Goal: Task Accomplishment & Management: Complete application form

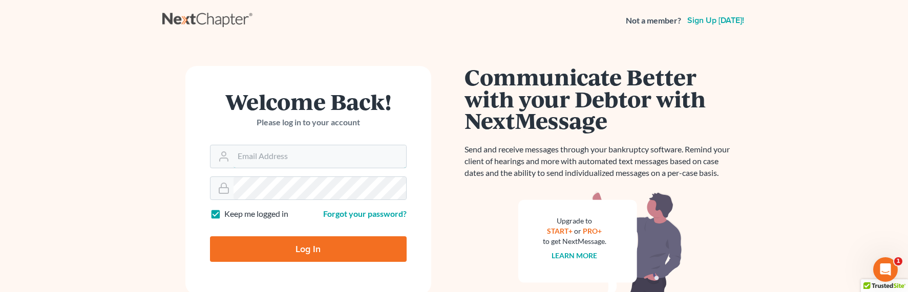
type input "[EMAIL_ADDRESS][DOMAIN_NAME]"
click at [302, 249] on input "Log In" at bounding box center [308, 250] width 197 height 26
type input "Thinking..."
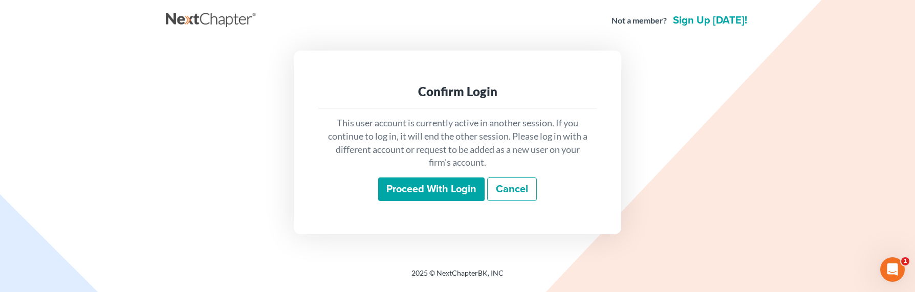
click at [395, 195] on input "Proceed with login" at bounding box center [431, 190] width 106 height 24
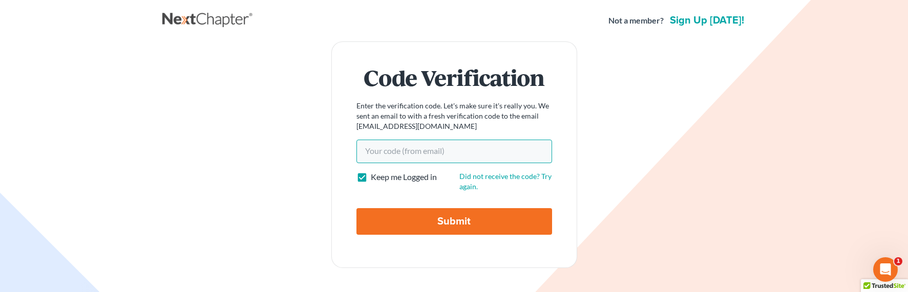
click at [383, 145] on input "Your code(from email)" at bounding box center [454, 152] width 196 height 24
paste input "456121"
type input "456121"
click at [434, 230] on input "Submit" at bounding box center [454, 221] width 196 height 27
type input "Thinking..."
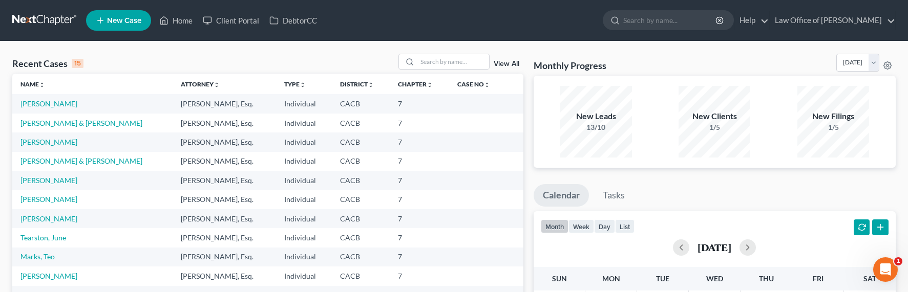
click at [147, 74] on th "Name unfold_more expand_more expand_less" at bounding box center [92, 84] width 160 height 20
click at [445, 64] on input "search" at bounding box center [453, 61] width 72 height 15
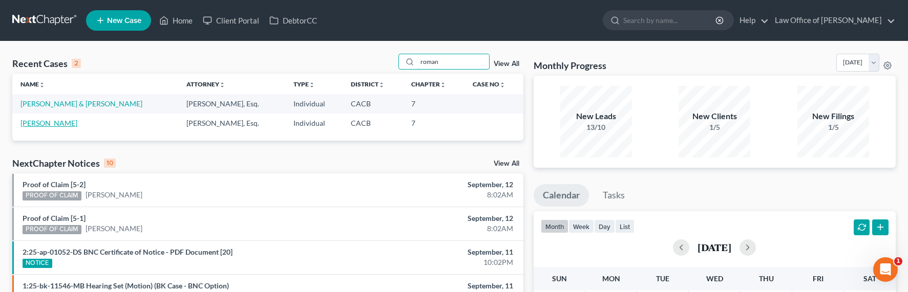
type input "roman"
click at [47, 122] on link "Haghverdian, Roman" at bounding box center [48, 123] width 57 height 9
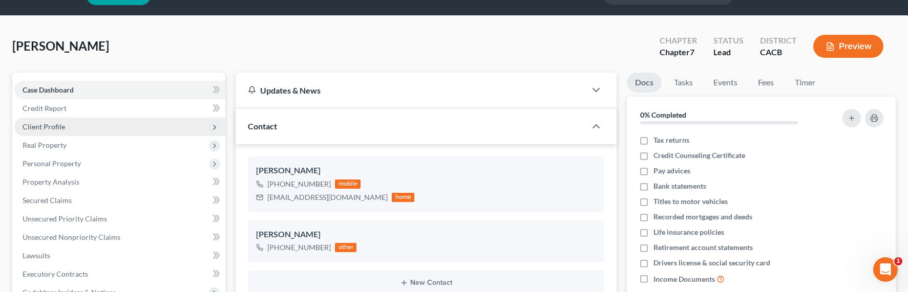
scroll to position [101, 0]
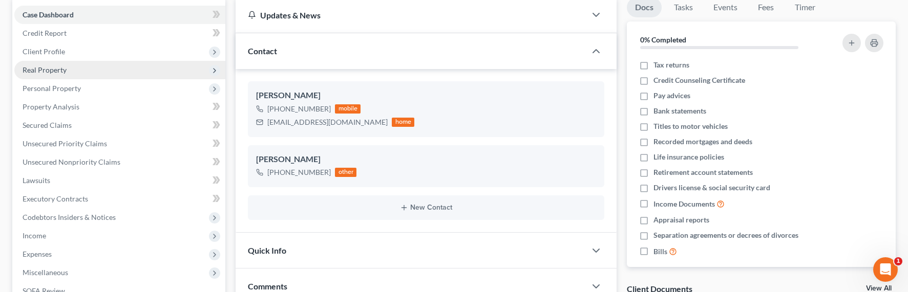
click at [55, 71] on span "Real Property" at bounding box center [45, 70] width 44 height 9
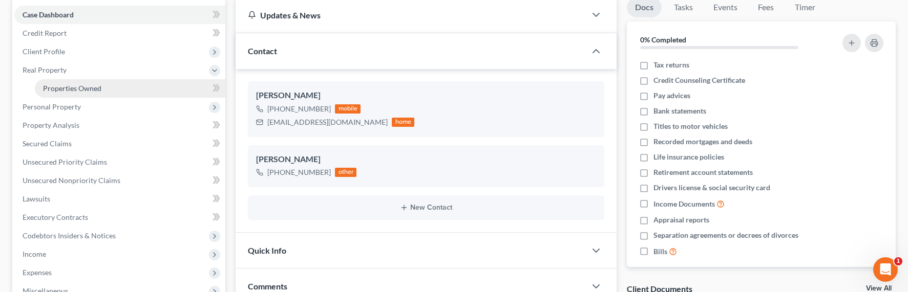
click at [69, 86] on span "Properties Owned" at bounding box center [72, 88] width 58 height 9
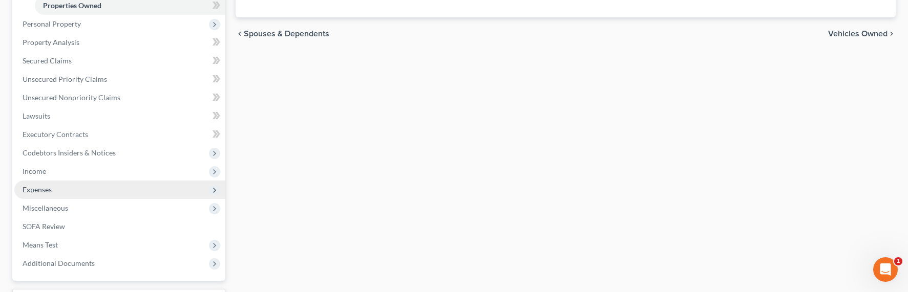
scroll to position [220, 0]
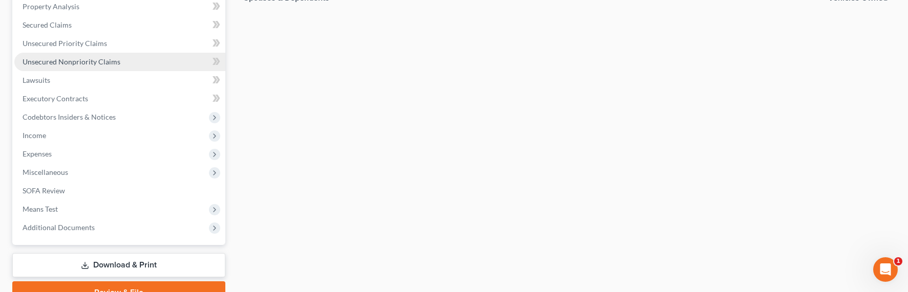
click at [71, 61] on span "Unsecured Nonpriority Claims" at bounding box center [72, 61] width 98 height 9
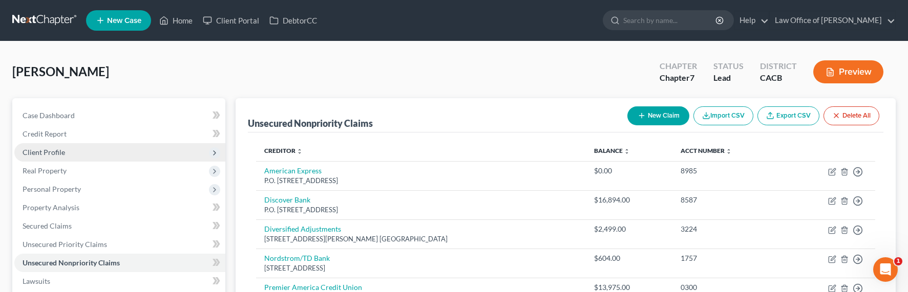
click at [52, 147] on span "Client Profile" at bounding box center [119, 152] width 211 height 18
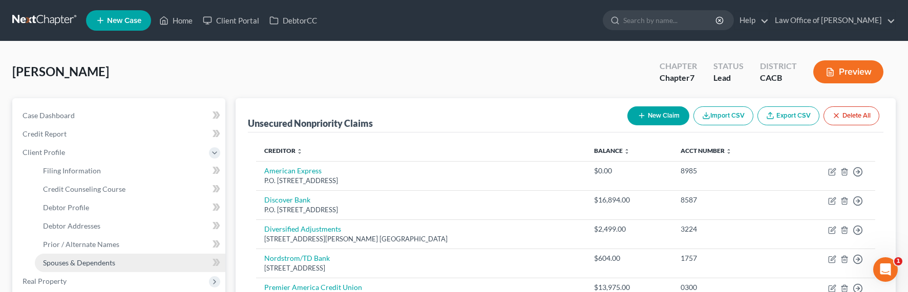
click at [84, 263] on span "Spouses & Dependents" at bounding box center [79, 263] width 72 height 9
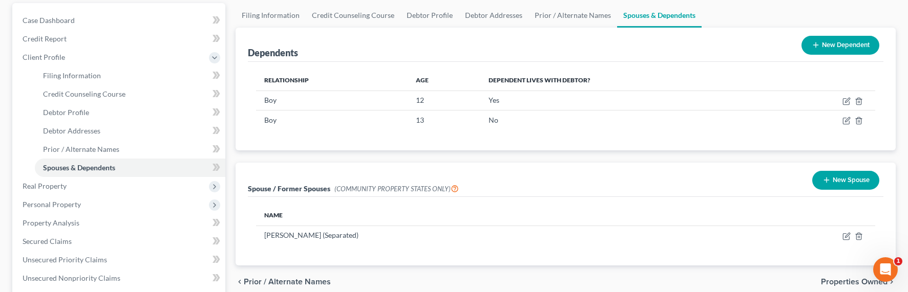
scroll to position [53, 0]
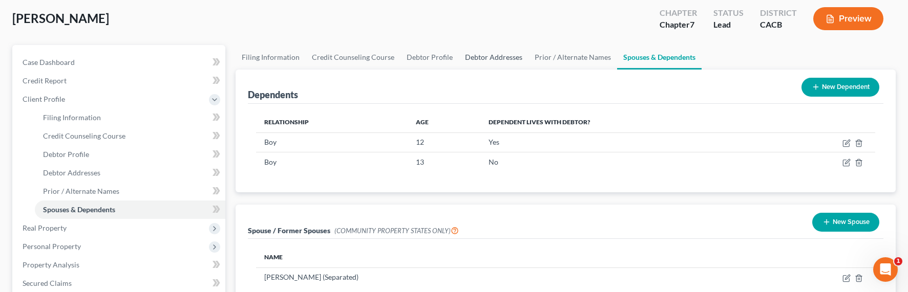
click at [471, 60] on link "Debtor Addresses" at bounding box center [494, 57] width 70 height 25
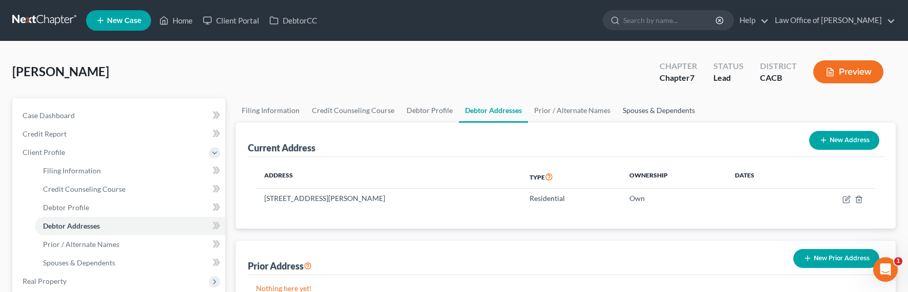
click at [633, 110] on link "Spouses & Dependents" at bounding box center [658, 110] width 84 height 25
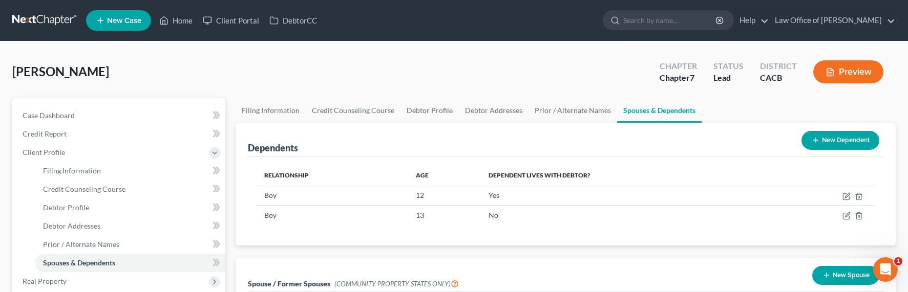
scroll to position [220, 0]
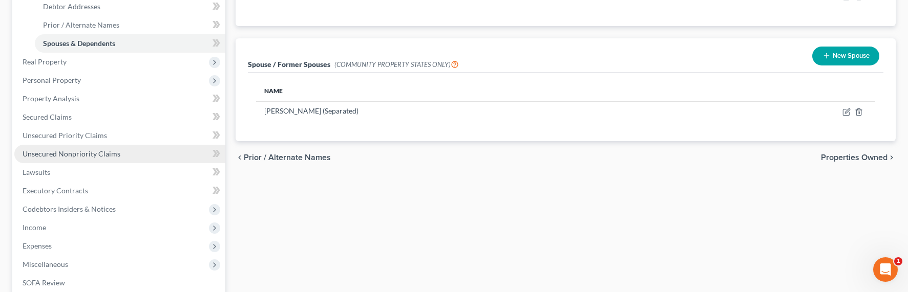
click at [66, 151] on span "Unsecured Nonpriority Claims" at bounding box center [72, 153] width 98 height 9
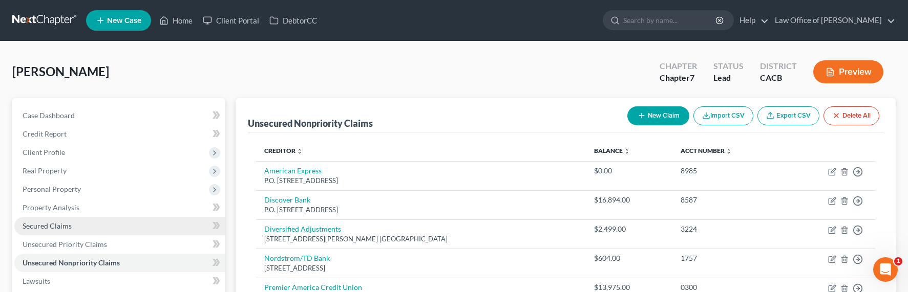
click at [55, 232] on link "Secured Claims" at bounding box center [119, 226] width 211 height 18
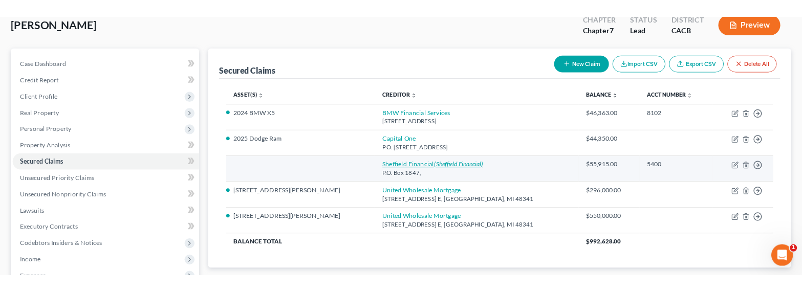
scroll to position [105, 0]
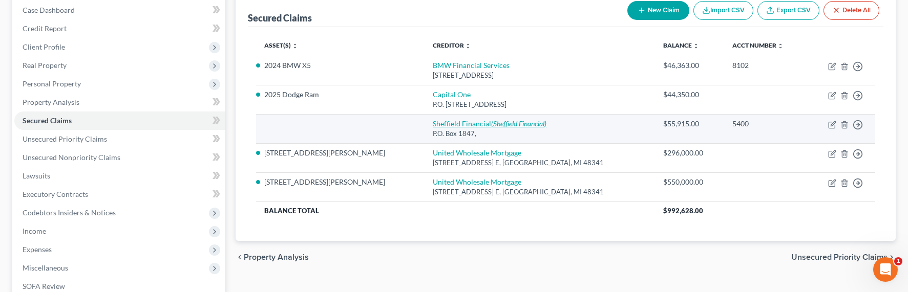
click at [491, 120] on icon "(Sheffield Financial)" at bounding box center [518, 123] width 55 height 9
select select "0"
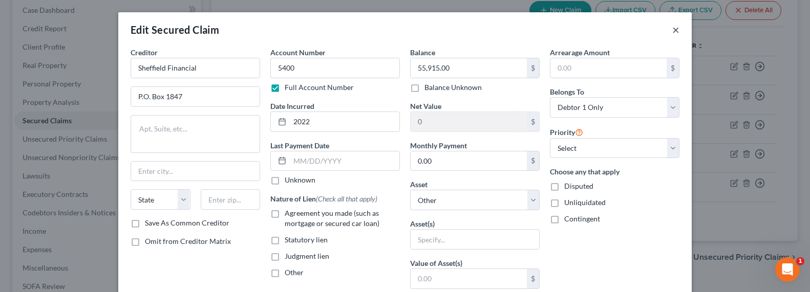
click at [672, 30] on button "×" at bounding box center [675, 30] width 7 height 12
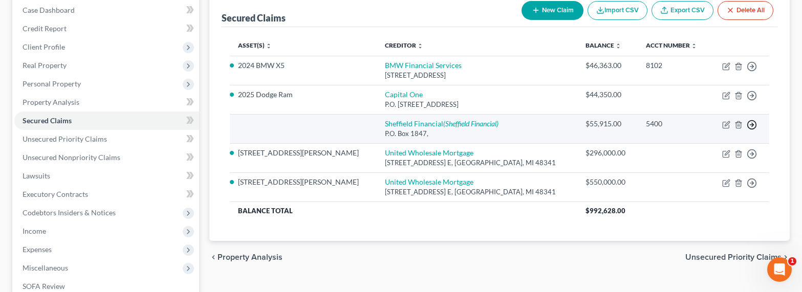
click at [753, 125] on line "button" at bounding box center [753, 125] width 4 height 0
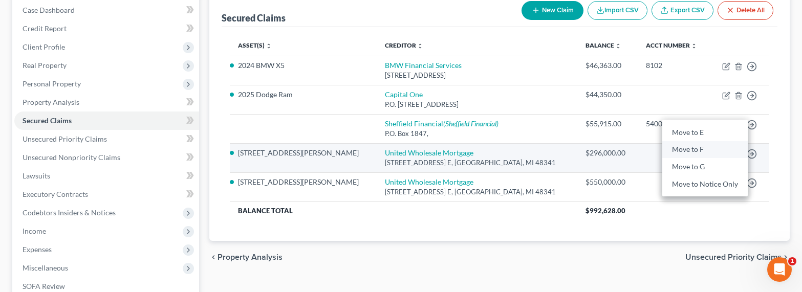
click at [688, 148] on link "Move to F" at bounding box center [704, 149] width 85 height 17
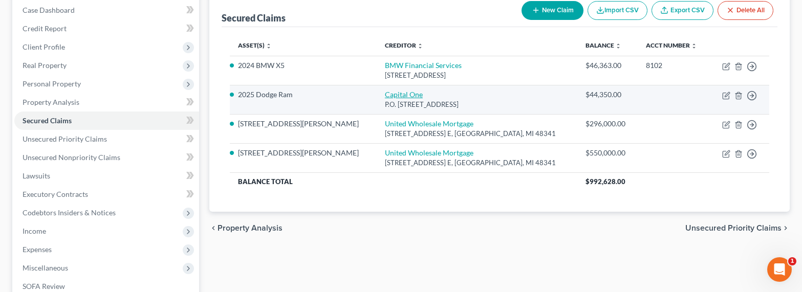
click at [385, 94] on link "Capital One" at bounding box center [404, 94] width 38 height 9
select select "46"
select select "7"
select select "4"
select select "0"
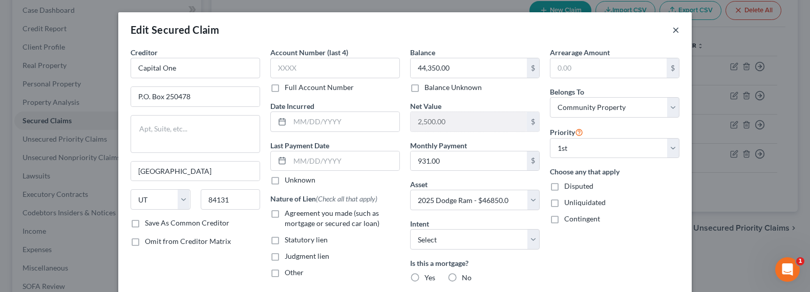
click at [668, 31] on div "Edit Secured Claim ×" at bounding box center [404, 29] width 573 height 35
click at [672, 30] on button "×" at bounding box center [675, 30] width 7 height 12
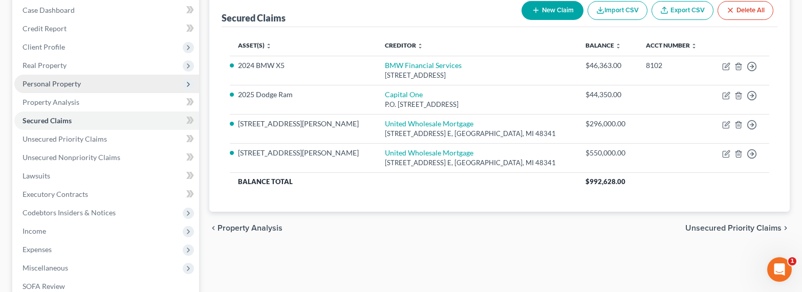
click at [45, 82] on span "Personal Property" at bounding box center [52, 83] width 58 height 9
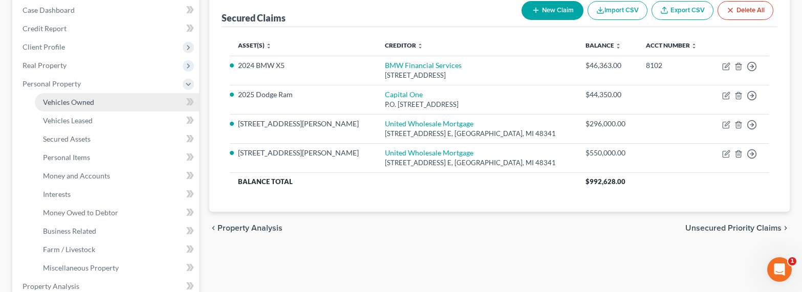
click at [72, 103] on span "Vehicles Owned" at bounding box center [68, 102] width 51 height 9
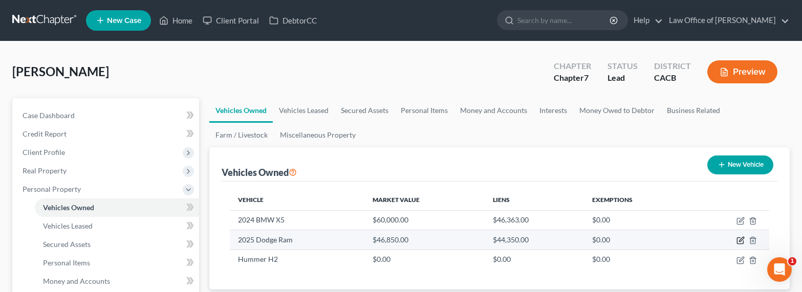
click at [741, 240] on icon "button" at bounding box center [741, 241] width 8 height 8
select select "0"
select select "1"
select select "0"
select select "4"
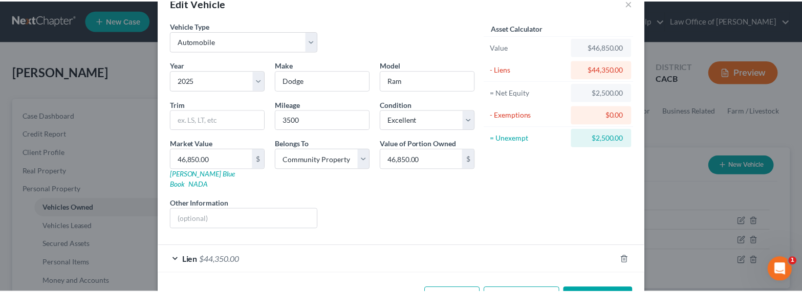
scroll to position [54, 0]
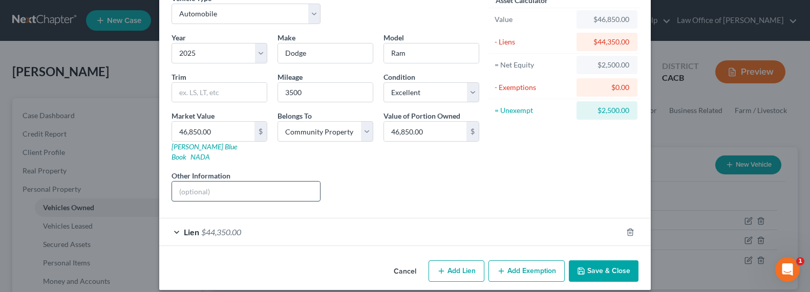
click at [210, 182] on input "text" at bounding box center [246, 191] width 148 height 19
type input "Title Non-Filing Separate Spouse"
click at [607, 262] on button "Save & Close" at bounding box center [604, 272] width 70 height 22
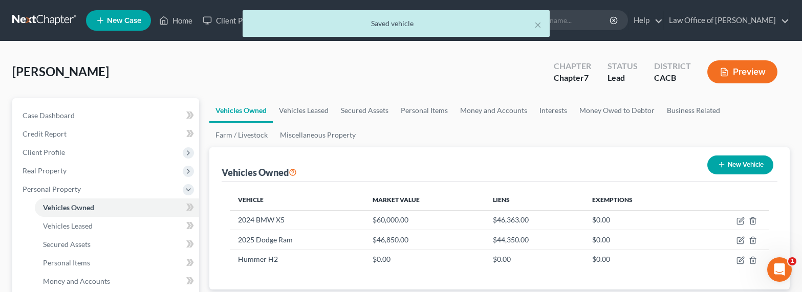
click at [431, 147] on div "Vehicles Owned New Vehicle" at bounding box center [500, 164] width 556 height 34
click at [487, 106] on link "Money and Accounts" at bounding box center [493, 110] width 79 height 25
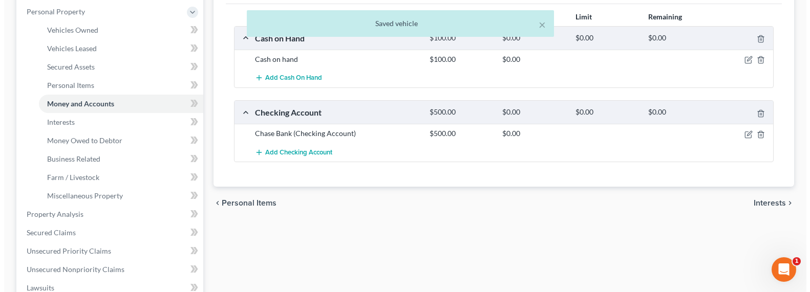
scroll to position [126, 0]
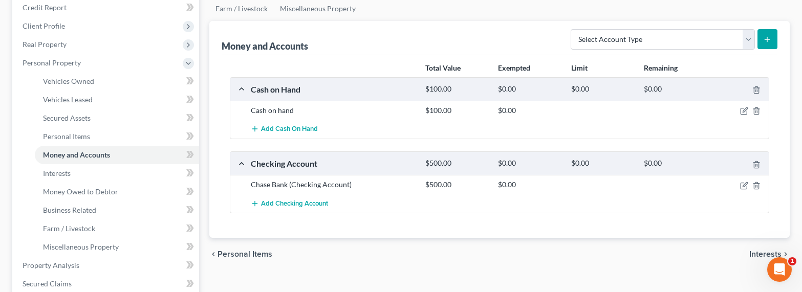
click at [601, 210] on div "Add Checking Account" at bounding box center [508, 203] width 524 height 19
click at [745, 184] on icon "button" at bounding box center [744, 186] width 8 height 8
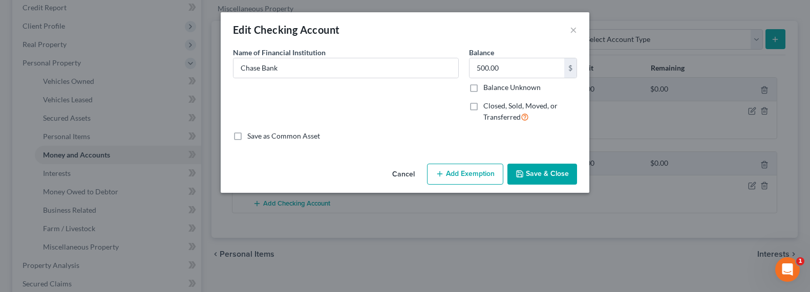
click at [461, 172] on button "Add Exemption" at bounding box center [465, 175] width 76 height 22
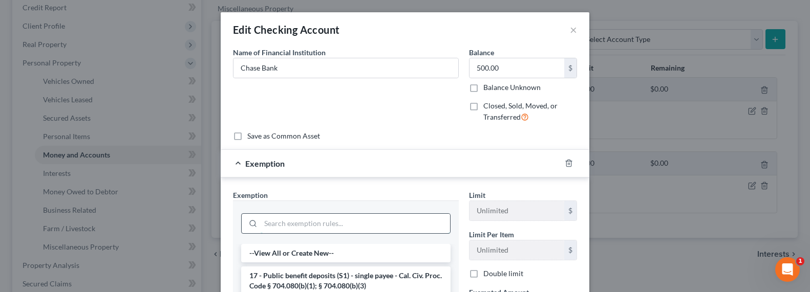
click at [362, 228] on input "search" at bounding box center [355, 223] width 189 height 19
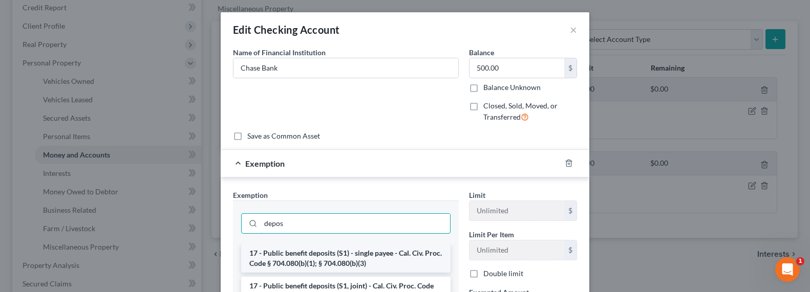
scroll to position [188, 0]
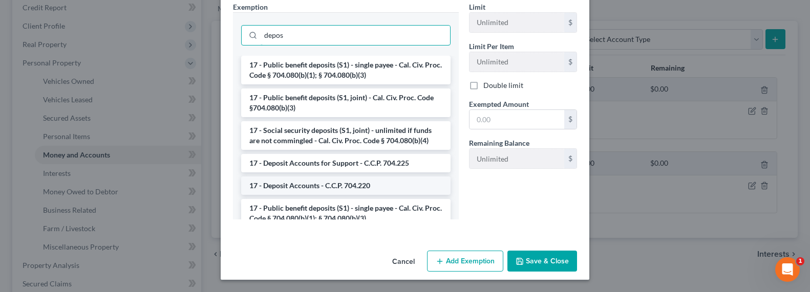
type input "depos"
click at [296, 185] on li "17 - Deposit Accounts - C.C.P. 704.220" at bounding box center [345, 186] width 209 height 18
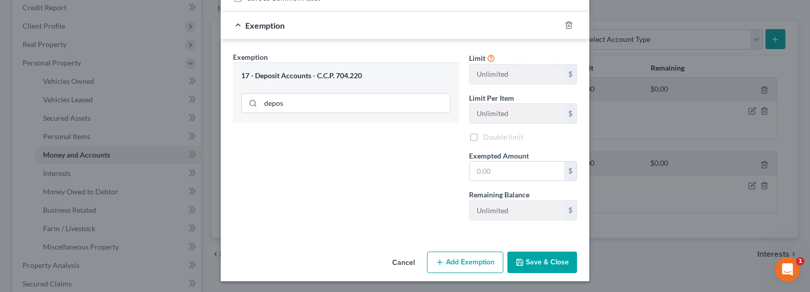
scroll to position [140, 0]
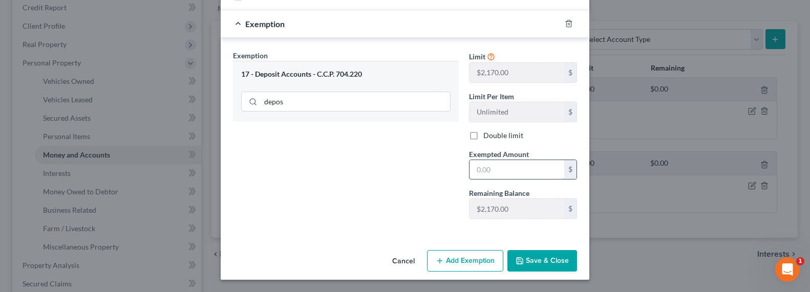
click at [479, 174] on input "text" at bounding box center [516, 169] width 95 height 19
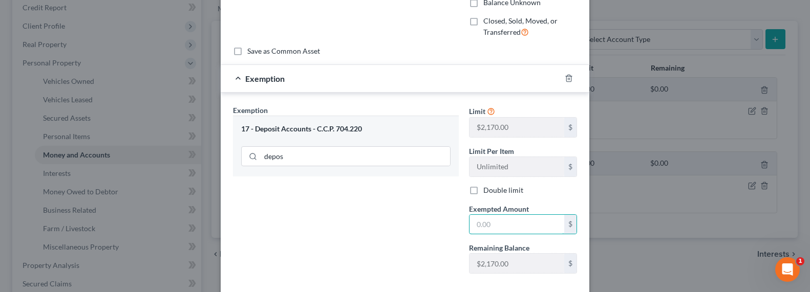
scroll to position [104, 0]
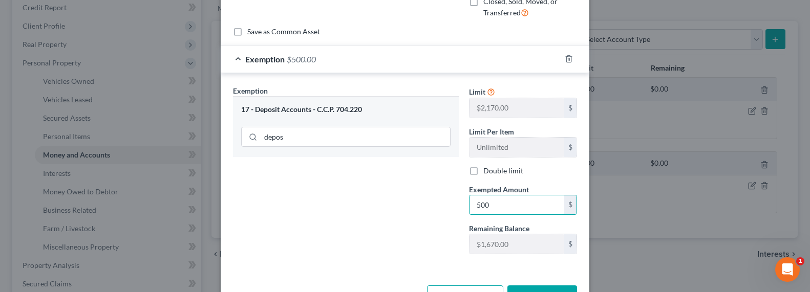
type input "500"
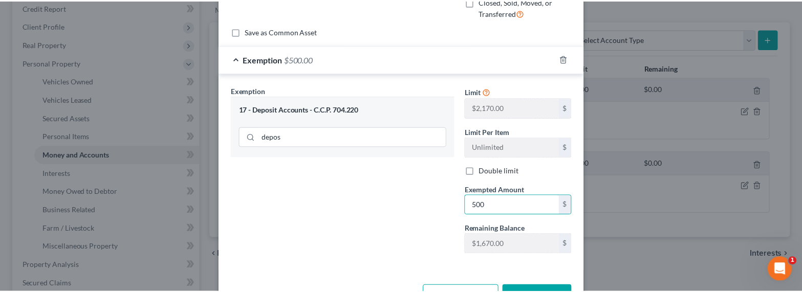
scroll to position [119, 0]
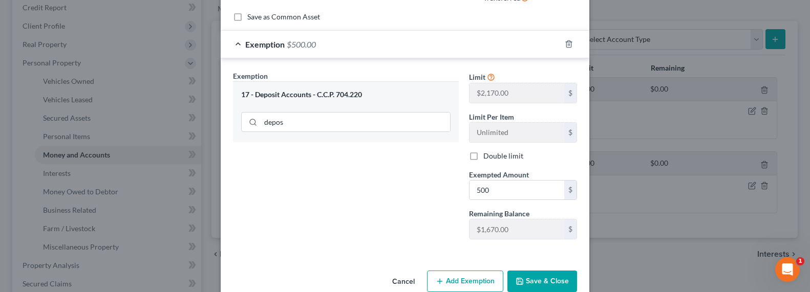
click at [549, 278] on button "Save & Close" at bounding box center [542, 282] width 70 height 22
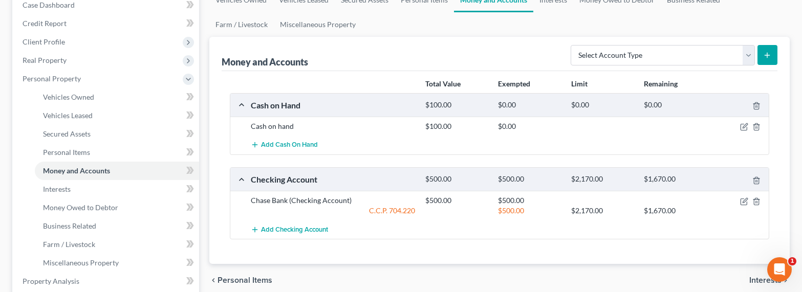
scroll to position [39, 0]
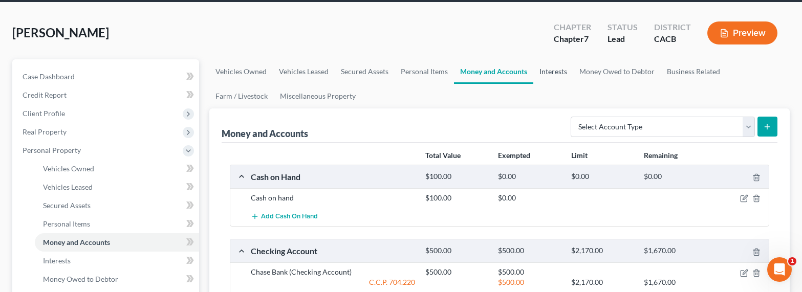
click at [552, 72] on link "Interests" at bounding box center [553, 71] width 40 height 25
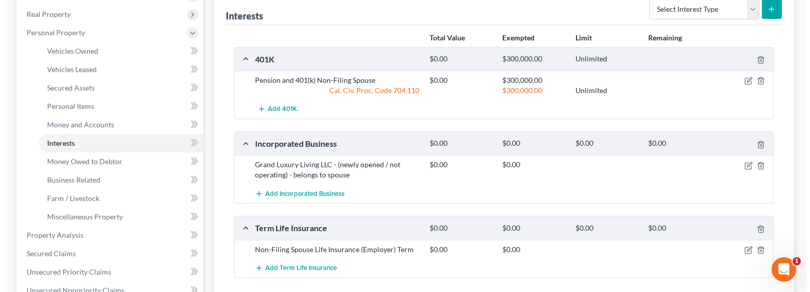
scroll to position [200, 0]
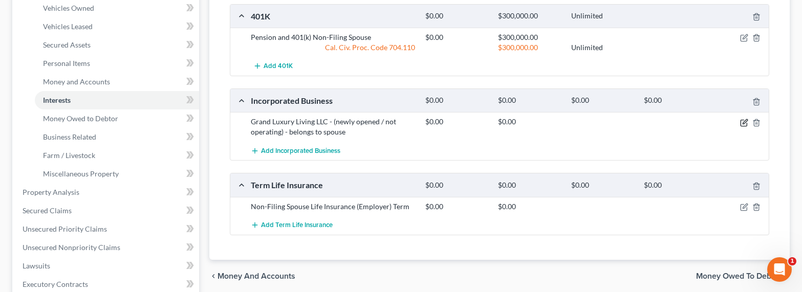
click at [745, 122] on icon "button" at bounding box center [744, 123] width 8 height 8
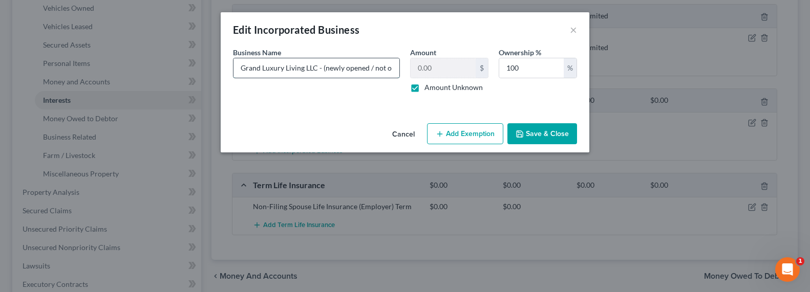
click at [364, 72] on input "Grand Luxury Living LLC - (newly opened / not operating) - belongs to spouse" at bounding box center [316, 67] width 166 height 19
click at [450, 77] on div "Business Name * Grand Luxury Living LLC - (newly opened / not operating) - belo…" at bounding box center [405, 74] width 354 height 54
click at [368, 76] on input "Grand Luxury Living LLC - (newly opened / not operating) - belongs to spouse" at bounding box center [316, 67] width 166 height 19
click at [369, 69] on input "Grand Luxury Living LLC - (newly opened / not operating) - belongs to spouse" at bounding box center [316, 67] width 166 height 19
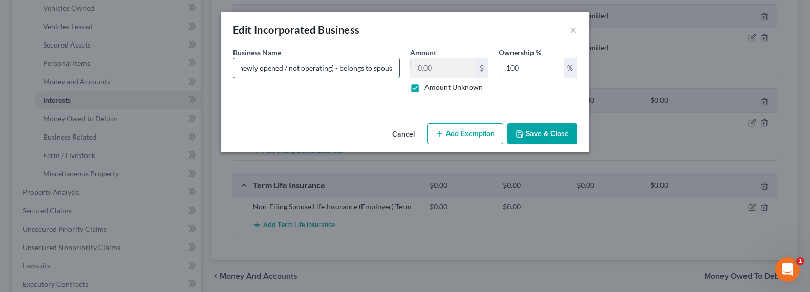
click at [370, 69] on input "Grand Luxury Living LLC - (newly opened / not operating) - belongs to spouse" at bounding box center [316, 67] width 166 height 19
type input "Grand Luxury Living LLC - (newly opened / not operating) - belongs to separated…"
click at [541, 133] on button "Save & Close" at bounding box center [542, 134] width 70 height 22
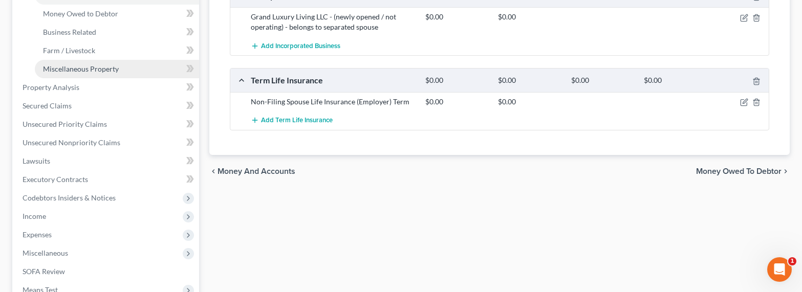
scroll to position [327, 0]
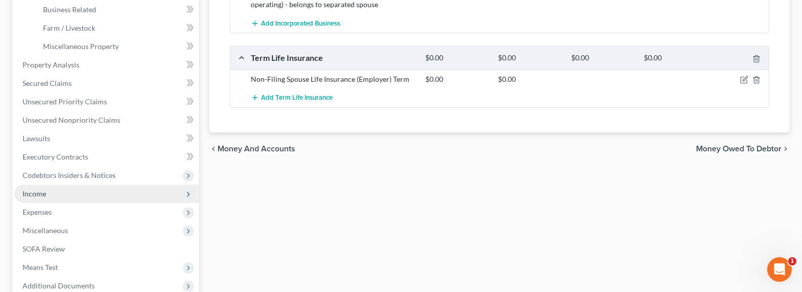
click at [39, 194] on span "Income" at bounding box center [35, 193] width 24 height 9
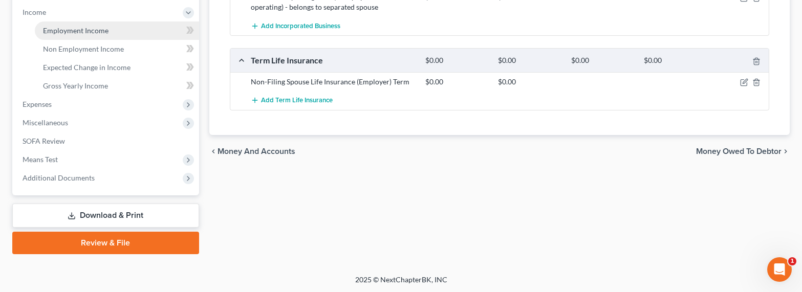
click at [57, 30] on span "Employment Income" at bounding box center [76, 30] width 66 height 9
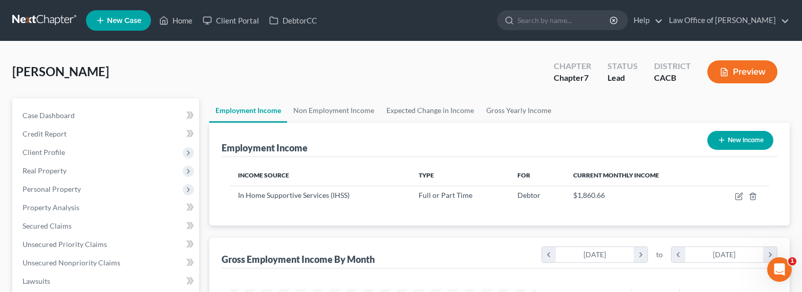
scroll to position [183, 327]
click at [330, 111] on link "Non Employment Income" at bounding box center [333, 110] width 93 height 25
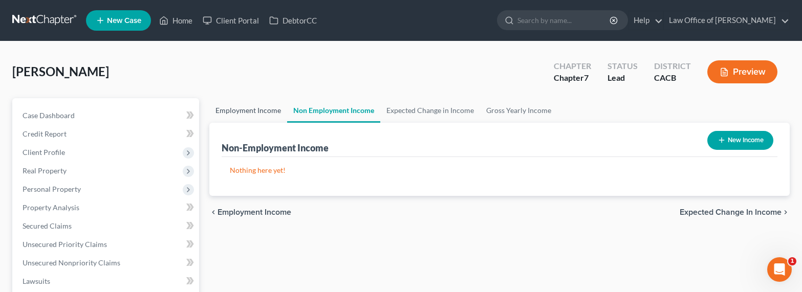
click at [233, 112] on link "Employment Income" at bounding box center [248, 110] width 78 height 25
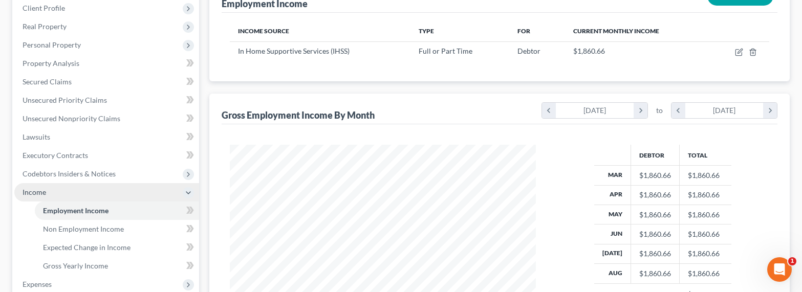
scroll to position [208, 0]
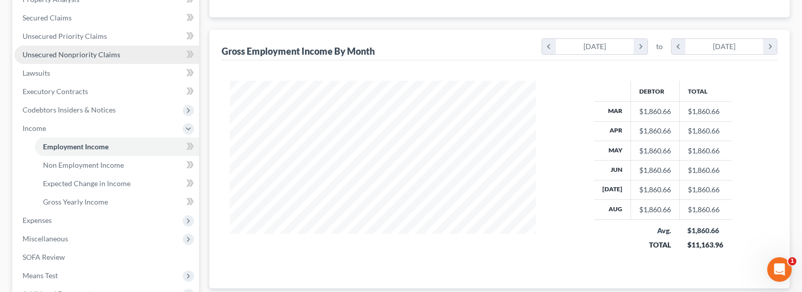
click at [67, 57] on span "Unsecured Nonpriority Claims" at bounding box center [72, 54] width 98 height 9
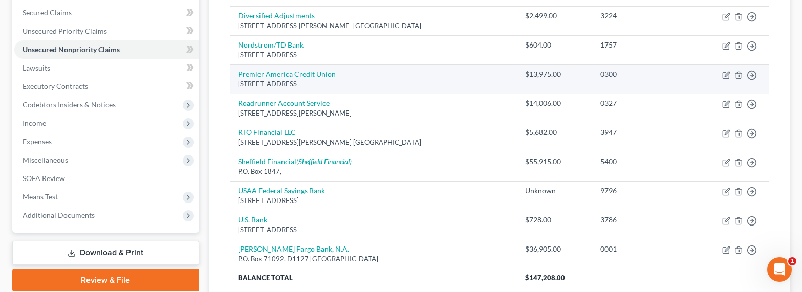
scroll to position [240, 0]
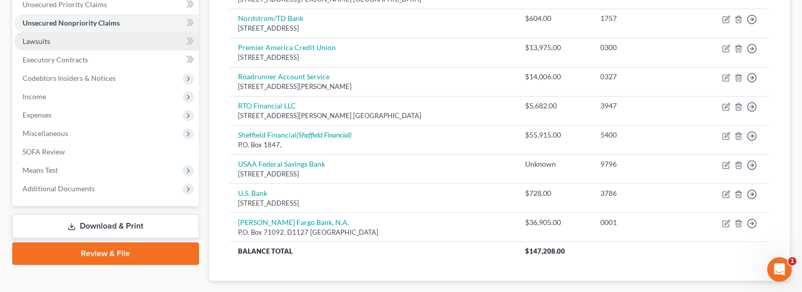
click at [40, 40] on span "Lawsuits" at bounding box center [37, 41] width 28 height 9
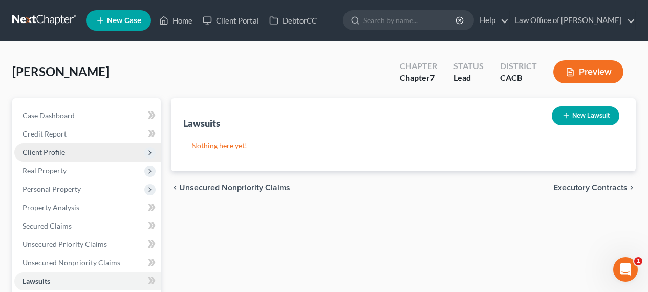
click at [37, 154] on span "Client Profile" at bounding box center [44, 152] width 42 height 9
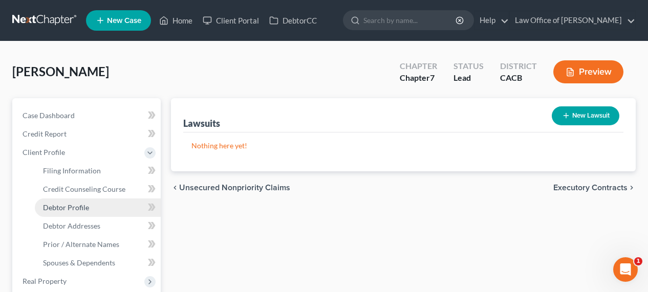
click at [68, 208] on span "Debtor Profile" at bounding box center [66, 207] width 46 height 9
select select "2"
select select "1"
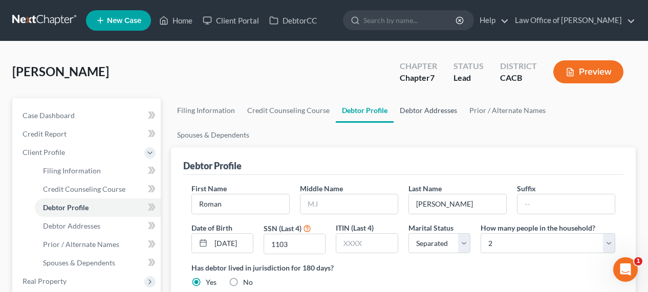
click at [418, 114] on link "Debtor Addresses" at bounding box center [429, 110] width 70 height 25
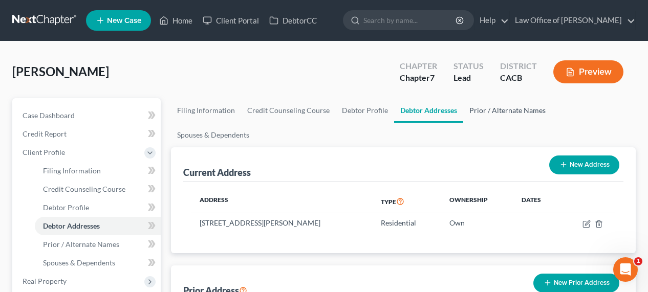
click at [497, 111] on link "Prior / Alternate Names" at bounding box center [507, 110] width 89 height 25
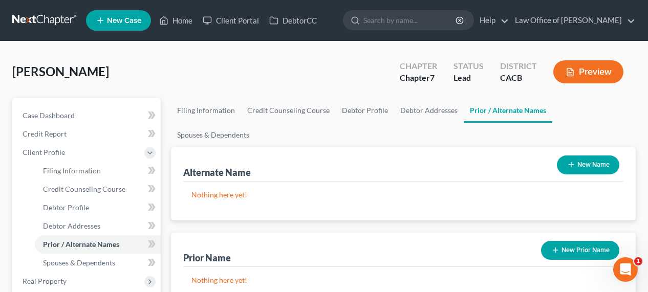
click at [572, 161] on icon "button" at bounding box center [571, 165] width 8 height 8
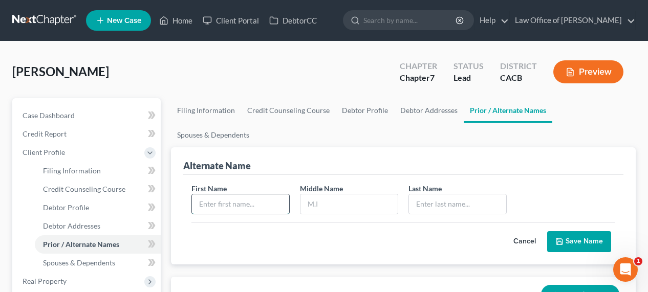
click at [244, 195] on input "text" at bounding box center [240, 204] width 97 height 19
type input "Rafik"
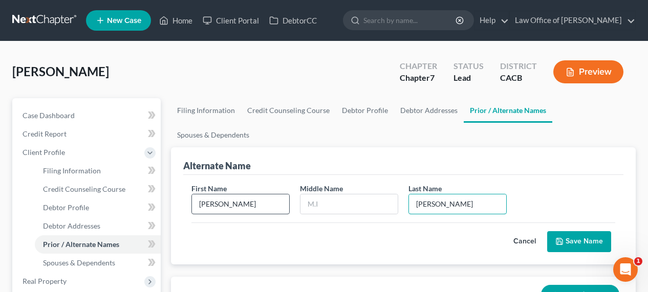
type input "Haghverdian"
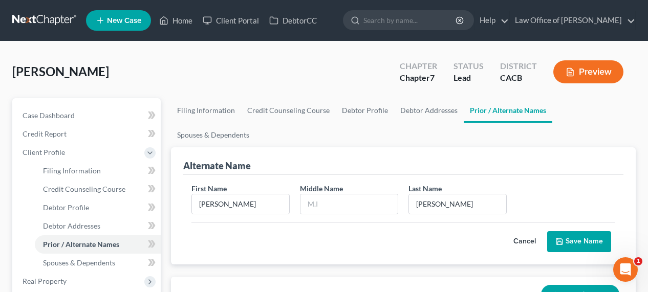
click at [572, 231] on button "Save Name" at bounding box center [579, 242] width 64 height 22
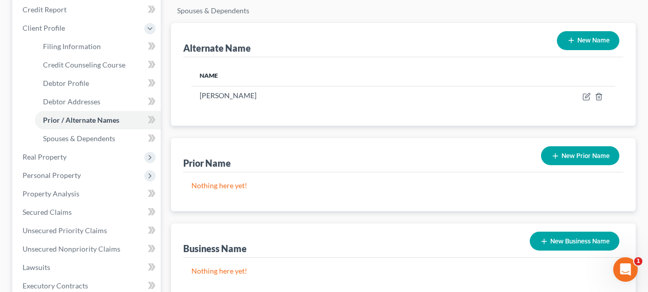
scroll to position [124, 0]
click at [59, 139] on span "Spouses & Dependents" at bounding box center [79, 138] width 72 height 9
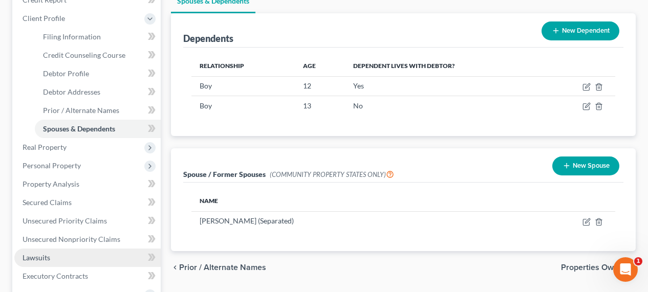
scroll to position [210, 0]
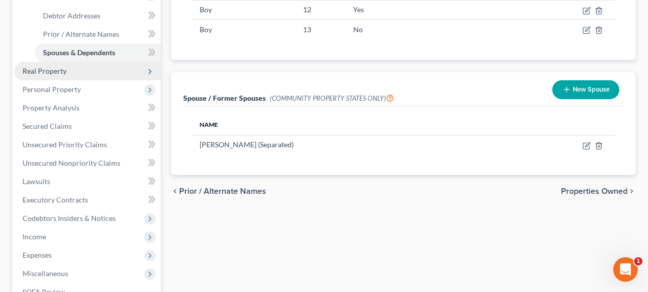
click at [43, 67] on span "Real Property" at bounding box center [45, 71] width 44 height 9
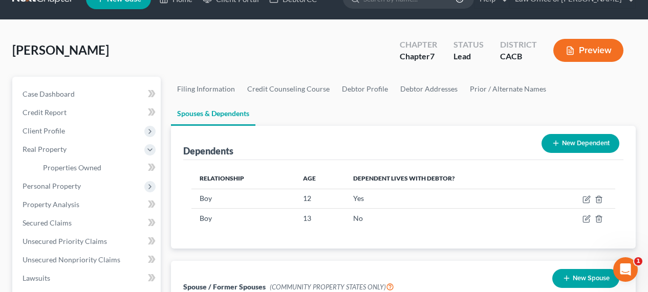
scroll to position [0, 0]
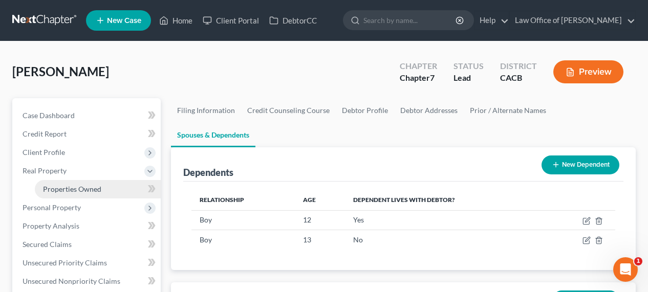
click at [74, 186] on span "Properties Owned" at bounding box center [72, 189] width 58 height 9
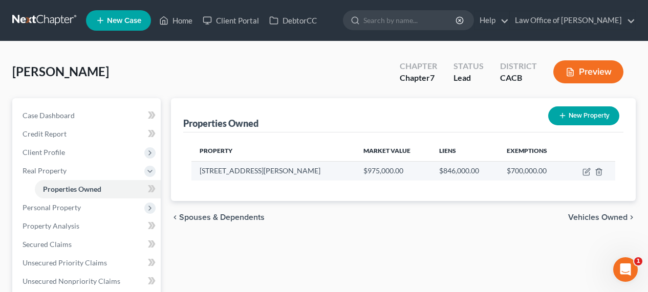
click at [246, 176] on td "8341 Poole Ave" at bounding box center [273, 170] width 164 height 19
drag, startPoint x: 247, startPoint y: 174, endPoint x: 197, endPoint y: 170, distance: 50.3
click at [197, 170] on td "8341 Poole Ave" at bounding box center [273, 170] width 164 height 19
copy td "8341 Poole Ave"
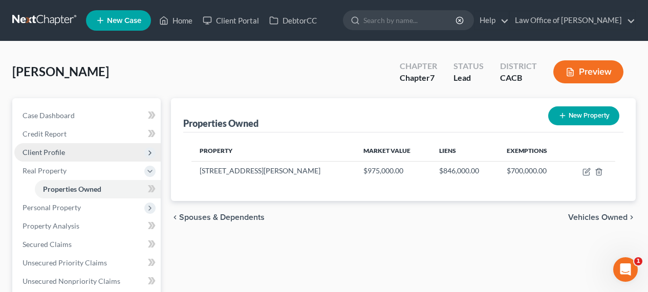
click at [40, 151] on span "Client Profile" at bounding box center [44, 152] width 42 height 9
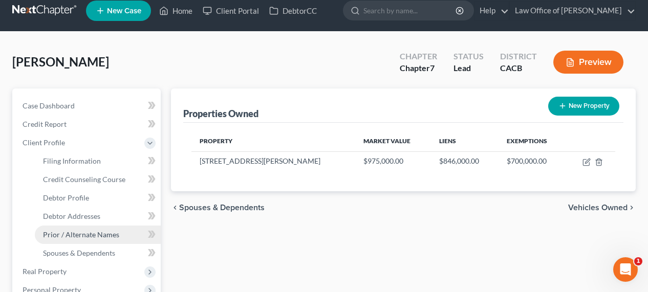
scroll to position [23, 0]
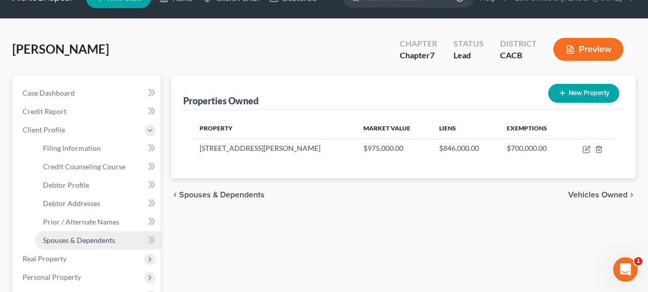
click at [90, 242] on span "Spouses & Dependents" at bounding box center [79, 240] width 72 height 9
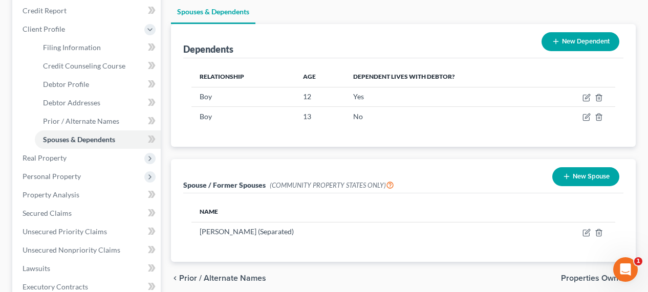
scroll to position [152, 0]
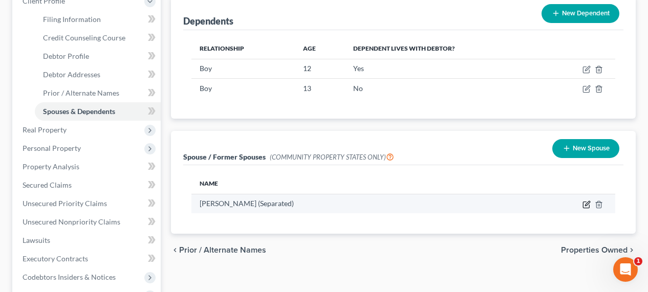
click at [586, 201] on icon "button" at bounding box center [587, 203] width 5 height 5
select select "1"
select select "4"
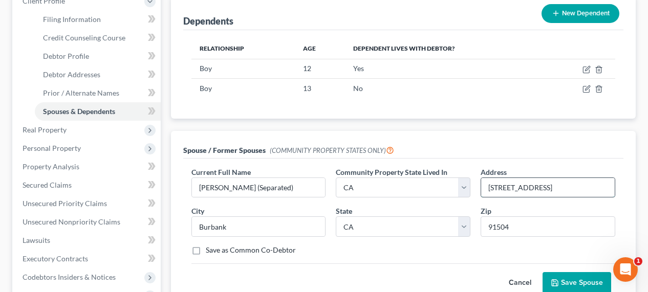
drag, startPoint x: 571, startPoint y: 162, endPoint x: 485, endPoint y: 156, distance: 85.7
click at [485, 178] on input "2313 N. Keystone St." at bounding box center [548, 187] width 134 height 19
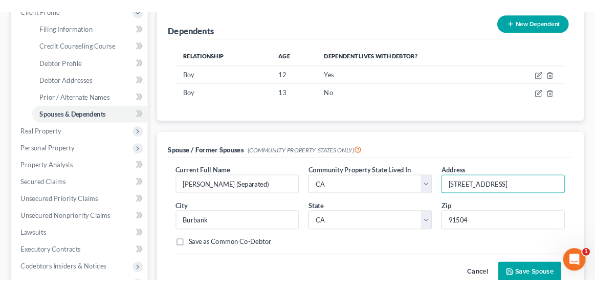
scroll to position [170, 0]
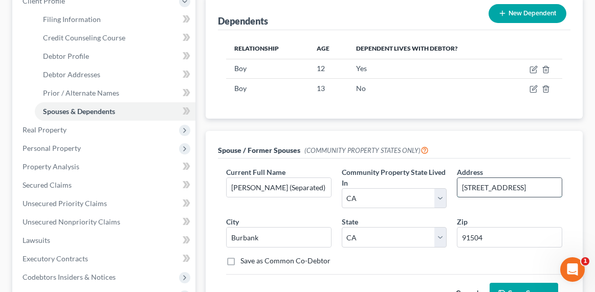
click at [516, 192] on input "2313 N. Keystone St." at bounding box center [510, 187] width 104 height 19
drag, startPoint x: 529, startPoint y: 190, endPoint x: 452, endPoint y: 186, distance: 78.0
click at [452, 186] on div "Current Full Name * Adelina Arutyunyan (Separated) Community Property State Liv…" at bounding box center [394, 221] width 347 height 108
type input "8341 Poole Avenue"
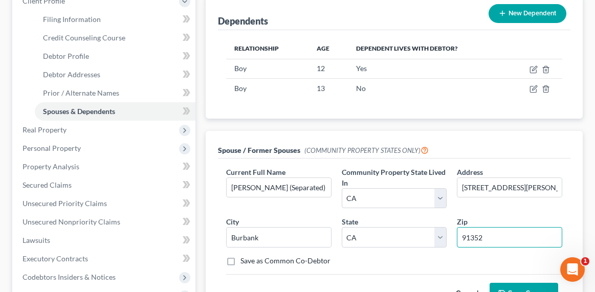
type input "91352"
type input "Sun Valley"
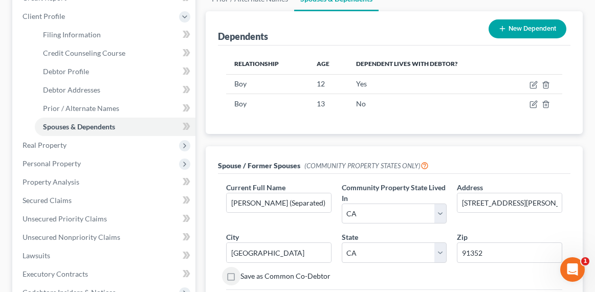
scroll to position [380, 0]
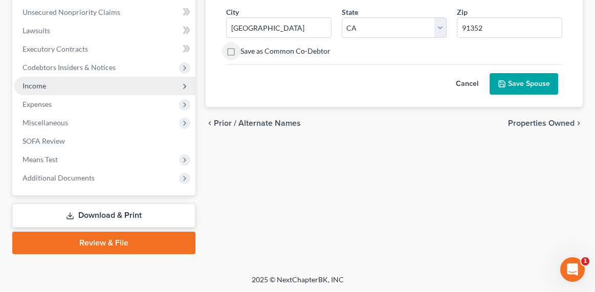
click at [48, 83] on span "Income" at bounding box center [104, 86] width 181 height 18
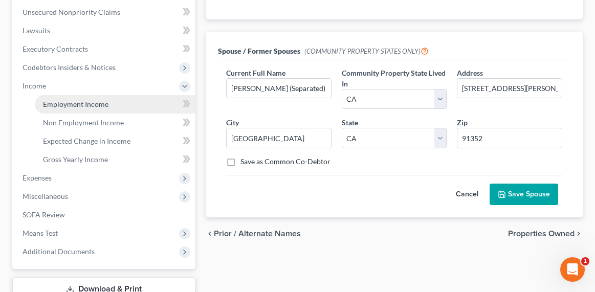
click at [80, 111] on link "Employment Income" at bounding box center [115, 104] width 161 height 18
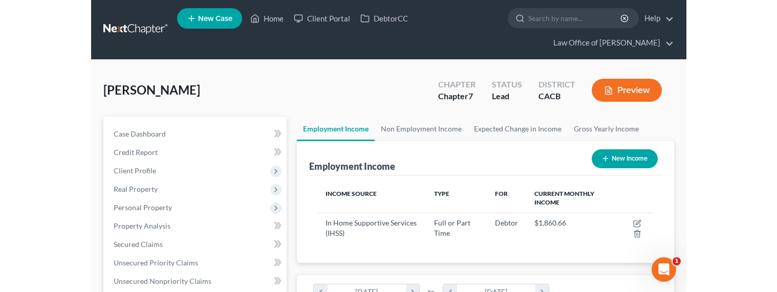
scroll to position [183, 316]
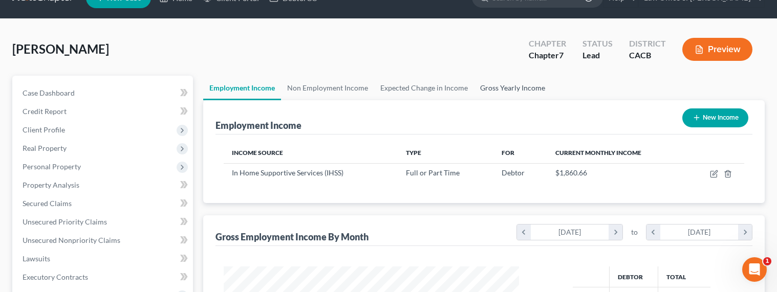
click at [503, 84] on link "Gross Yearly Income" at bounding box center [512, 88] width 77 height 25
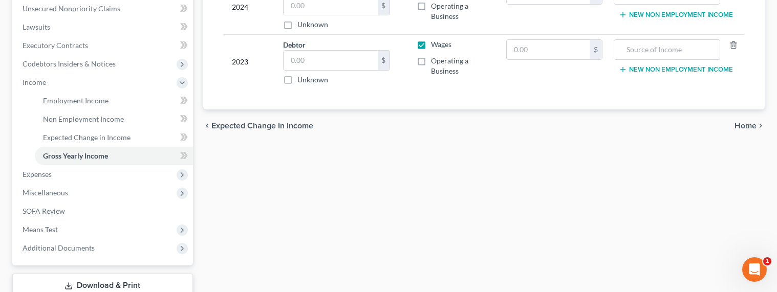
scroll to position [173, 0]
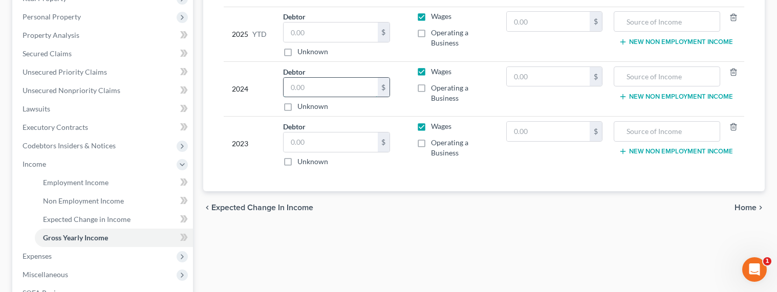
click at [309, 90] on input "text" at bounding box center [331, 87] width 94 height 19
type input "48,722"
click at [306, 36] on input "text" at bounding box center [331, 32] width 94 height 19
click at [310, 32] on input "text" at bounding box center [331, 32] width 94 height 19
type input "14,400"
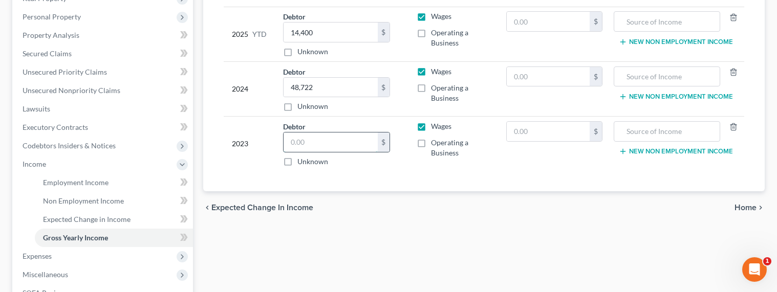
click at [347, 142] on input "text" at bounding box center [331, 142] width 94 height 19
click at [305, 145] on input "text" at bounding box center [331, 142] width 94 height 19
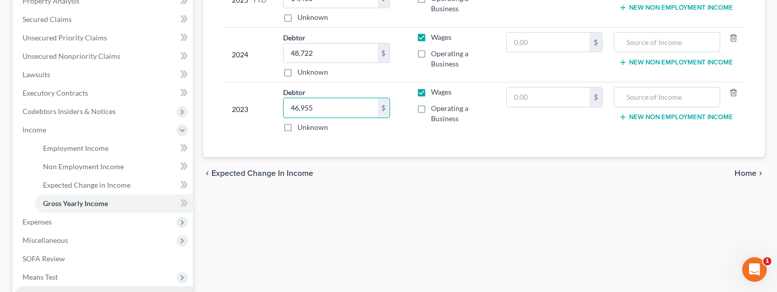
scroll to position [284, 0]
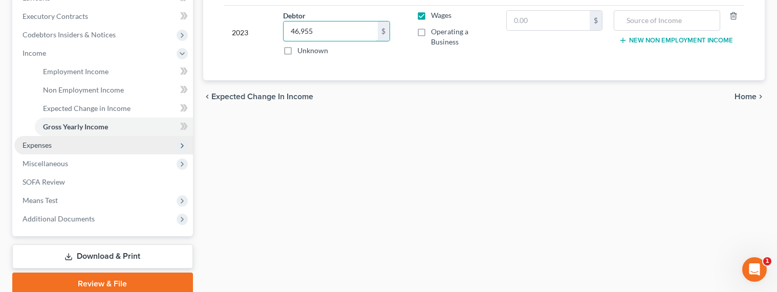
type input "46,955"
click at [30, 141] on span "Expenses" at bounding box center [37, 145] width 29 height 9
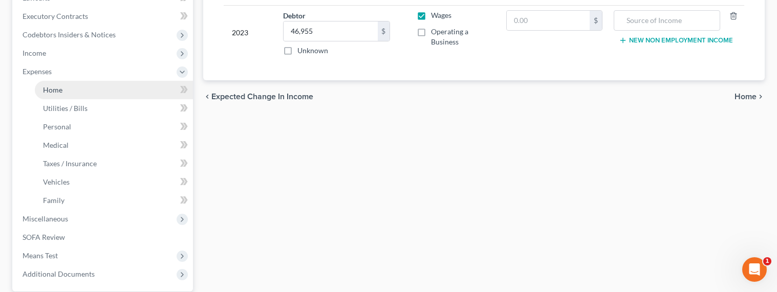
click at [57, 87] on span "Home" at bounding box center [52, 89] width 19 height 9
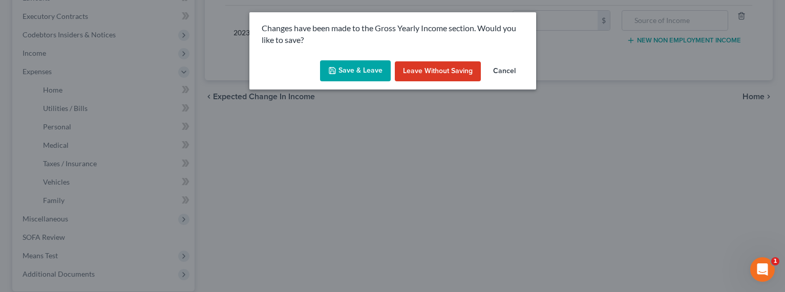
click at [332, 68] on polyline "button" at bounding box center [331, 69] width 3 height 2
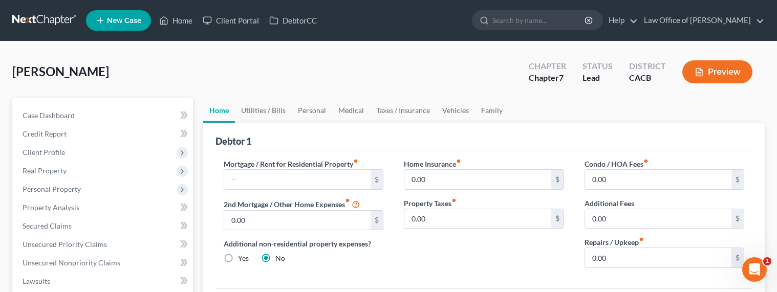
scroll to position [225, 0]
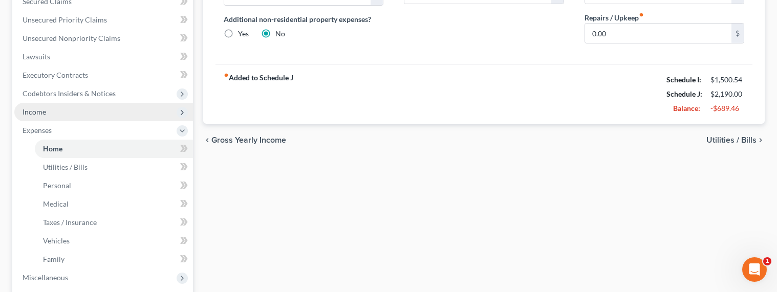
click at [35, 114] on span "Income" at bounding box center [35, 112] width 24 height 9
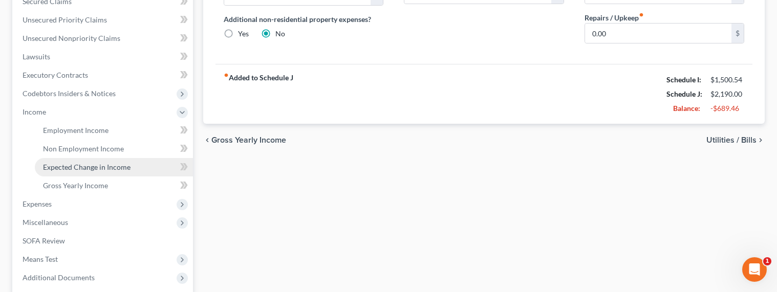
click at [73, 162] on link "Expected Change in Income" at bounding box center [114, 167] width 158 height 18
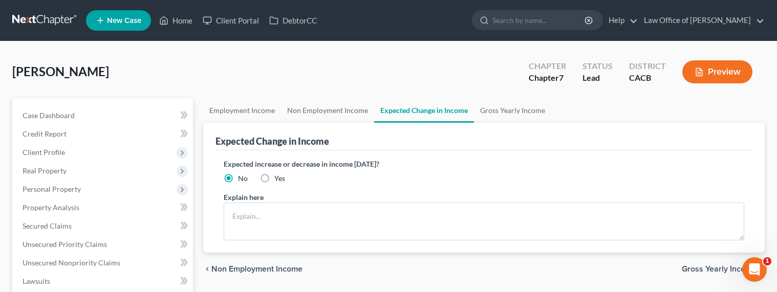
click at [274, 176] on label "Yes" at bounding box center [279, 179] width 11 height 10
click at [278, 176] on input "Yes" at bounding box center [281, 177] width 7 height 7
radio input "true"
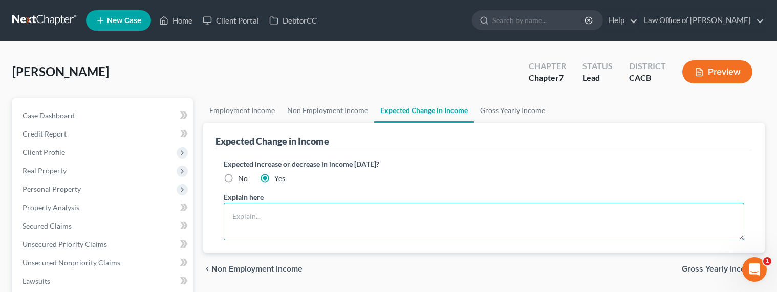
click at [271, 216] on textarea at bounding box center [484, 222] width 521 height 38
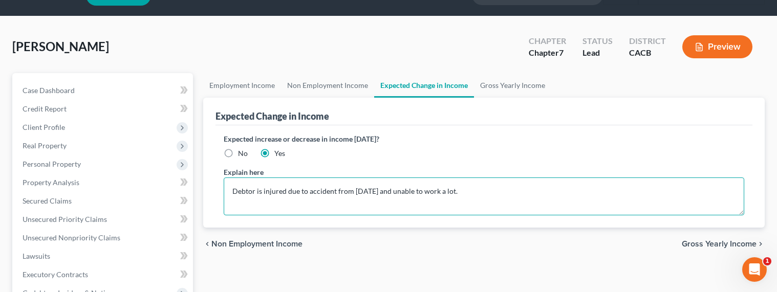
scroll to position [244, 0]
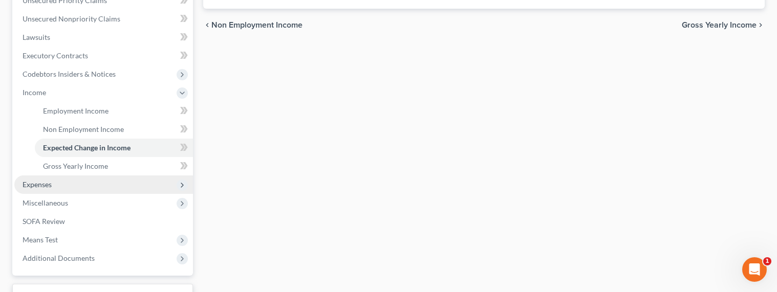
type textarea "Debtor is injured due to accident from 15 years ago and unable to work a lot."
click at [44, 189] on span "Expenses" at bounding box center [103, 185] width 179 height 18
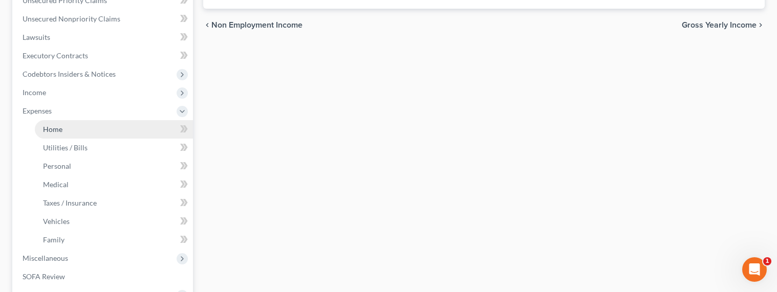
click at [56, 131] on span "Home" at bounding box center [52, 129] width 19 height 9
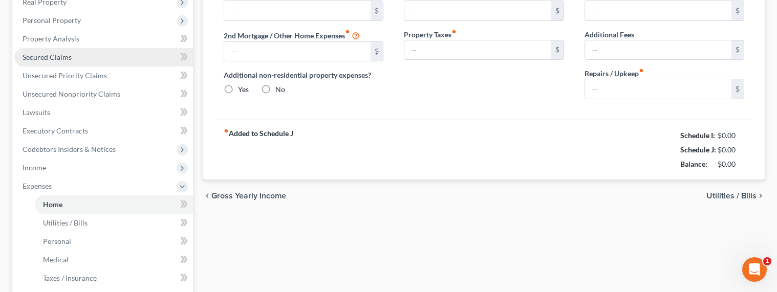
type input "0.00"
radio input "true"
type input "0.00"
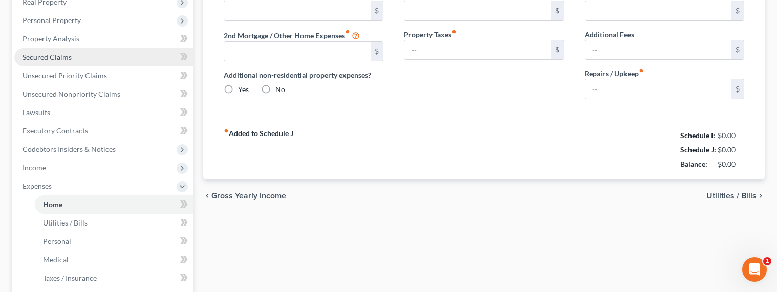
type input "0.00"
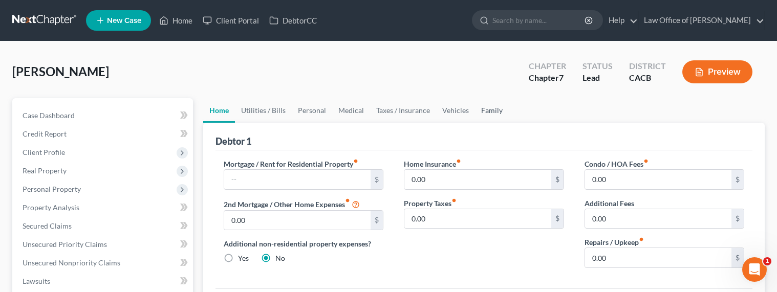
click at [500, 109] on link "Family" at bounding box center [492, 110] width 34 height 25
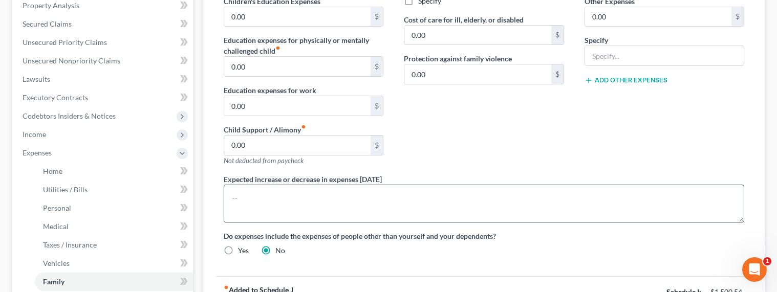
scroll to position [234, 0]
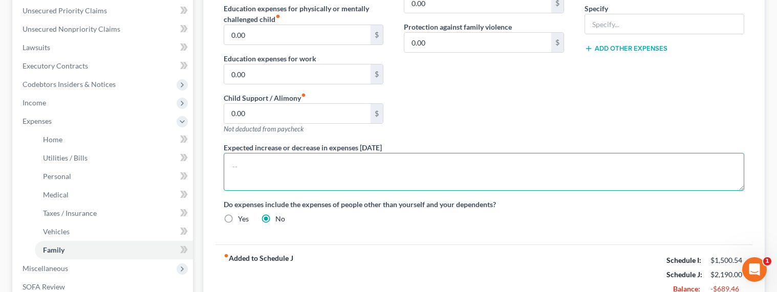
click at [314, 169] on textarea at bounding box center [484, 172] width 521 height 38
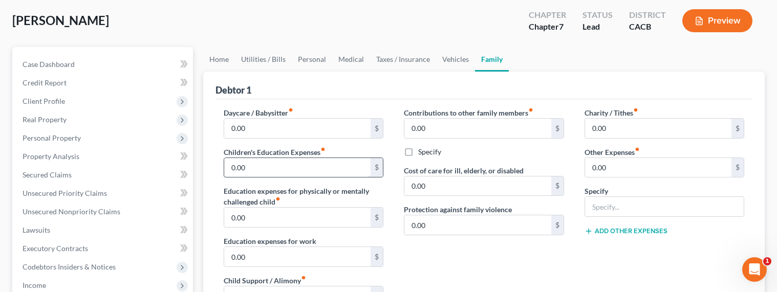
scroll to position [14, 0]
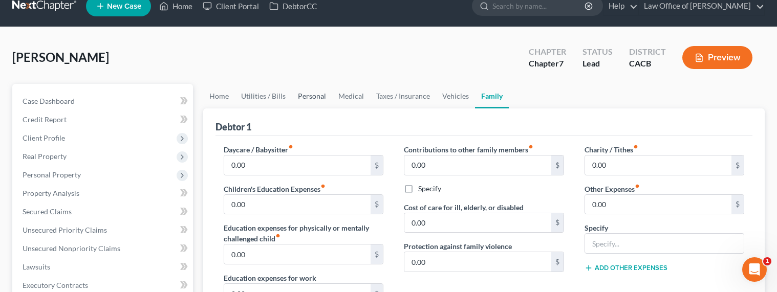
type textarea "Mortgage and property expenses paid by separated spouse."
click at [309, 95] on link "Personal" at bounding box center [312, 96] width 40 height 25
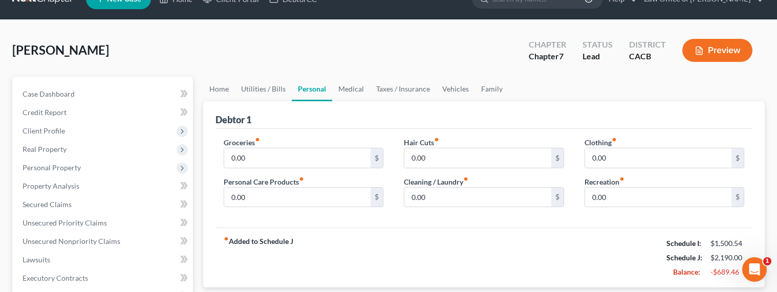
scroll to position [23, 0]
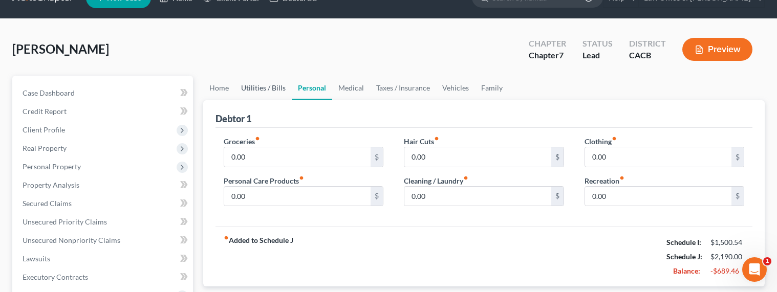
click at [251, 87] on link "Utilities / Bills" at bounding box center [263, 88] width 57 height 25
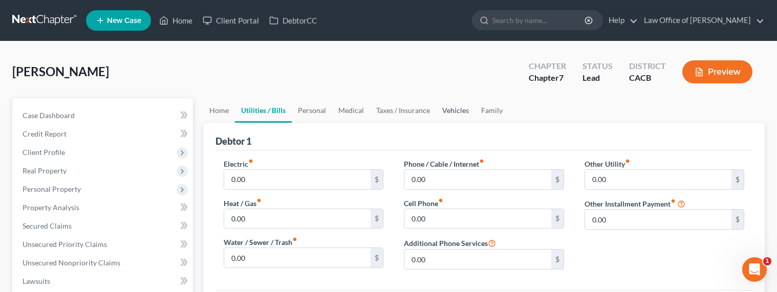
click at [454, 105] on link "Vehicles" at bounding box center [455, 110] width 39 height 25
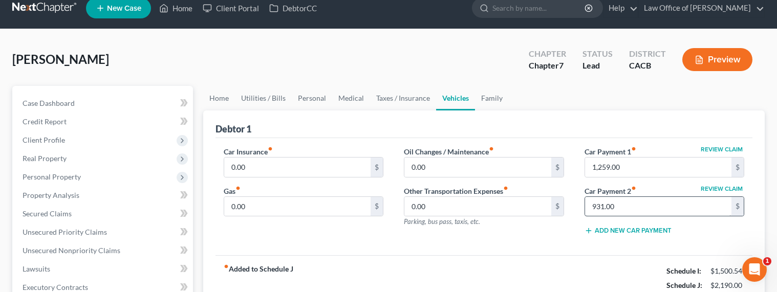
scroll to position [25, 0]
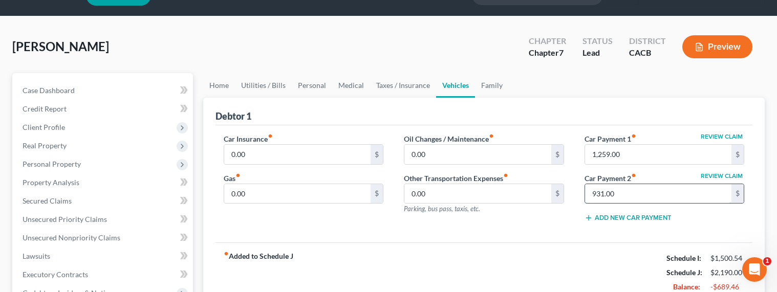
click at [632, 201] on input "931.00" at bounding box center [658, 193] width 147 height 19
click at [636, 192] on input "931.00" at bounding box center [658, 193] width 147 height 19
drag, startPoint x: 625, startPoint y: 151, endPoint x: 639, endPoint y: 157, distance: 15.6
click at [639, 157] on input "1,259.00" at bounding box center [658, 154] width 147 height 19
drag, startPoint x: 628, startPoint y: 196, endPoint x: 558, endPoint y: 196, distance: 69.6
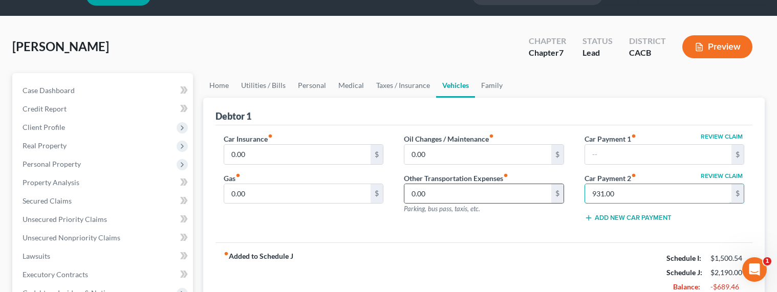
click at [559, 196] on div "Car Insurance fiber_manual_record 0.00 $ Gas fiber_manual_record 0.00 $ Oil Cha…" at bounding box center [484, 182] width 542 height 97
drag, startPoint x: 601, startPoint y: 197, endPoint x: 551, endPoint y: 194, distance: 49.7
click at [551, 196] on div "Car Insurance fiber_manual_record 0.00 $ Gas fiber_manual_record 0.00 $ Oil Cha…" at bounding box center [484, 182] width 542 height 97
drag, startPoint x: 491, startPoint y: 82, endPoint x: 488, endPoint y: 91, distance: 9.4
click at [491, 82] on link "Family" at bounding box center [492, 85] width 34 height 25
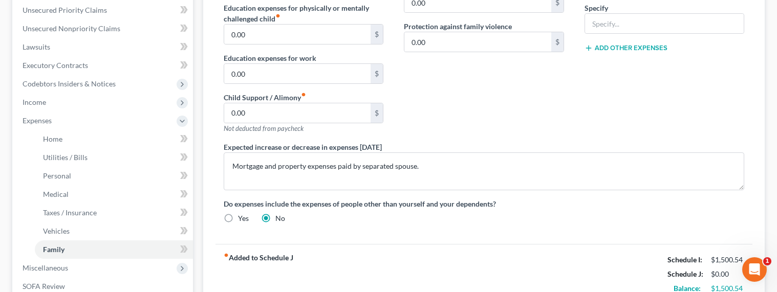
scroll to position [343, 0]
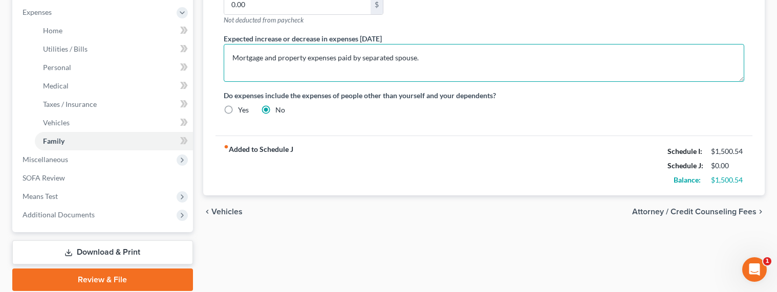
click at [302, 55] on textarea "Mortgage and property expenses paid by separated spouse." at bounding box center [484, 63] width 521 height 38
click at [415, 59] on textarea "Mortgage and property expenses paid by separated spouse." at bounding box center [484, 63] width 521 height 38
click at [420, 58] on textarea "Mortgage and property expenses paid by separated spouse." at bounding box center [484, 63] width 521 height 38
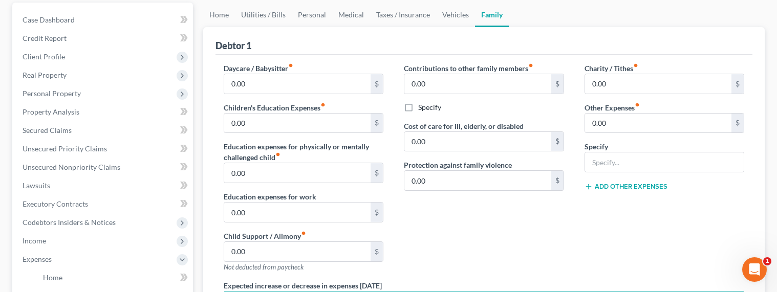
scroll to position [0, 0]
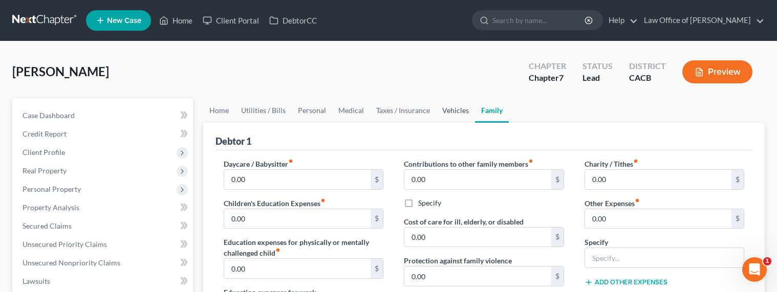
click at [448, 108] on link "Vehicles" at bounding box center [455, 110] width 39 height 25
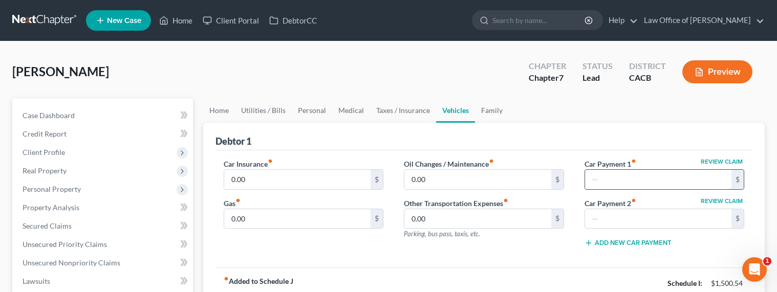
click at [604, 182] on input "text" at bounding box center [658, 179] width 147 height 19
type input "1,260"
click at [254, 178] on input "0.00" at bounding box center [297, 179] width 147 height 19
type input "200"
type input "300"
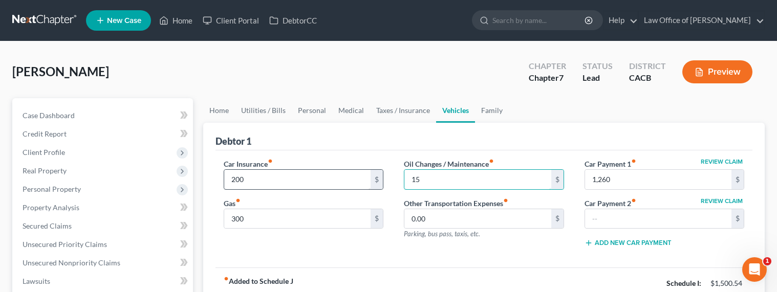
type input "15"
click at [304, 107] on link "Personal" at bounding box center [312, 110] width 40 height 25
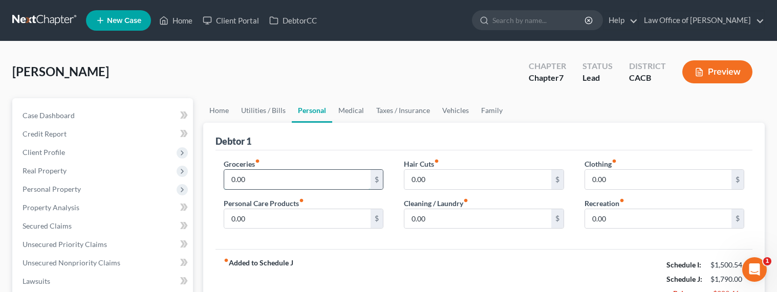
click at [267, 179] on input "0.00" at bounding box center [297, 179] width 147 height 19
type input "500"
type input "100"
type input "25"
type input "35"
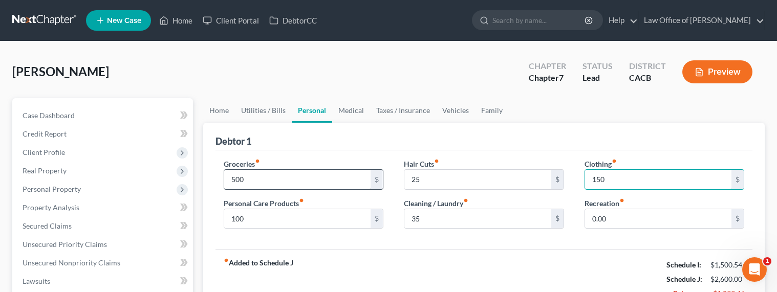
type input "150"
type input "120"
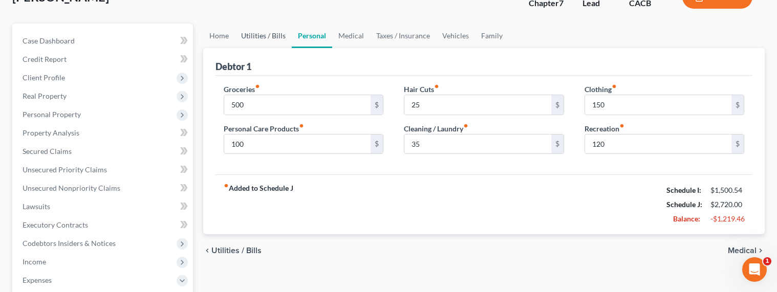
click at [253, 42] on link "Utilities / Bills" at bounding box center [263, 36] width 57 height 25
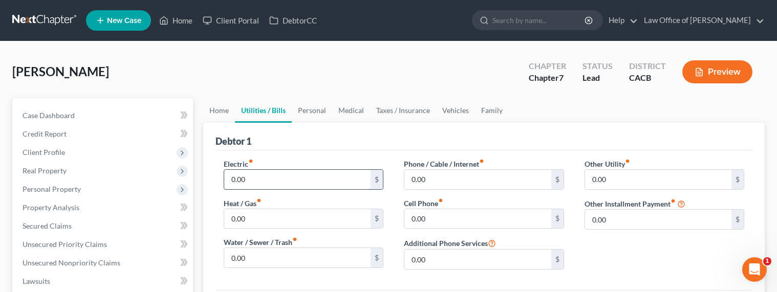
click at [259, 182] on input "0.00" at bounding box center [297, 179] width 147 height 19
click at [491, 109] on link "Family" at bounding box center [492, 110] width 34 height 25
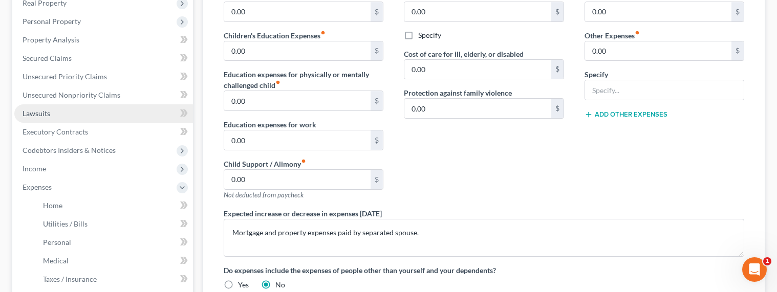
scroll to position [310, 0]
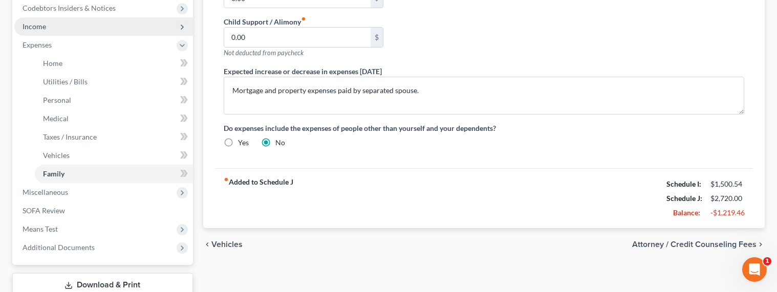
click at [30, 31] on span "Income" at bounding box center [103, 26] width 179 height 18
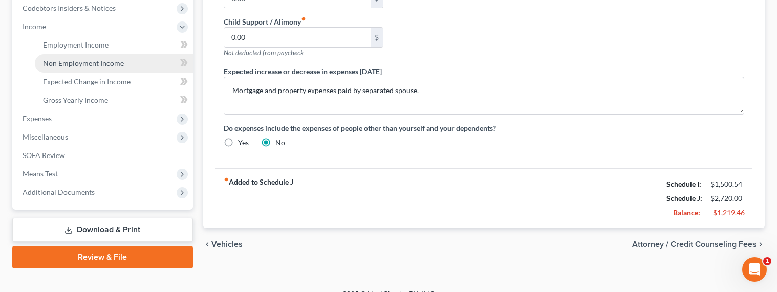
click at [67, 62] on span "Non Employment Income" at bounding box center [83, 63] width 81 height 9
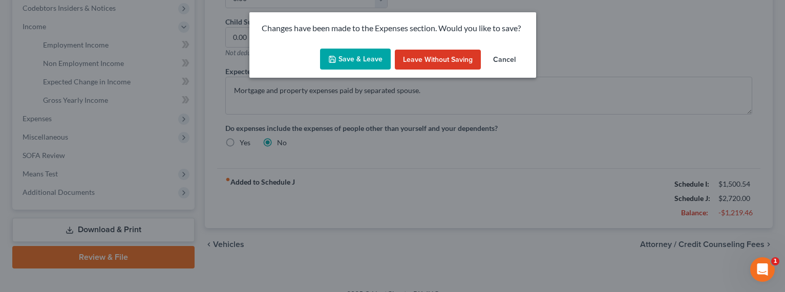
click at [354, 63] on button "Save & Leave" at bounding box center [355, 60] width 71 height 22
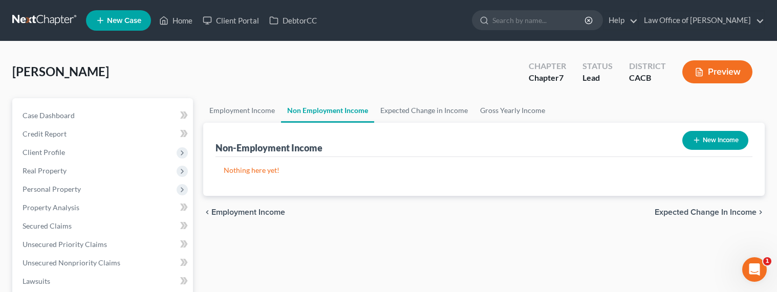
click at [706, 142] on button "New Income" at bounding box center [715, 140] width 66 height 19
select select "0"
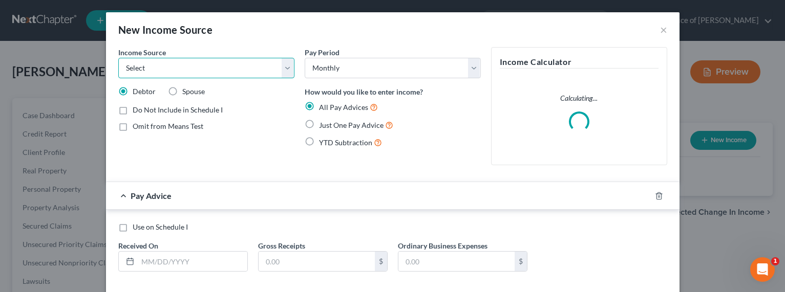
click at [208, 66] on select "Select Unemployment Disability (from employer) Pension Retirement Social Securi…" at bounding box center [206, 68] width 176 height 20
select select "13"
click at [118, 58] on select "Select Unemployment Disability (from employer) Pension Retirement Social Securi…" at bounding box center [206, 68] width 176 height 20
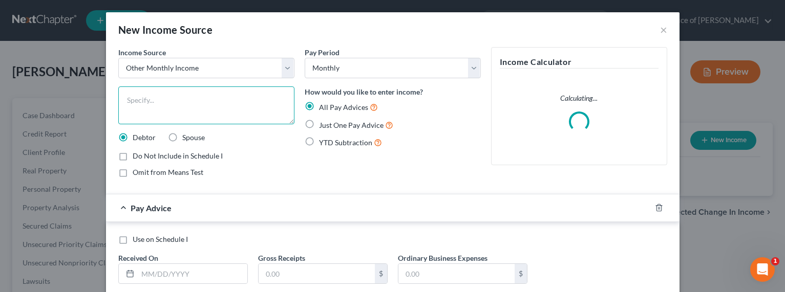
click at [171, 100] on textarea at bounding box center [206, 106] width 176 height 38
type textarea "Family Suport"
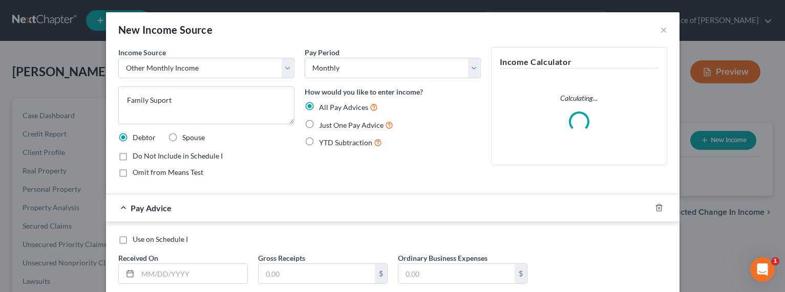
click at [321, 129] on span "Just One Pay Advice" at bounding box center [351, 125] width 65 height 9
click at [323, 126] on input "Just One Pay Advice" at bounding box center [326, 122] width 7 height 7
radio input "true"
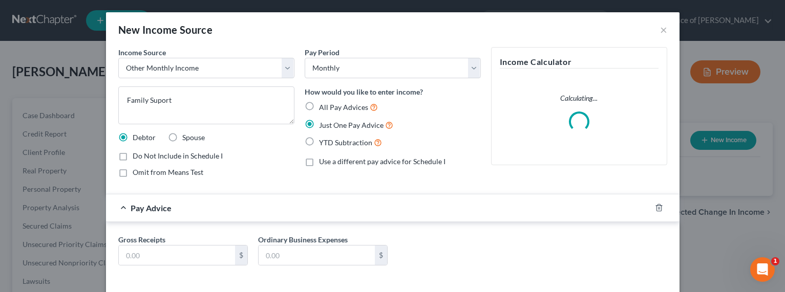
click at [136, 171] on span "Omit from Means Test" at bounding box center [168, 172] width 71 height 9
click at [137, 171] on input "Omit from Means Test" at bounding box center [140, 170] width 7 height 7
checkbox input "true"
click at [143, 250] on input "text" at bounding box center [177, 255] width 116 height 19
type input "1,000"
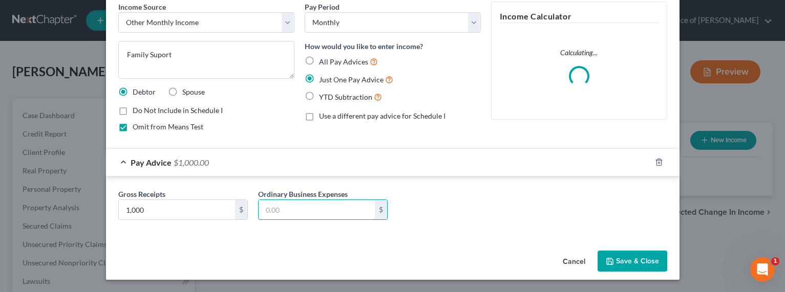
scroll to position [46, 0]
click at [630, 257] on button "Save & Close" at bounding box center [632, 262] width 70 height 22
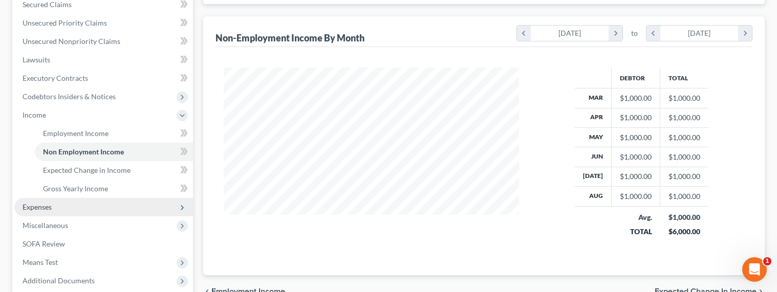
scroll to position [222, 0]
click at [45, 202] on span "Expenses" at bounding box center [103, 207] width 179 height 18
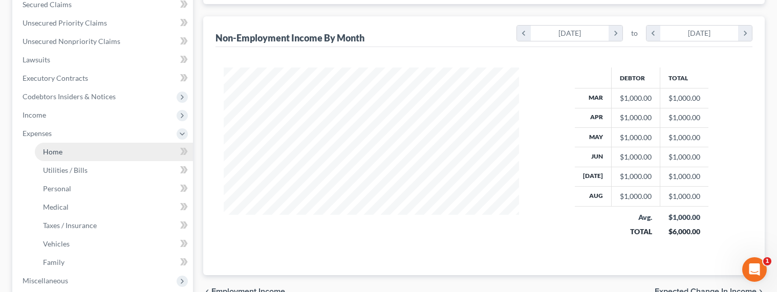
click at [58, 153] on span "Home" at bounding box center [52, 151] width 19 height 9
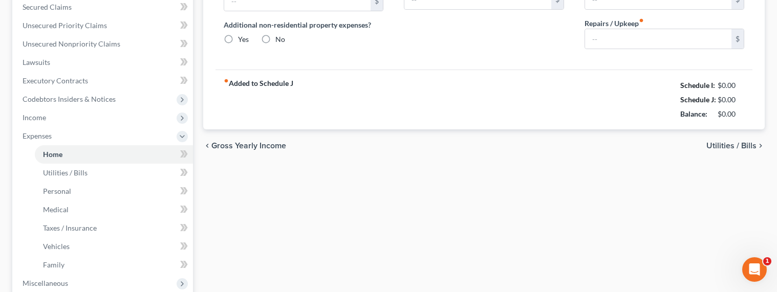
type input "0.00"
radio input "true"
type input "0.00"
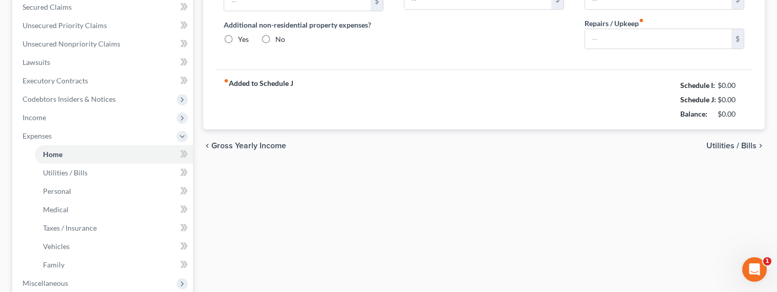
type input "0.00"
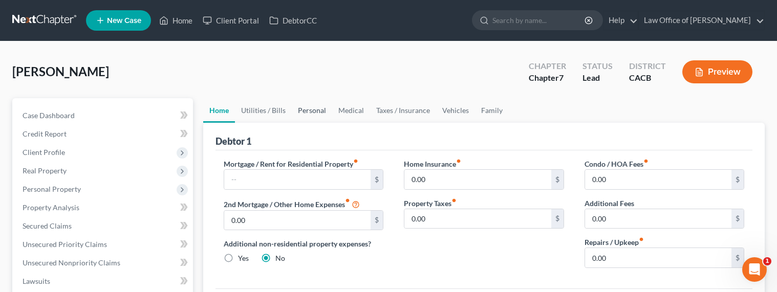
click at [311, 109] on link "Personal" at bounding box center [312, 110] width 40 height 25
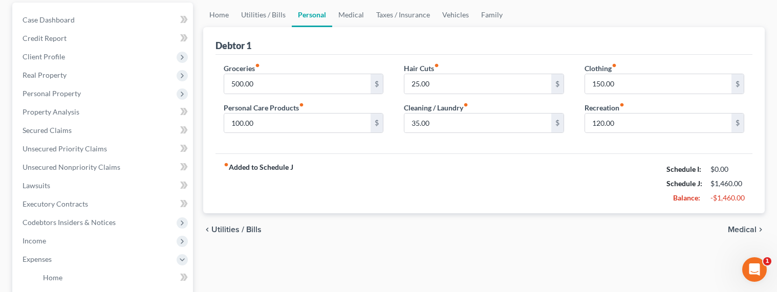
scroll to position [82, 0]
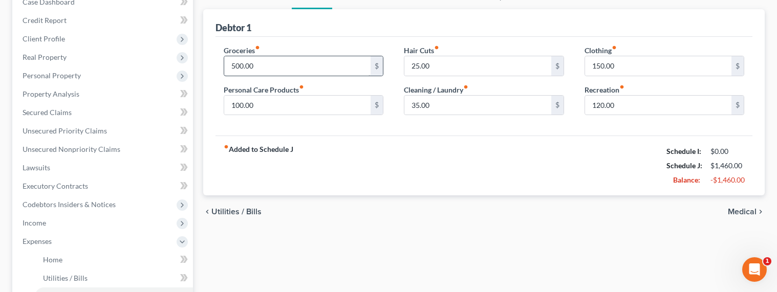
scroll to position [106, 0]
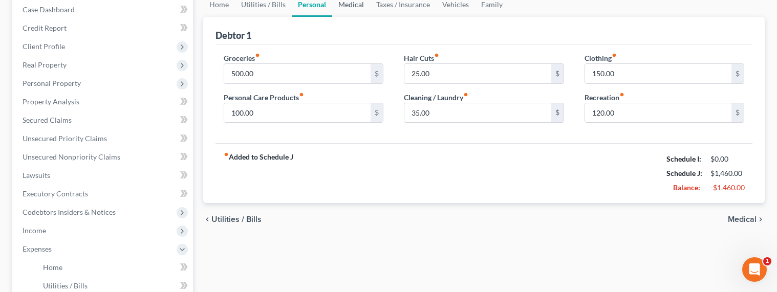
click at [338, 8] on link "Medical" at bounding box center [351, 4] width 38 height 25
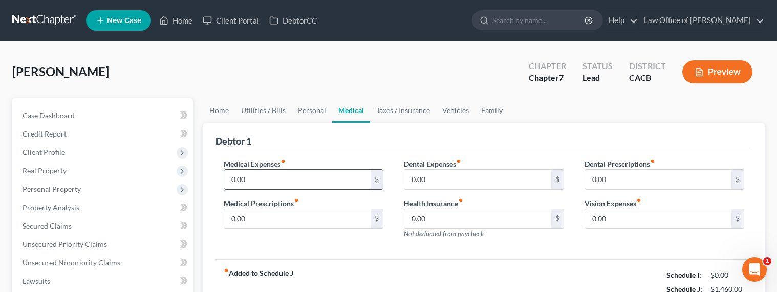
click at [277, 179] on input "0.00" at bounding box center [297, 179] width 147 height 19
type input "35"
type input "11"
click at [438, 110] on link "Vehicles" at bounding box center [455, 110] width 39 height 25
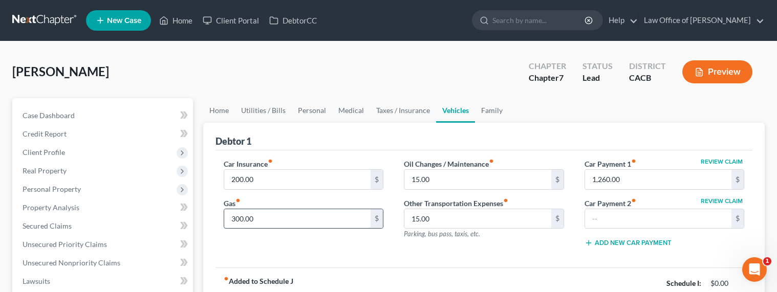
click at [259, 217] on input "300.00" at bounding box center [297, 218] width 147 height 19
click at [492, 108] on link "Family" at bounding box center [492, 110] width 34 height 25
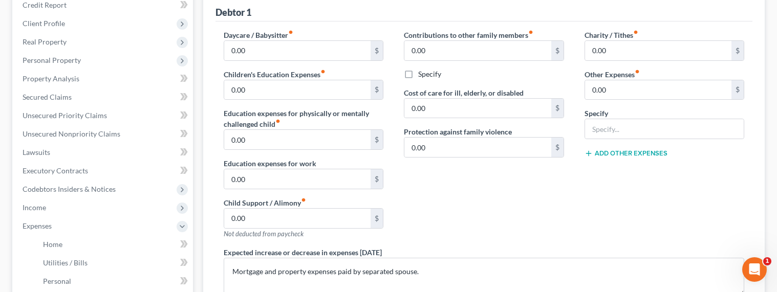
scroll to position [145, 0]
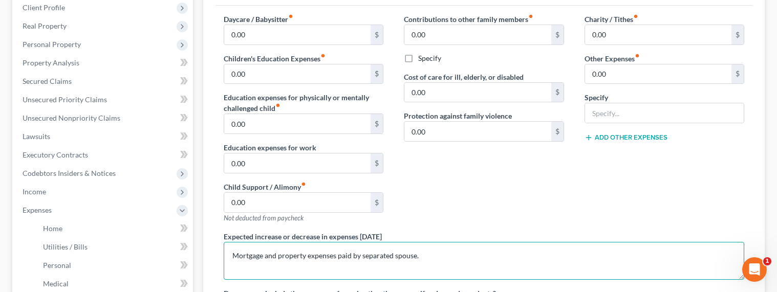
click at [423, 256] on textarea "Mortgage and property expenses paid by separated spouse." at bounding box center [484, 261] width 521 height 38
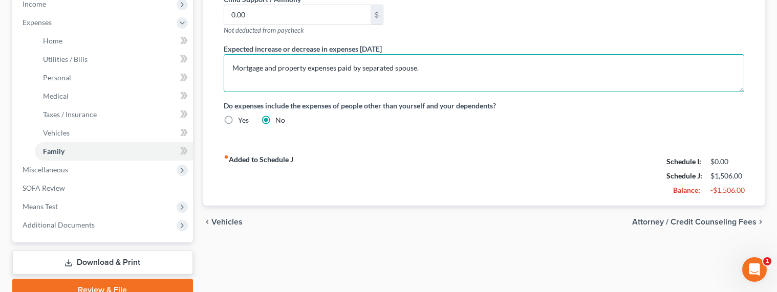
scroll to position [380, 0]
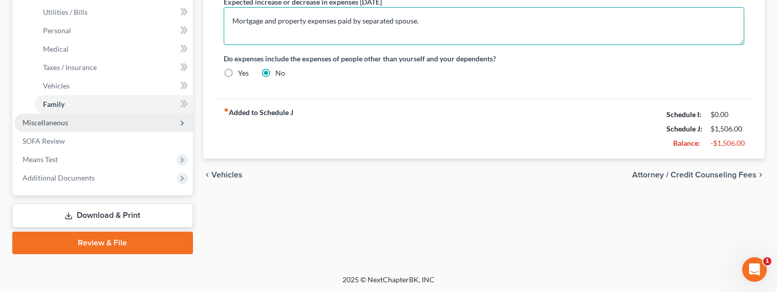
type textarea "Mortgage and property expenses paid by separated spouse."
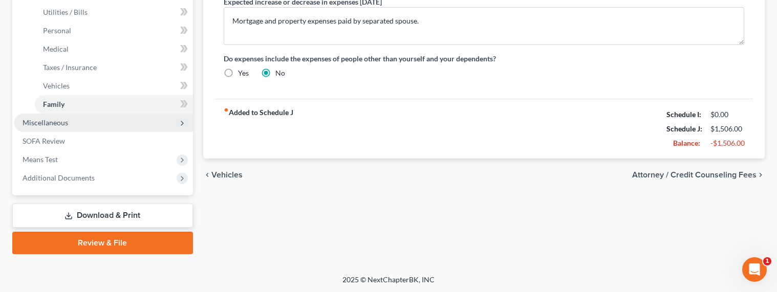
click at [42, 121] on span "Miscellaneous" at bounding box center [46, 122] width 46 height 9
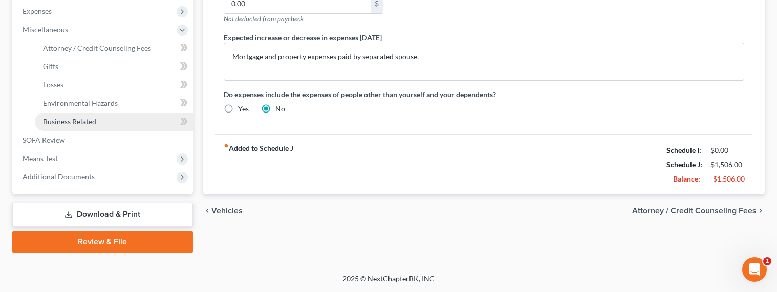
scroll to position [343, 0]
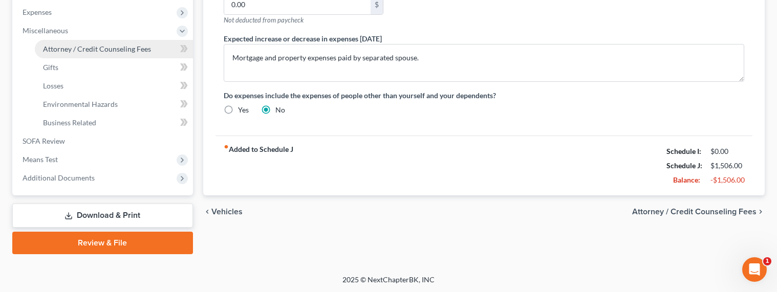
click at [72, 49] on span "Attorney / Credit Counseling Fees" at bounding box center [97, 49] width 108 height 9
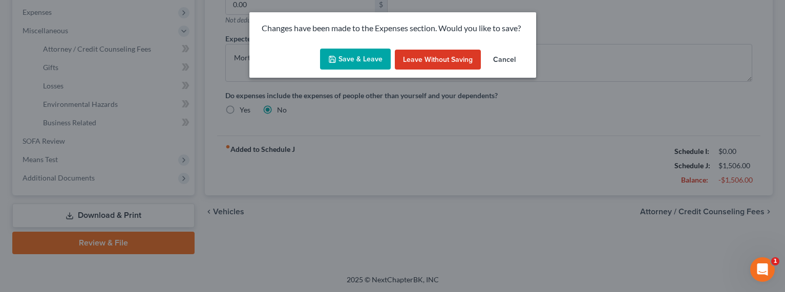
click at [366, 54] on button "Save & Leave" at bounding box center [355, 60] width 71 height 22
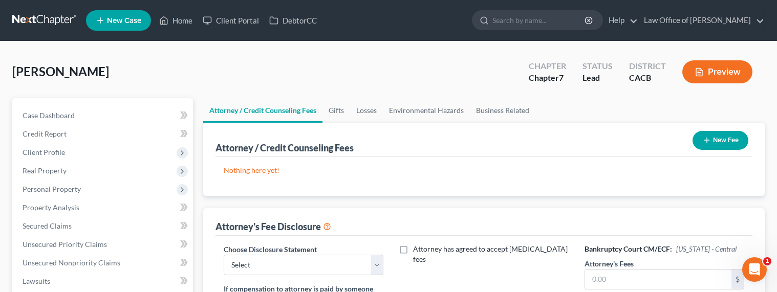
click at [722, 142] on button "New Fee" at bounding box center [721, 140] width 56 height 19
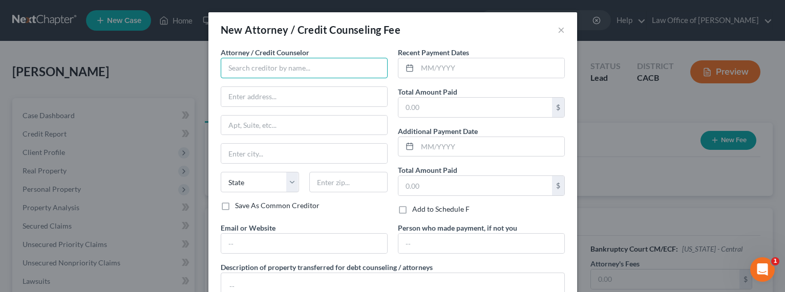
click at [266, 68] on input "text" at bounding box center [304, 68] width 167 height 20
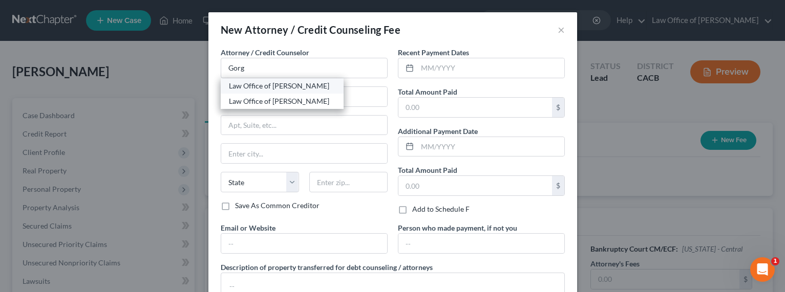
click at [270, 88] on div "Law Office of Sevan Gorginian" at bounding box center [282, 86] width 106 height 10
type input "Law Office of Sevan Gorginian"
type input "516 Burchett St., Suite 200"
type input "Glendale"
select select "4"
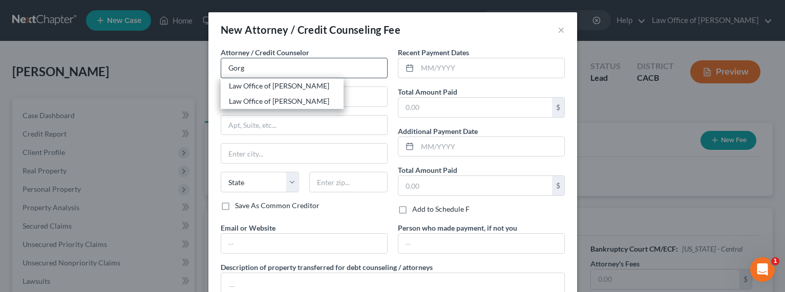
type input "91203"
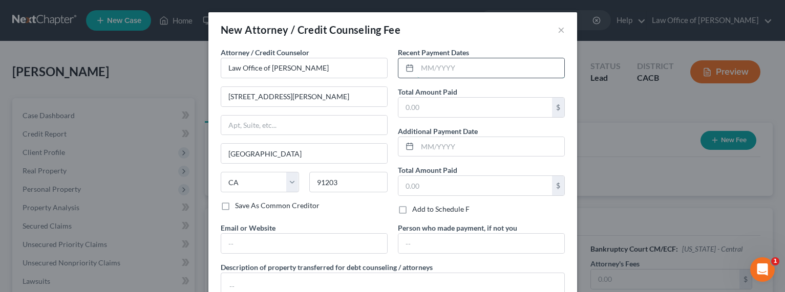
click at [463, 66] on input "text" at bounding box center [490, 67] width 147 height 19
type input "09/2025"
type input "2,000"
type input "GorginianLaw.com"
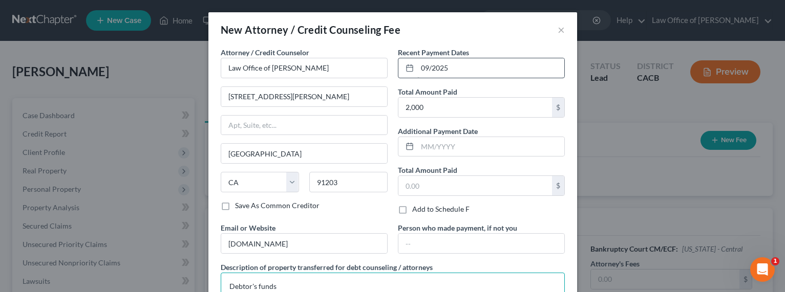
type textarea "Debtor's funds"
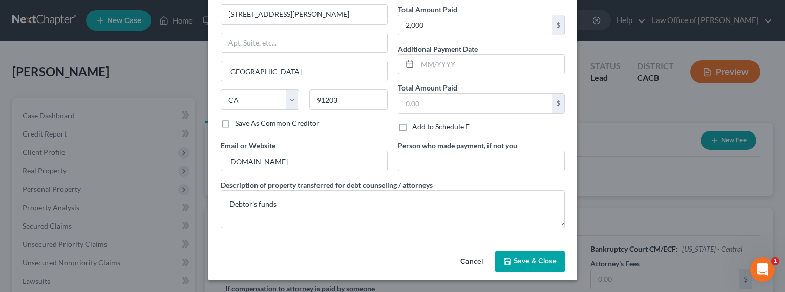
click at [506, 260] on icon "button" at bounding box center [507, 262] width 8 height 8
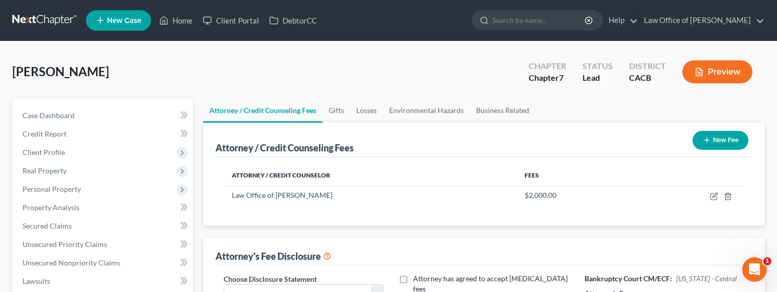
click at [706, 140] on icon "button" at bounding box center [707, 140] width 8 height 8
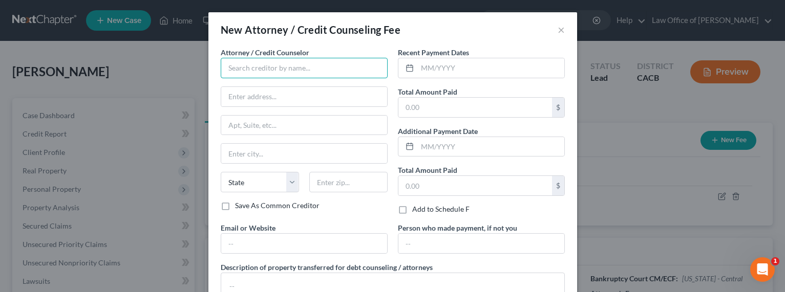
click at [319, 75] on input "text" at bounding box center [304, 68] width 167 height 20
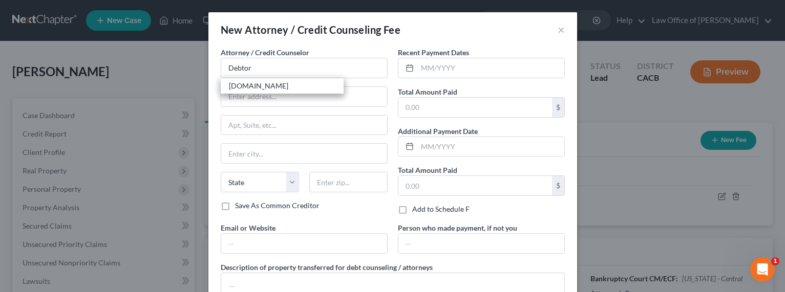
click at [260, 83] on div "DebtorCC.org" at bounding box center [282, 86] width 106 height 10
type input "DebtorCC.org"
type input "Online Course"
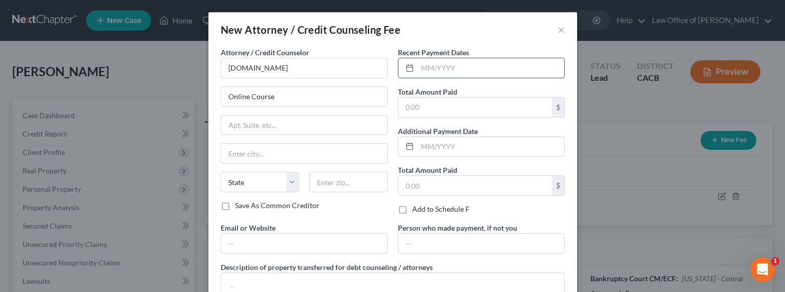
click at [422, 69] on input "text" at bounding box center [490, 67] width 147 height 19
type input "09/2025"
type input "19.95"
type input "DebtorCC.org"
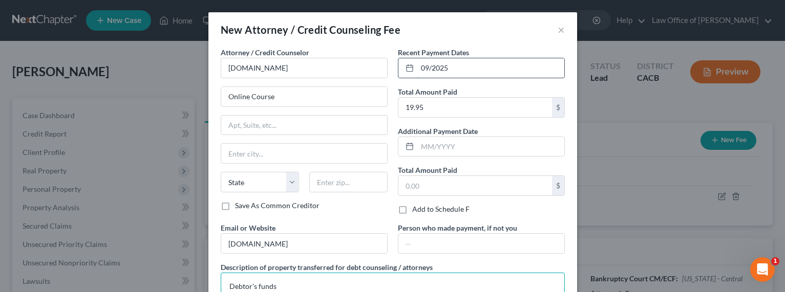
type textarea "Debtor's funds"
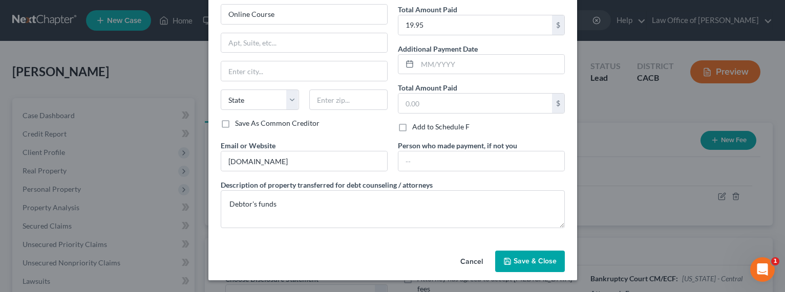
click at [517, 265] on span "Save & Close" at bounding box center [534, 261] width 43 height 9
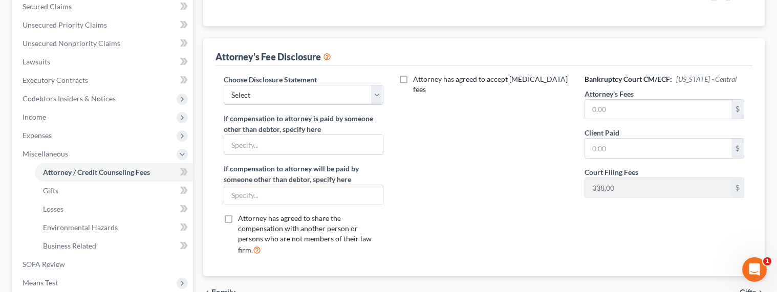
scroll to position [117, 0]
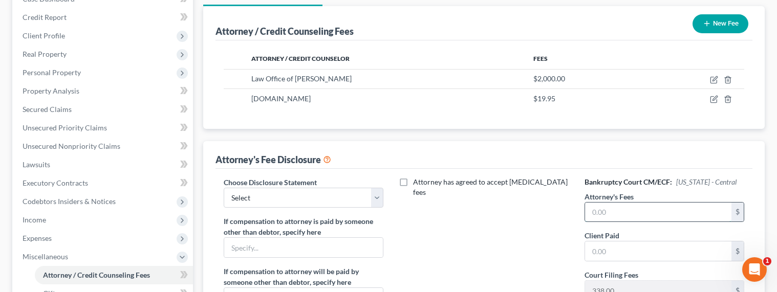
click at [612, 216] on input "text" at bounding box center [658, 212] width 147 height 19
type input "2,000"
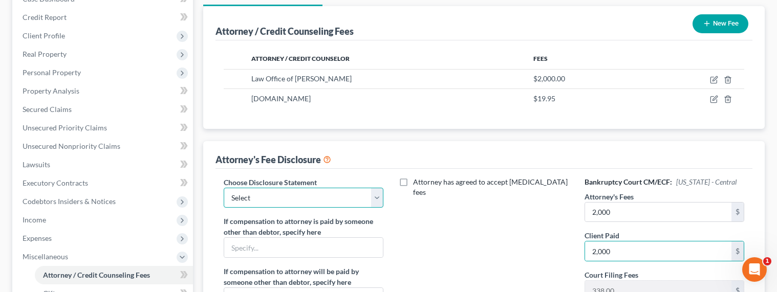
click at [296, 196] on select "Select Disclosure of Attorney Compensation" at bounding box center [304, 198] width 160 height 20
select select "0"
click at [224, 188] on select "Select Disclosure of Attorney Compensation" at bounding box center [304, 198] width 160 height 20
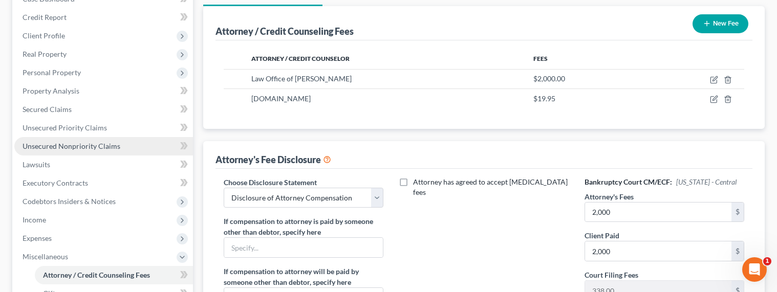
click at [59, 143] on span "Unsecured Nonpriority Claims" at bounding box center [72, 146] width 98 height 9
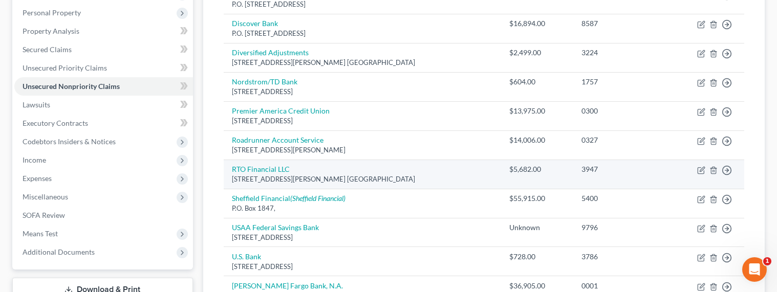
scroll to position [193, 0]
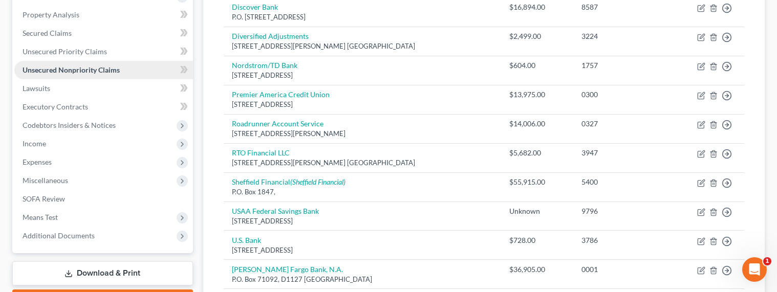
click at [66, 69] on span "Unsecured Nonpriority Claims" at bounding box center [71, 70] width 97 height 9
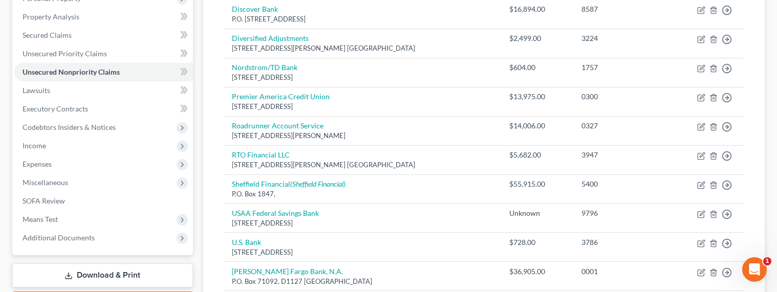
scroll to position [95, 0]
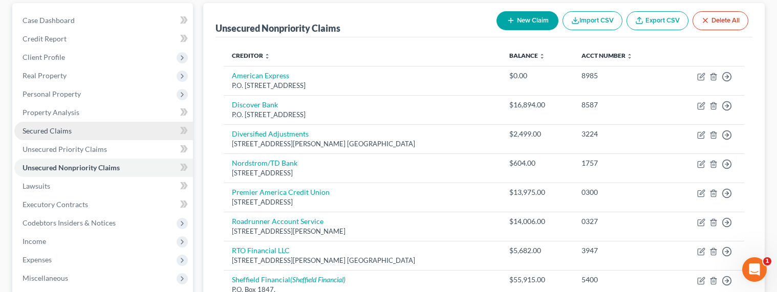
click at [44, 131] on span "Secured Claims" at bounding box center [47, 130] width 49 height 9
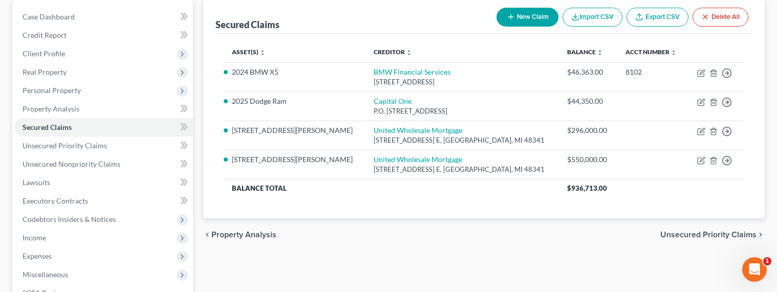
scroll to position [99, 0]
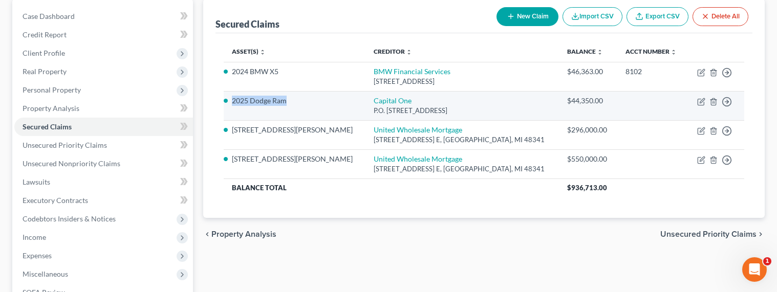
drag, startPoint x: 289, startPoint y: 102, endPoint x: 232, endPoint y: 100, distance: 56.9
click at [232, 100] on li "2025 Dodge Ram" at bounding box center [294, 101] width 125 height 10
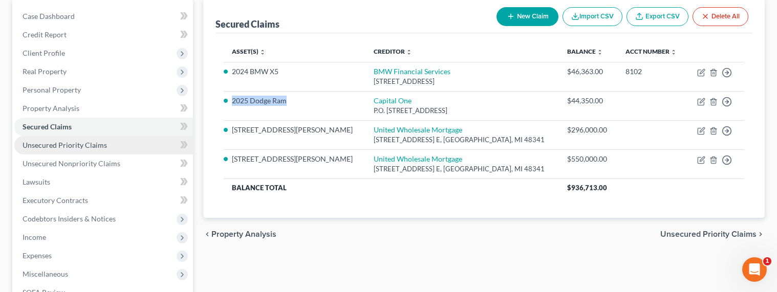
click at [53, 143] on span "Unsecured Priority Claims" at bounding box center [65, 145] width 84 height 9
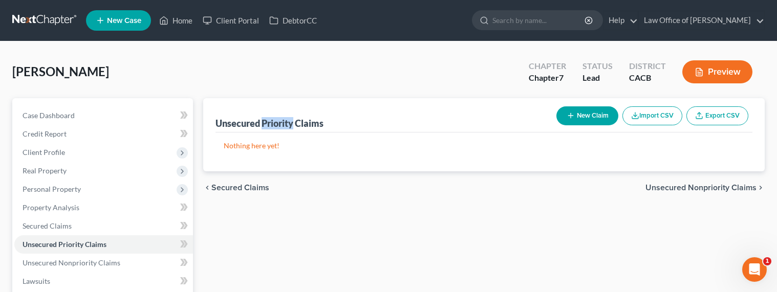
drag, startPoint x: 263, startPoint y: 123, endPoint x: 295, endPoint y: 120, distance: 31.9
click at [295, 120] on div "Unsecured Priority Claims" at bounding box center [270, 123] width 108 height 12
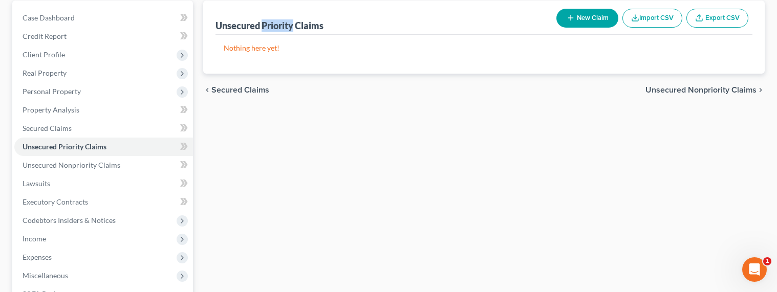
scroll to position [128, 0]
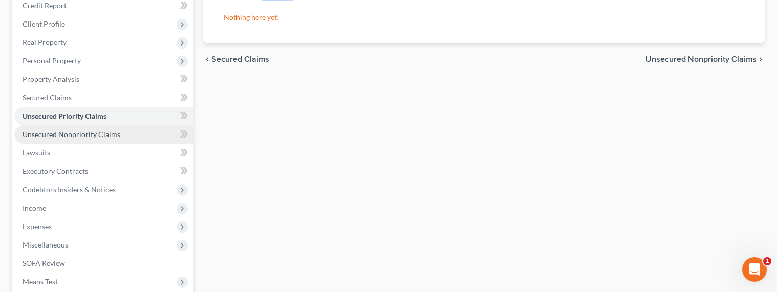
click at [55, 134] on span "Unsecured Nonpriority Claims" at bounding box center [72, 134] width 98 height 9
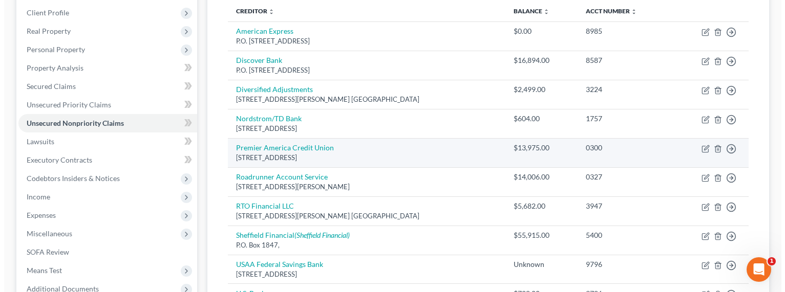
scroll to position [152, 0]
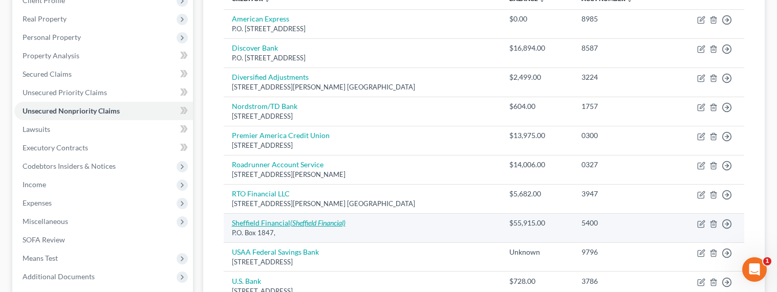
click at [258, 225] on link "Sheffield Financial (Sheffield Financial)" at bounding box center [289, 223] width 114 height 9
select select "10"
select select "0"
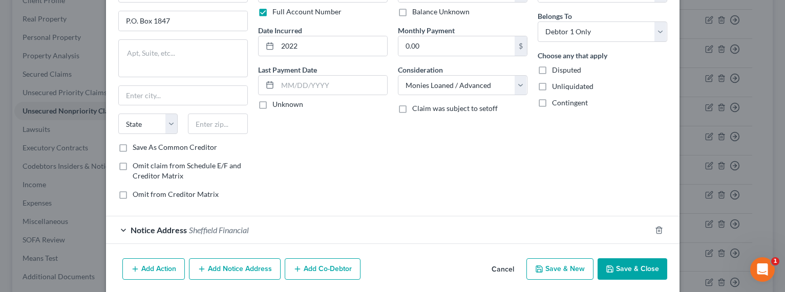
scroll to position [113, 0]
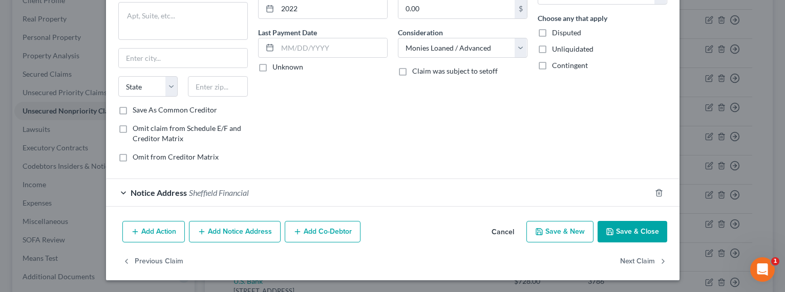
click at [195, 189] on span "Sheffield Financial" at bounding box center [219, 193] width 60 height 10
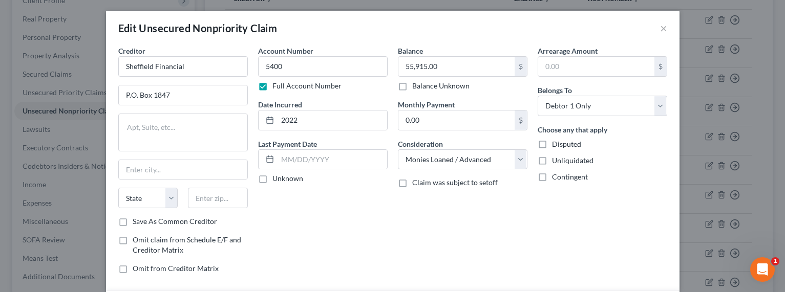
scroll to position [0, 0]
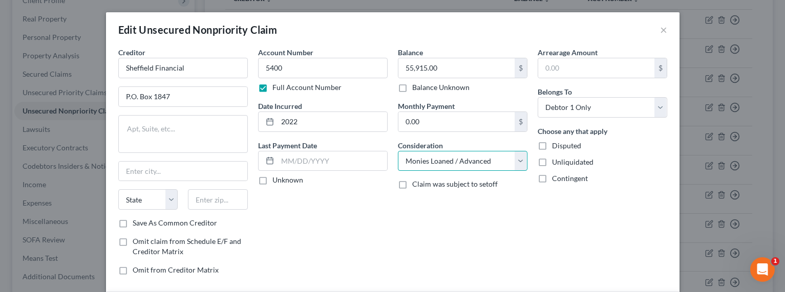
click at [474, 160] on select "Select Cable / Satellite Services Collection Agency Credit Card Debt Debt Couns…" at bounding box center [463, 161] width 130 height 20
click at [561, 105] on select "Select Debtor 1 Only Debtor 2 Only Debtor 1 And Debtor 2 Only At Least One Of T…" at bounding box center [603, 107] width 130 height 20
click at [538, 97] on select "Select Debtor 1 Only Debtor 2 Only Debtor 1 And Debtor 2 Only At Least One Of T…" at bounding box center [603, 107] width 130 height 20
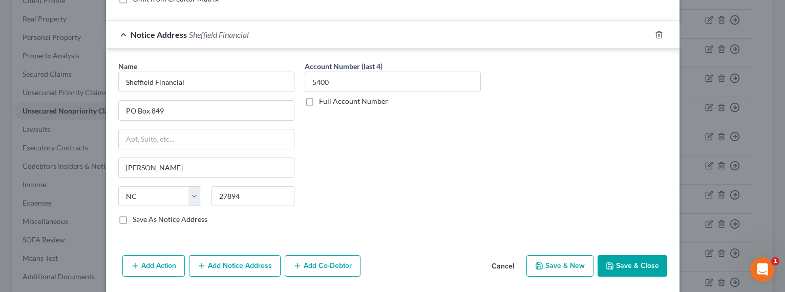
scroll to position [306, 0]
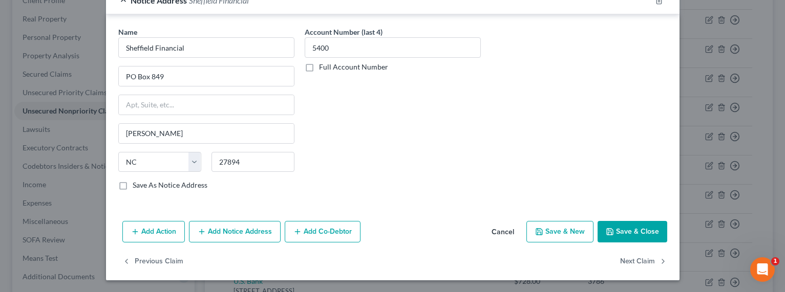
click at [552, 227] on button "Save & New" at bounding box center [559, 232] width 67 height 22
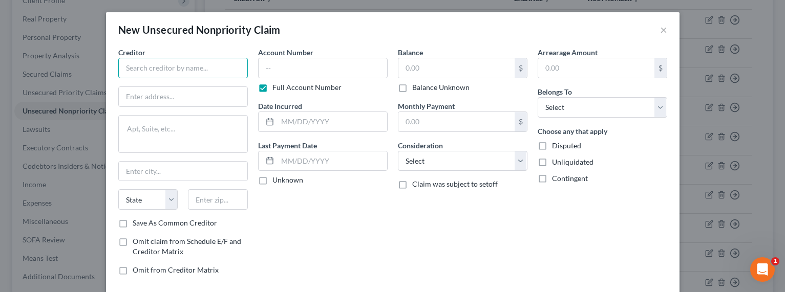
click at [161, 69] on input "text" at bounding box center [183, 68] width 130 height 20
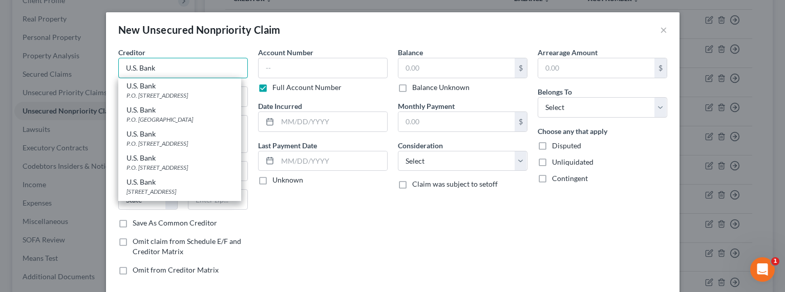
type input "U.S. Bank"
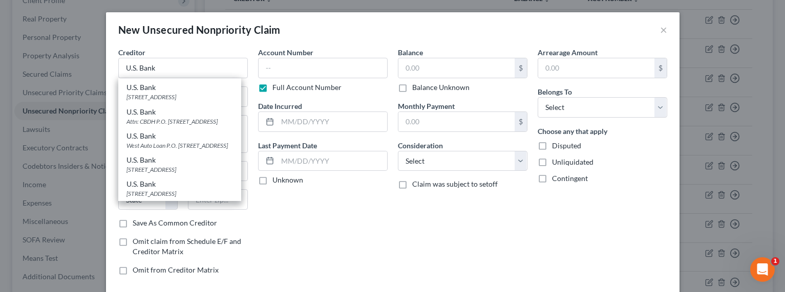
scroll to position [162, 0]
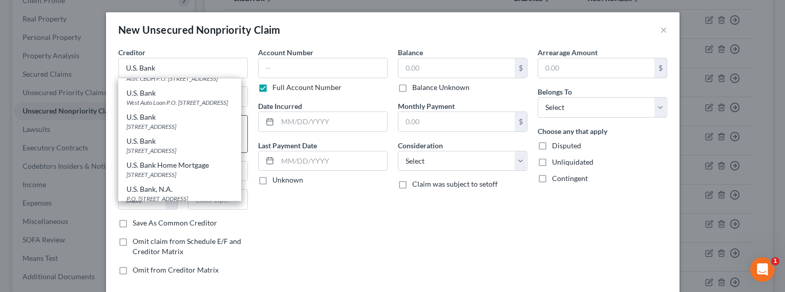
drag, startPoint x: 154, startPoint y: 152, endPoint x: 162, endPoint y: 149, distance: 8.7
click at [155, 131] on div "800 Nicollet Mall, Minneapolis, MN 55402" at bounding box center [179, 126] width 106 height 9
type input "800 Nicollet Mall"
type input "Minneapolis"
select select "24"
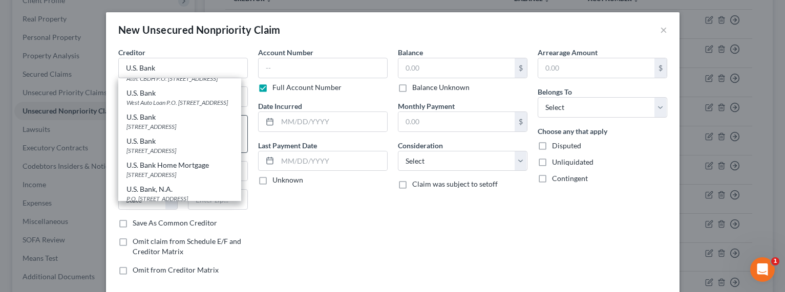
type input "55402"
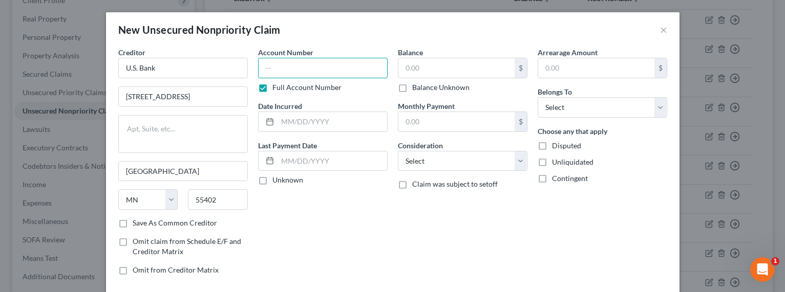
click at [292, 69] on input "text" at bounding box center [323, 68] width 130 height 20
type input "3786"
type input "2022"
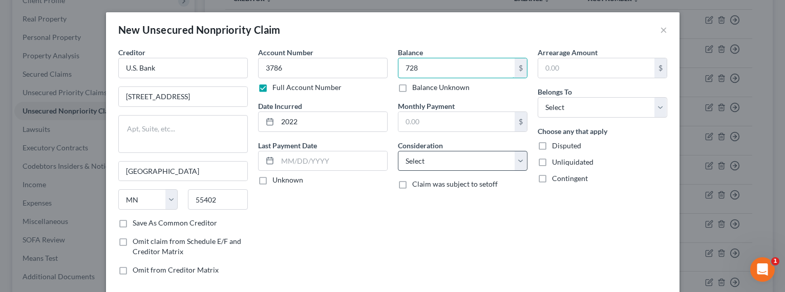
type input "728"
click at [430, 168] on select "Select Cable / Satellite Services Collection Agency Credit Card Debt Debt Couns…" at bounding box center [463, 161] width 130 height 20
select select "2"
click at [398, 151] on select "Select Cable / Satellite Services Collection Agency Credit Card Debt Debt Couns…" at bounding box center [463, 161] width 130 height 20
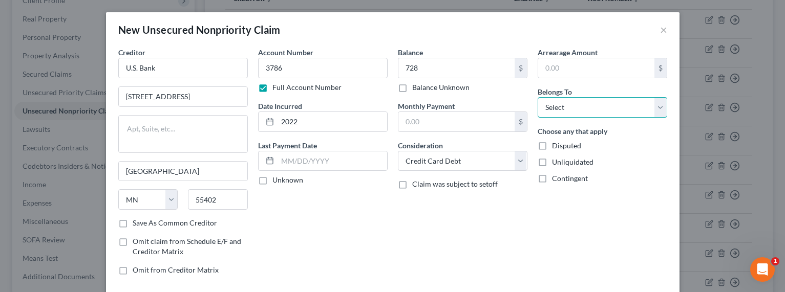
click at [599, 108] on select "Select Debtor 1 Only Debtor 2 Only Debtor 1 And Debtor 2 Only At Least One Of T…" at bounding box center [603, 107] width 130 height 20
select select "0"
click at [538, 97] on select "Select Debtor 1 Only Debtor 2 Only Debtor 1 And Debtor 2 Only At Least One Of T…" at bounding box center [603, 107] width 130 height 20
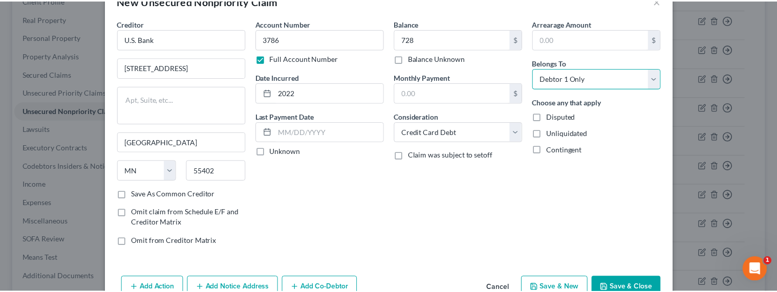
scroll to position [56, 0]
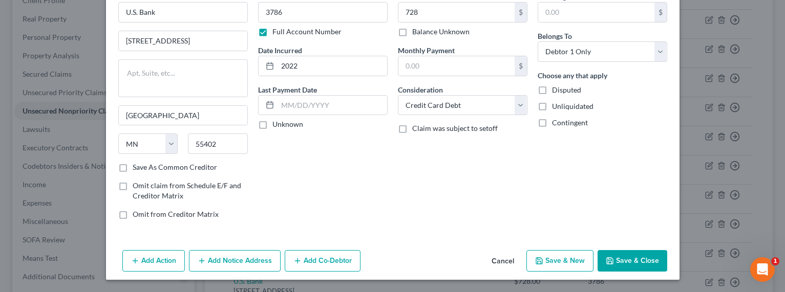
click at [623, 261] on button "Save & Close" at bounding box center [632, 261] width 70 height 22
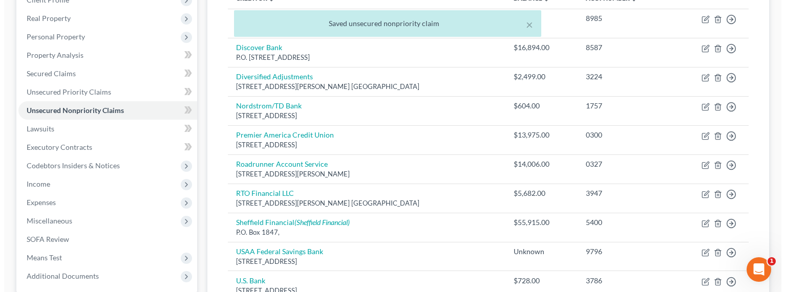
scroll to position [329, 0]
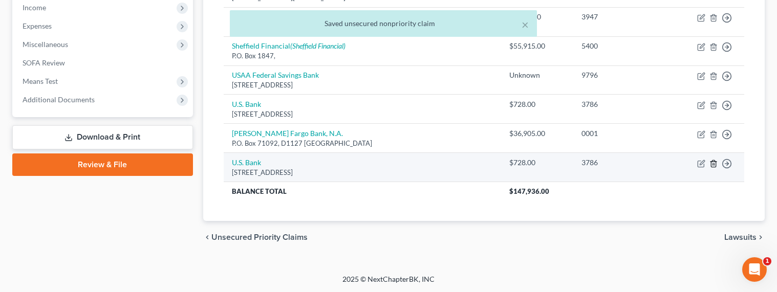
click at [716, 163] on icon "button" at bounding box center [714, 164] width 8 height 8
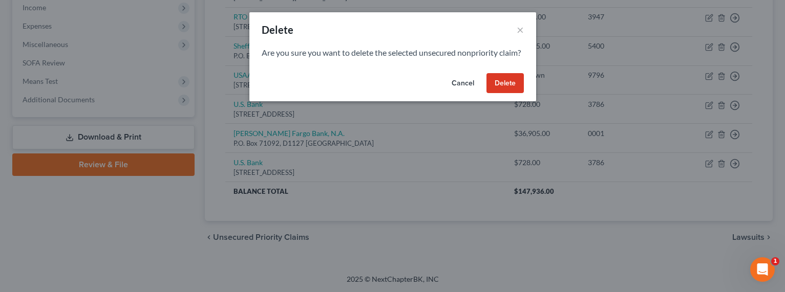
click at [501, 94] on button "Delete" at bounding box center [504, 83] width 37 height 20
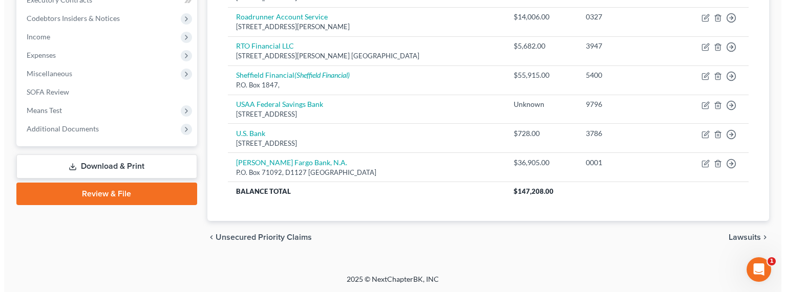
scroll to position [0, 0]
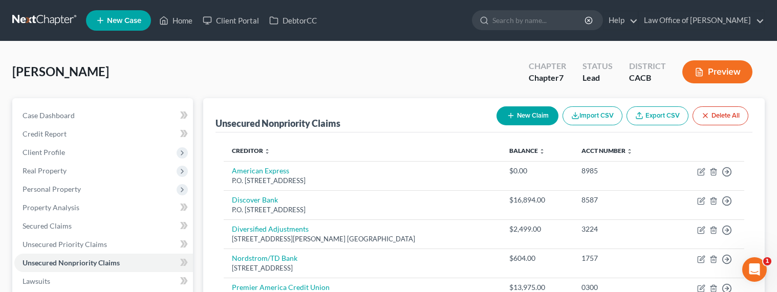
click at [516, 115] on button "New Claim" at bounding box center [528, 115] width 62 height 19
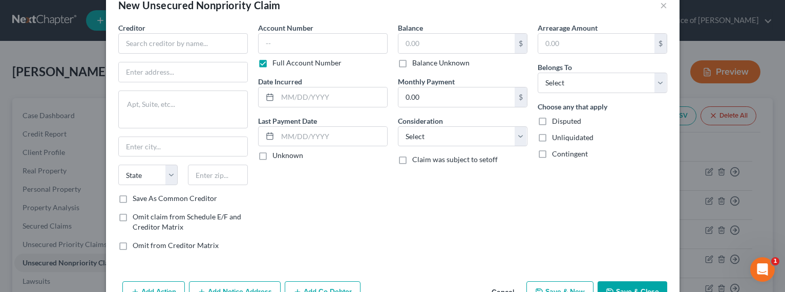
scroll to position [56, 0]
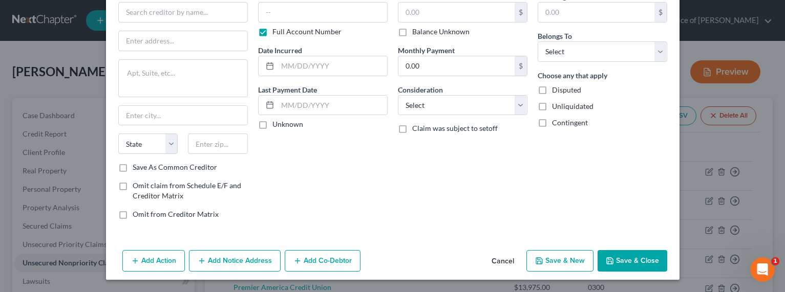
click at [568, 261] on button "Save & New" at bounding box center [559, 261] width 67 height 22
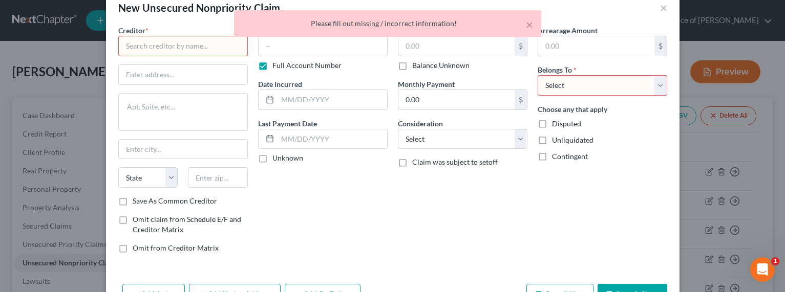
scroll to position [0, 0]
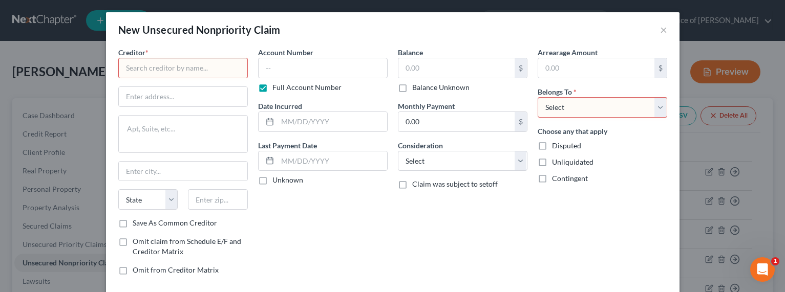
click at [194, 73] on input "text" at bounding box center [183, 68] width 130 height 20
click at [602, 104] on select "Select Debtor 1 Only Debtor 2 Only Debtor 1 And Debtor 2 Only At Least One Of T…" at bounding box center [603, 107] width 130 height 20
select select "0"
click at [538, 97] on select "Select Debtor 1 Only Debtor 2 Only Debtor 1 And Debtor 2 Only At Least One Of T…" at bounding box center [603, 107] width 130 height 20
click at [660, 29] on button "×" at bounding box center [663, 30] width 7 height 12
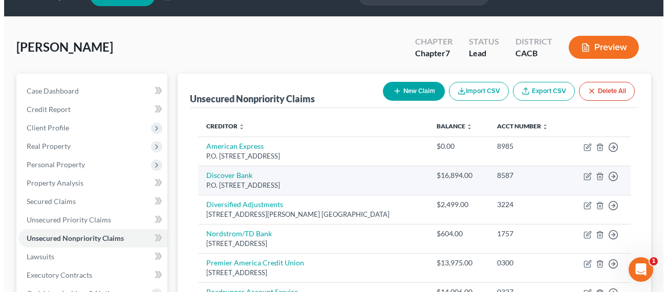
scroll to position [25, 0]
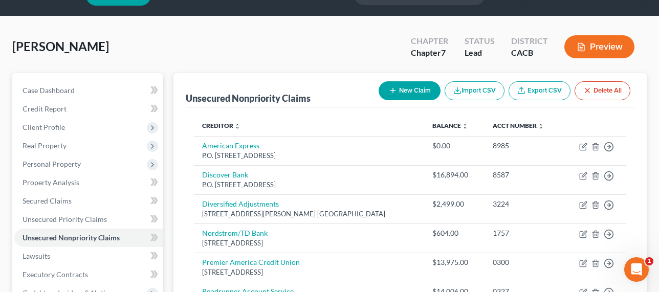
click at [403, 87] on button "New Claim" at bounding box center [410, 90] width 62 height 19
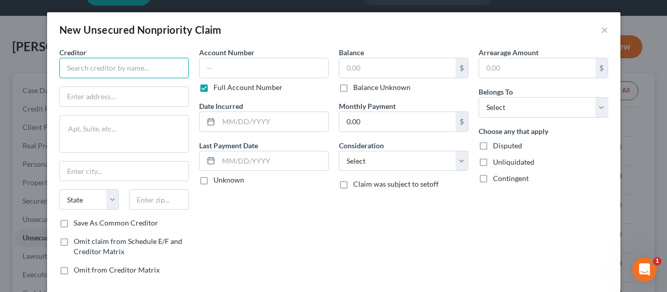
click at [154, 72] on input "text" at bounding box center [124, 68] width 130 height 20
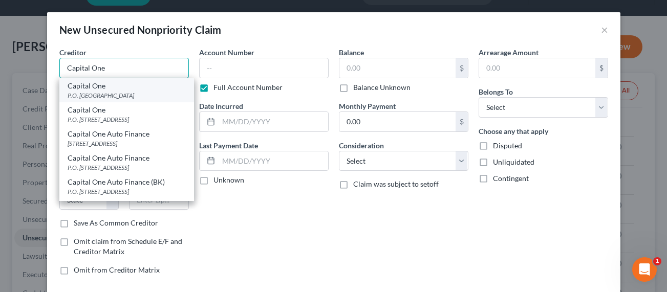
type input "Capital One"
click at [111, 93] on div "P.O. Box 729080, Dallas, TX 75372" at bounding box center [127, 95] width 118 height 9
type input "P.O. Box 729080"
type input "Dallas"
select select "45"
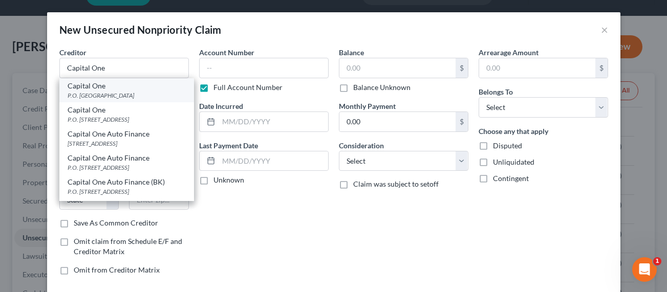
type input "75372"
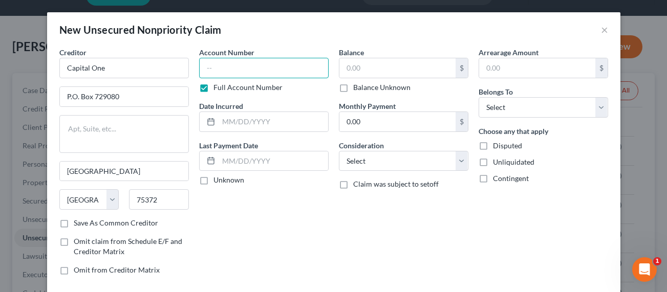
click at [256, 68] on input "text" at bounding box center [264, 68] width 130 height 20
click at [263, 70] on input "text" at bounding box center [264, 68] width 130 height 20
paste input "23CHLC35200"
type input "23CHLC35200"
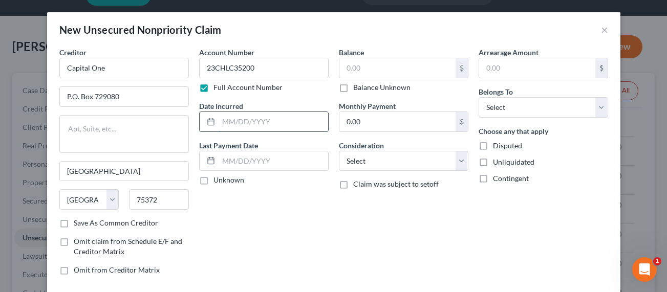
click at [240, 124] on input "text" at bounding box center [274, 121] width 110 height 19
type input "2022"
click at [358, 88] on label "Balance Unknown" at bounding box center [381, 87] width 57 height 10
click at [358, 88] on input "Balance Unknown" at bounding box center [360, 85] width 7 height 7
checkbox input "true"
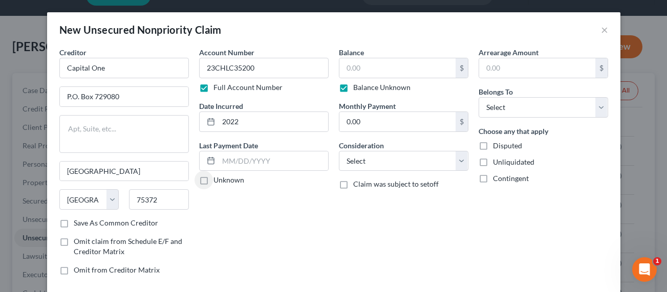
type input "0.00"
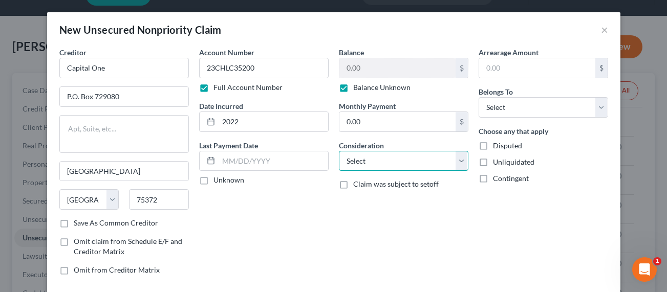
click at [384, 163] on select "Select Cable / Satellite Services Collection Agency Credit Card Debt Debt Couns…" at bounding box center [404, 161] width 130 height 20
select select "2"
click at [339, 151] on select "Select Cable / Satellite Services Collection Agency Credit Card Debt Debt Couns…" at bounding box center [404, 161] width 130 height 20
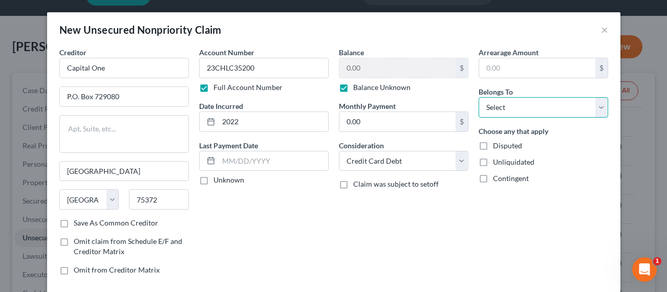
click at [498, 109] on select "Select Debtor 1 Only Debtor 2 Only Debtor 1 And Debtor 2 Only At Least One Of T…" at bounding box center [544, 107] width 130 height 20
select select "0"
click at [479, 97] on select "Select Debtor 1 Only Debtor 2 Only Debtor 1 And Debtor 2 Only At Least One Of T…" at bounding box center [544, 107] width 130 height 20
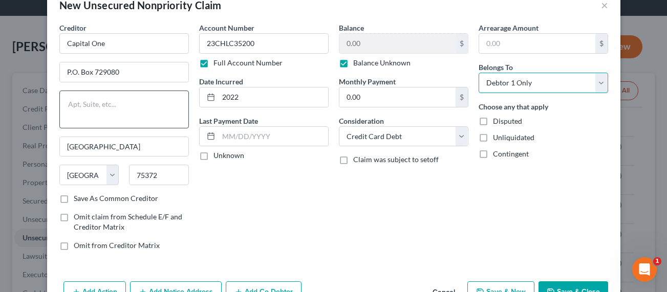
scroll to position [56, 0]
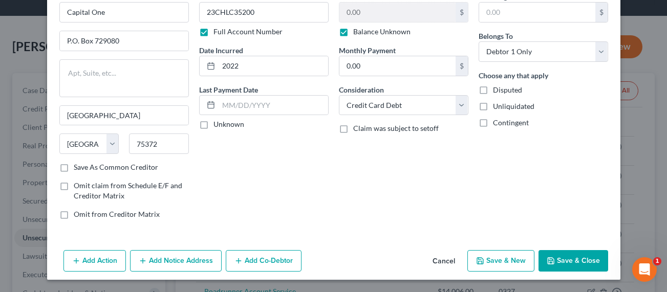
click at [170, 263] on button "Add Notice Address" at bounding box center [176, 261] width 92 height 22
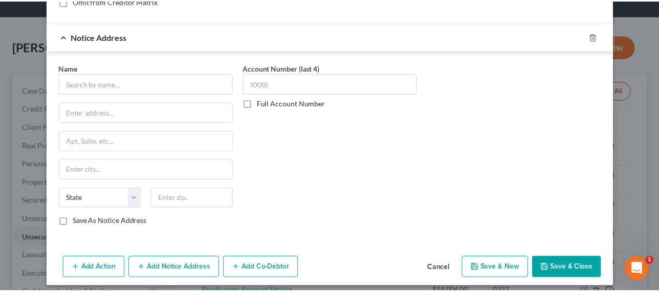
scroll to position [276, 0]
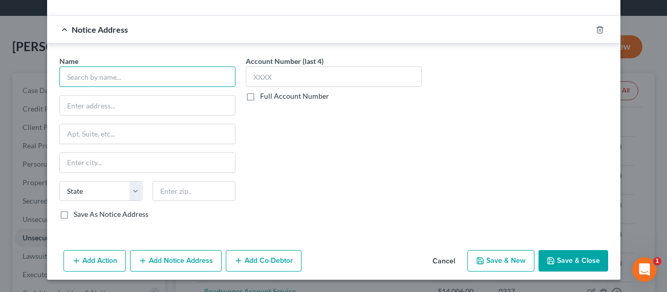
click at [153, 77] on input "text" at bounding box center [147, 77] width 176 height 20
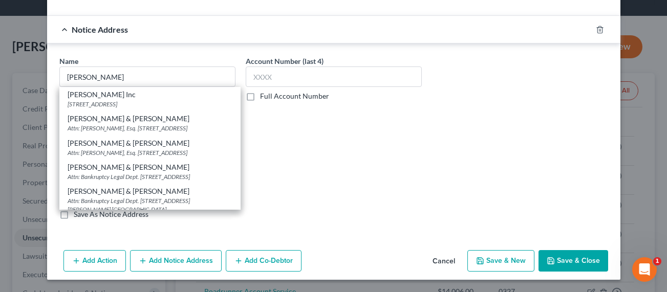
click at [119, 128] on div "Attn: Brian T. Langedyk, Esq. 7017 Realm Dr., San Jose, CA 95119" at bounding box center [150, 128] width 165 height 9
type input "Hunt & Henriques"
type input "Attn: Brian T. Langedyk, Esq."
type input "7017 Realm Dr."
type input "San Jose"
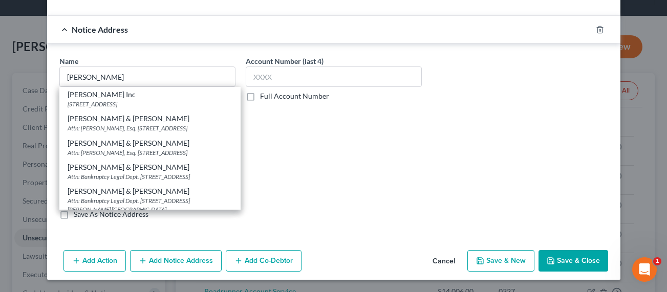
select select "4"
type input "95119"
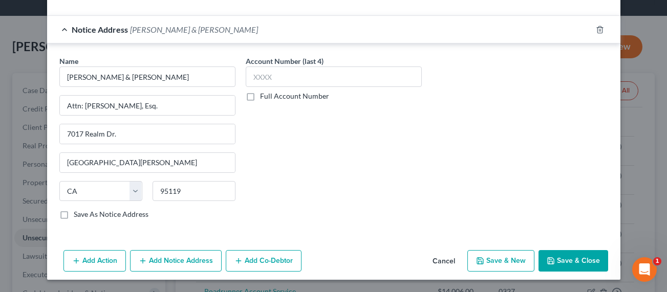
click at [281, 94] on label "Full Account Number" at bounding box center [294, 96] width 69 height 10
click at [271, 94] on input "Full Account Number" at bounding box center [267, 94] width 7 height 7
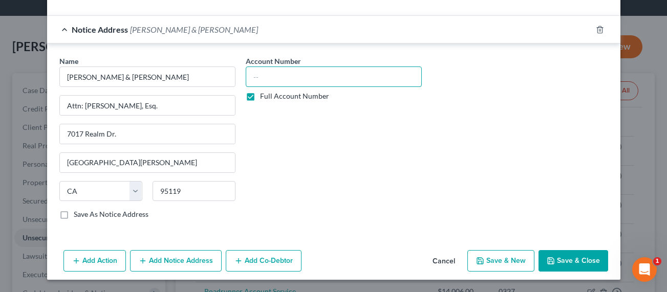
click at [288, 79] on input "text" at bounding box center [334, 77] width 176 height 20
paste input "23CHLC35200"
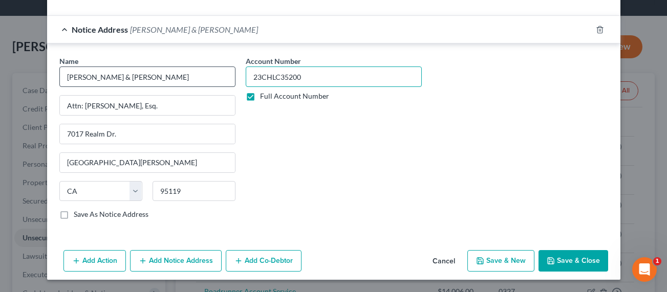
drag, startPoint x: 261, startPoint y: 78, endPoint x: 205, endPoint y: 74, distance: 55.5
click at [206, 74] on div "Name * Hunt & Henriques Attn: Brian T. Langedyk, Esq. 7017 Realm Dr. San Jose S…" at bounding box center [333, 142] width 559 height 172
type input "23CHLC35200"
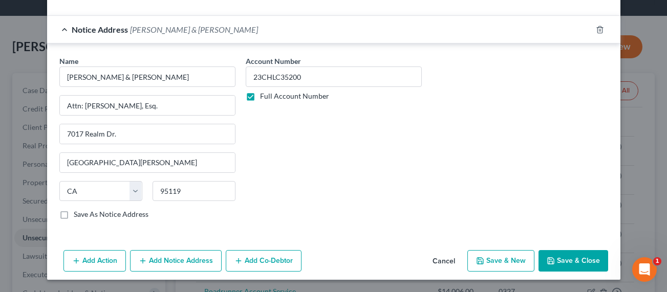
click at [563, 260] on button "Save & Close" at bounding box center [574, 261] width 70 height 22
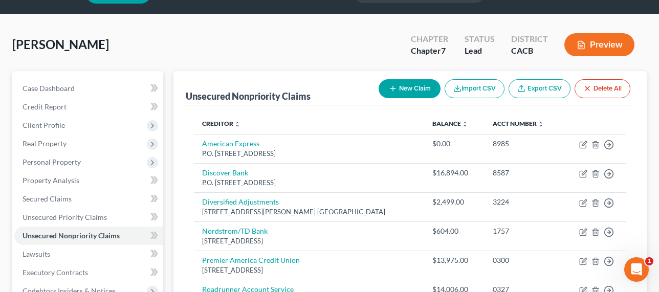
scroll to position [231, 0]
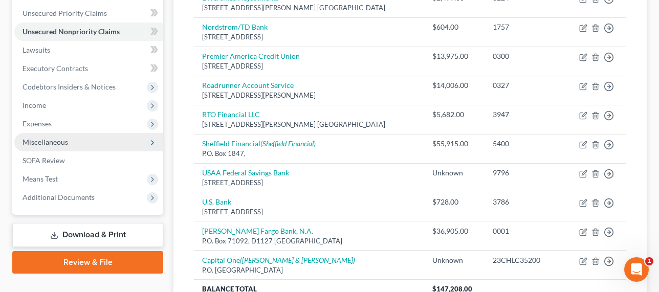
click at [45, 139] on span "Miscellaneous" at bounding box center [46, 142] width 46 height 9
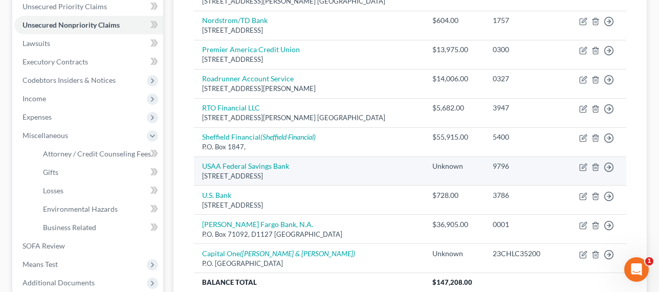
scroll to position [200, 0]
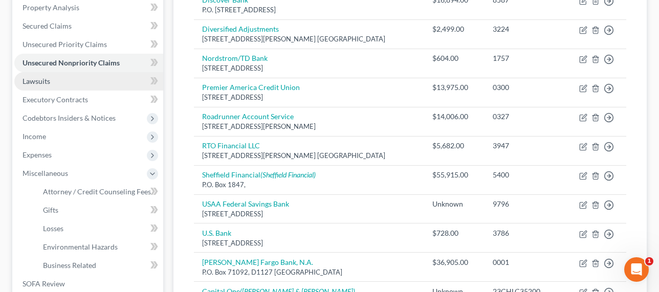
click at [34, 81] on span "Lawsuits" at bounding box center [37, 81] width 28 height 9
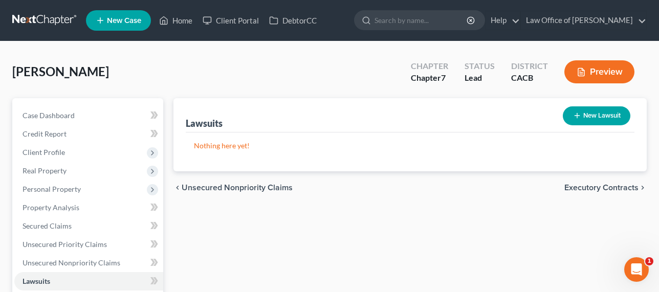
click at [573, 116] on icon "button" at bounding box center [577, 116] width 8 height 8
select select "0"
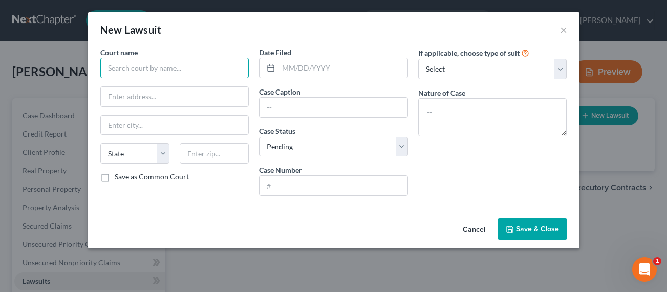
click at [182, 66] on input "text" at bounding box center [174, 68] width 149 height 20
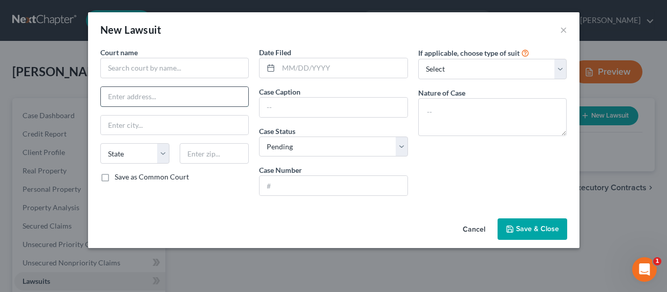
click at [127, 94] on input "text" at bounding box center [175, 96] width 148 height 19
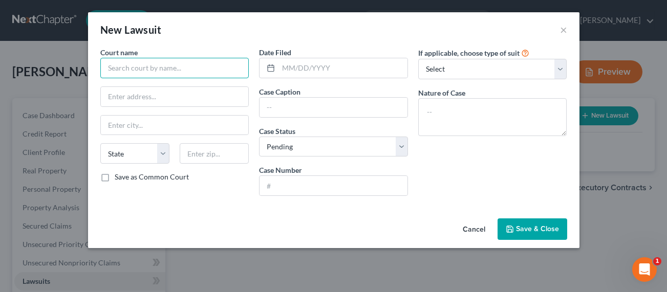
click at [144, 67] on input "text" at bounding box center [174, 68] width 149 height 20
click at [142, 68] on input "text" at bounding box center [174, 68] width 149 height 20
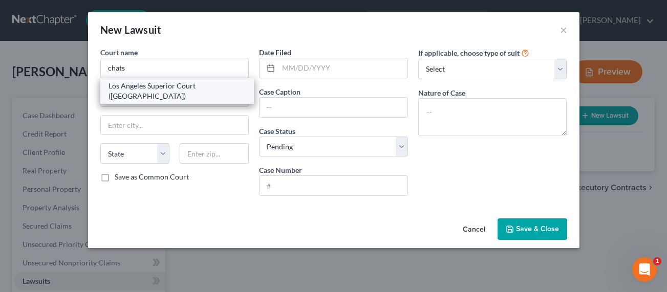
click at [142, 91] on div "Los Angeles Superior Court (Chatsworth Courthouse)" at bounding box center [178, 91] width 138 height 20
type input "Los Angeles Superior Court (Chatsworth Courthouse)"
type input "9425 Penfield Ave"
type input "Chatsworth"
select select "4"
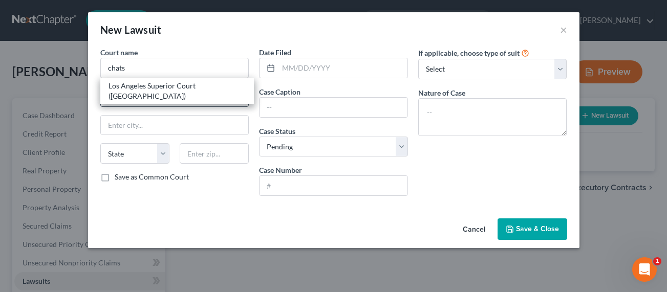
type input "91311"
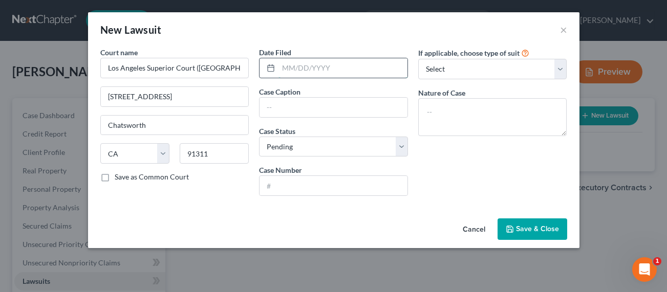
click at [342, 66] on input "text" at bounding box center [342, 67] width 129 height 19
type input "12/27/2023"
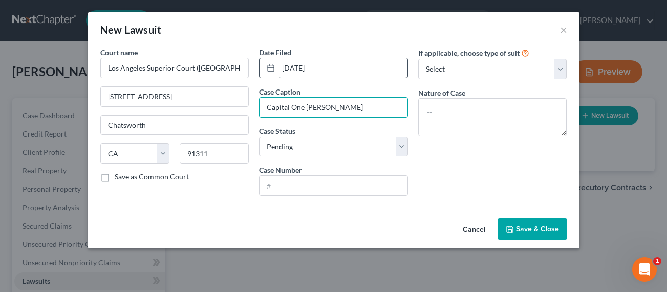
type input "Capital One v. Haghverdian"
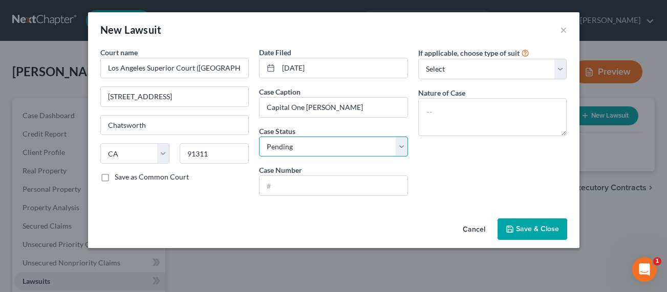
click at [399, 148] on select "Select Pending On Appeal Concluded" at bounding box center [333, 147] width 149 height 20
click at [400, 147] on select "Select Pending On Appeal Concluded" at bounding box center [333, 147] width 149 height 20
select select "2"
click at [259, 137] on select "Select Pending On Appeal Concluded" at bounding box center [333, 147] width 149 height 20
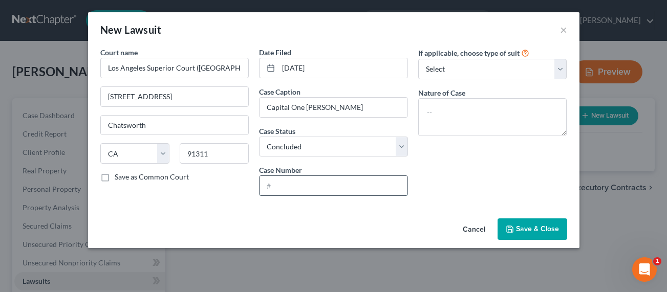
click at [289, 186] on input "text" at bounding box center [334, 185] width 148 height 19
type input "23CHLC35200"
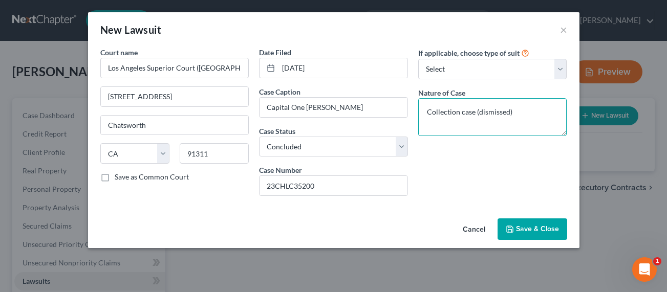
type textarea "Collection case (dismissed)"
click at [541, 229] on span "Save & Close" at bounding box center [537, 229] width 43 height 9
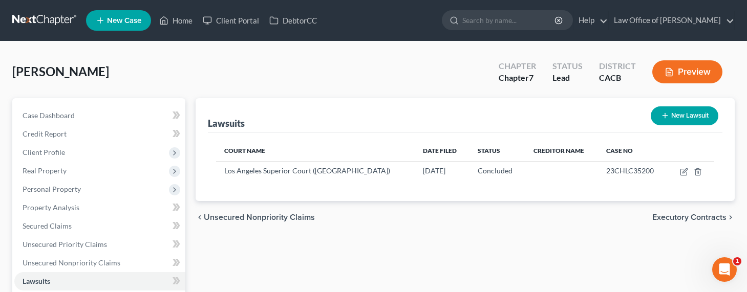
click at [527, 96] on div "Haghverdian, Roman Upgraded Chapter Chapter 7 Status Lead District CACB Preview" at bounding box center [373, 76] width 722 height 45
click at [673, 70] on icon "button" at bounding box center [668, 72] width 9 height 9
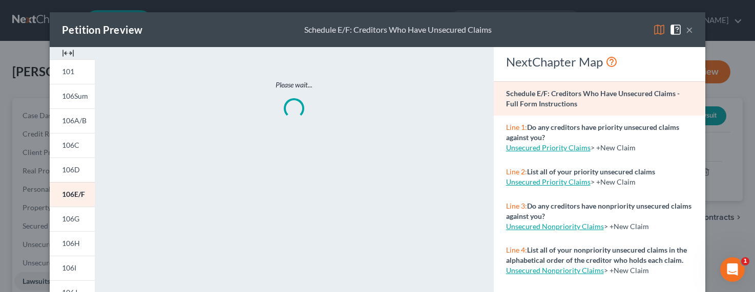
click at [661, 28] on span at bounding box center [661, 29] width 16 height 9
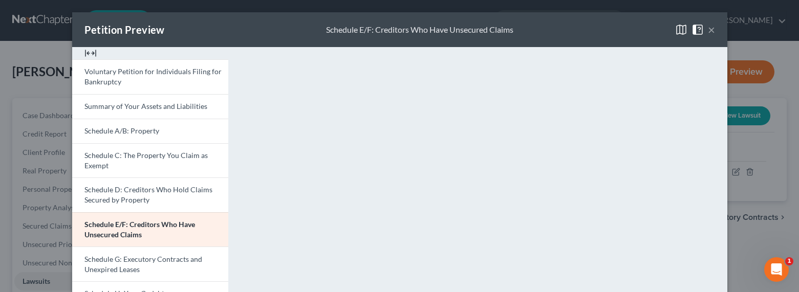
click at [708, 31] on button "×" at bounding box center [711, 30] width 7 height 12
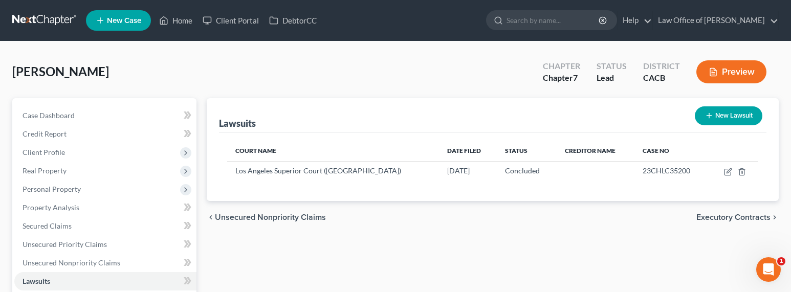
click at [743, 80] on button "Preview" at bounding box center [732, 71] width 70 height 23
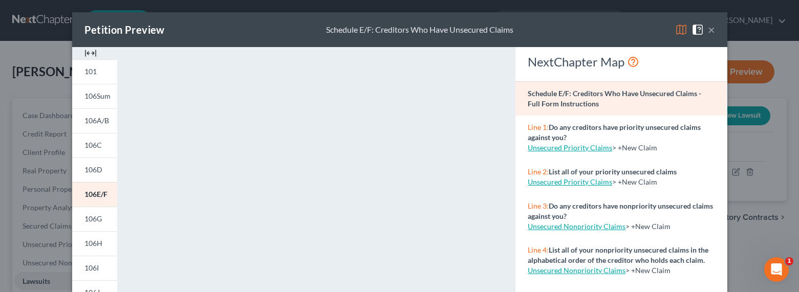
click at [677, 27] on img at bounding box center [681, 30] width 12 height 12
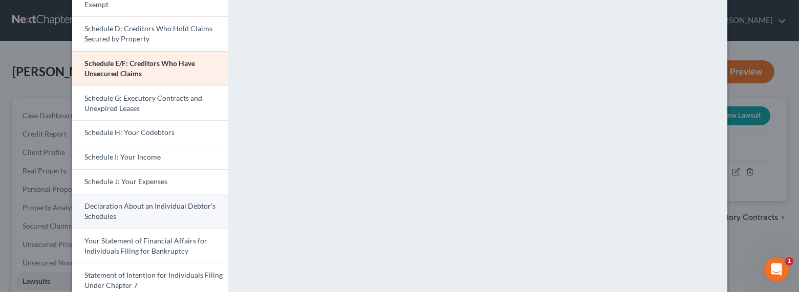
scroll to position [174, 0]
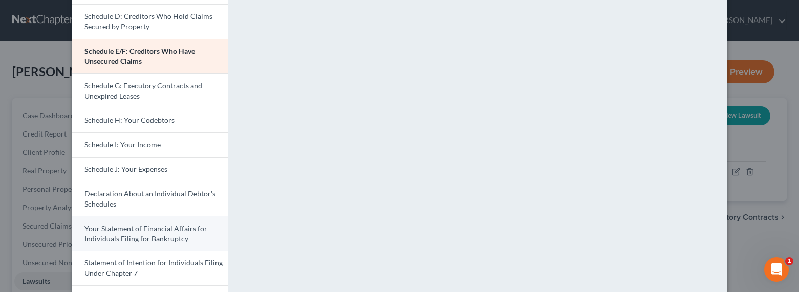
click at [151, 238] on span "Your Statement of Financial Affairs for Individuals Filing for Bankruptcy" at bounding box center [145, 233] width 123 height 19
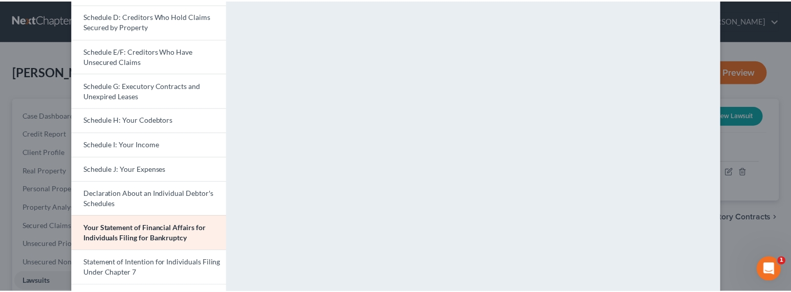
scroll to position [0, 0]
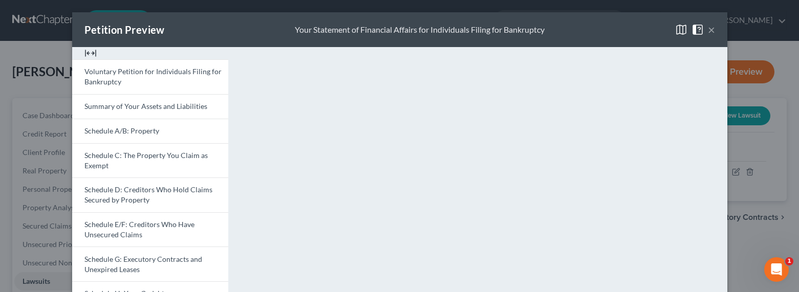
click at [709, 27] on button "×" at bounding box center [711, 30] width 7 height 12
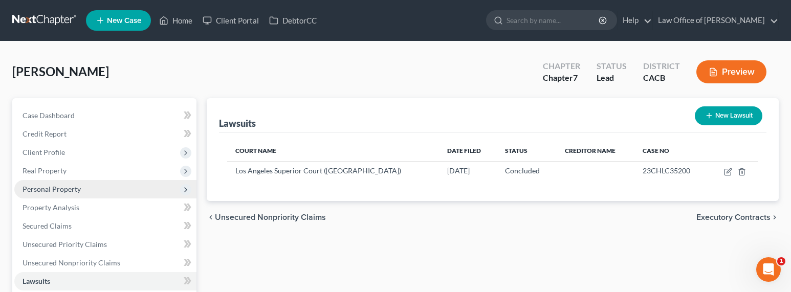
click at [46, 186] on span "Personal Property" at bounding box center [52, 189] width 58 height 9
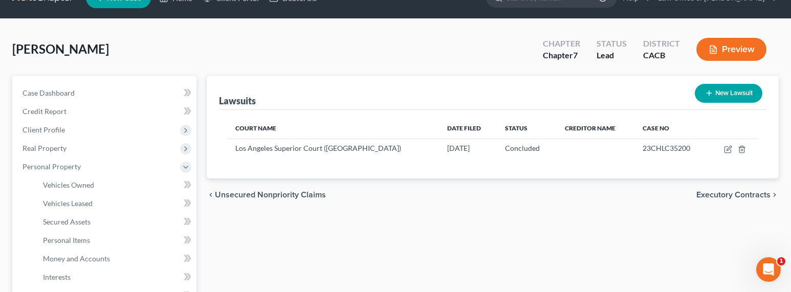
scroll to position [225, 0]
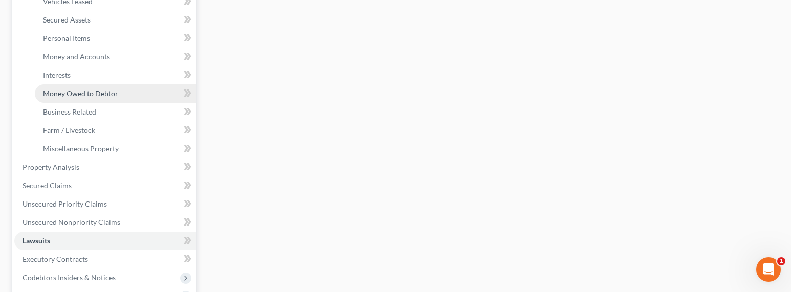
click at [68, 92] on span "Money Owed to Debtor" at bounding box center [80, 93] width 75 height 9
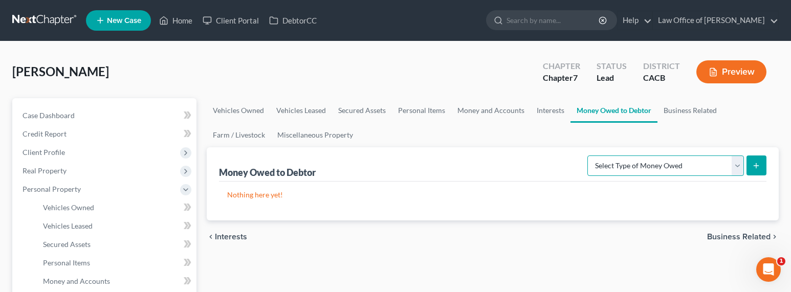
click at [635, 166] on select "Select Type of Money Owed Accounts Receivable Alimony Child Support Claims Agai…" at bounding box center [666, 166] width 157 height 20
select select "claims_against_third_parties"
click at [590, 156] on select "Select Type of Money Owed Accounts Receivable Alimony Child Support Claims Agai…" at bounding box center [666, 166] width 157 height 20
click at [752, 167] on button "submit" at bounding box center [757, 166] width 20 height 20
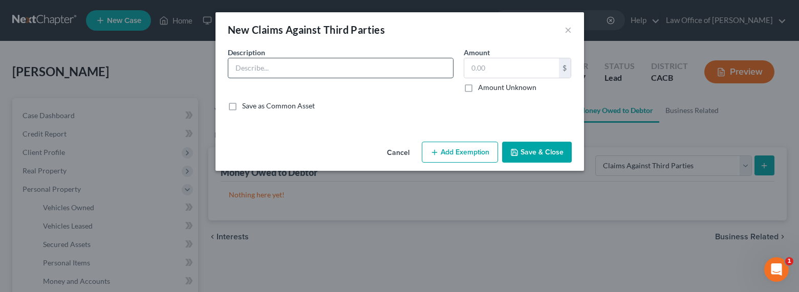
click at [316, 66] on input "text" at bounding box center [340, 67] width 225 height 19
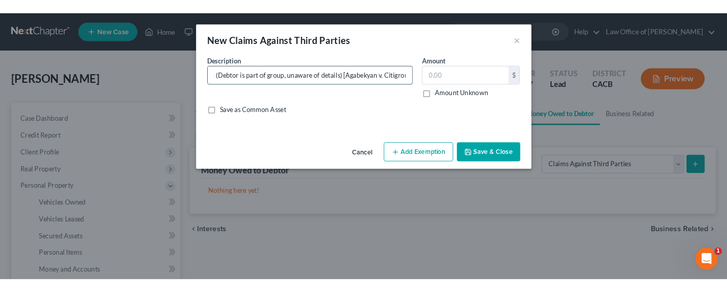
scroll to position [0, 75]
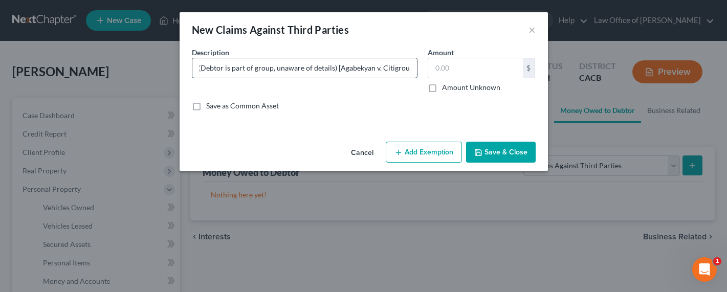
drag, startPoint x: 352, startPoint y: 71, endPoint x: 405, endPoint y: 66, distance: 52.9
click at [399, 66] on input "Citigroup Class Action (Debtor is part of group, unaware of details) [Agabekyan…" at bounding box center [304, 67] width 225 height 19
click at [410, 70] on input "Citigroup Class Action (Debtor is part of group, unaware of details) [Agabekyan…" at bounding box center [304, 67] width 225 height 19
type input "Citigroup Class Action (Debtor is part of group, unaware of details) [Agabekyan…"
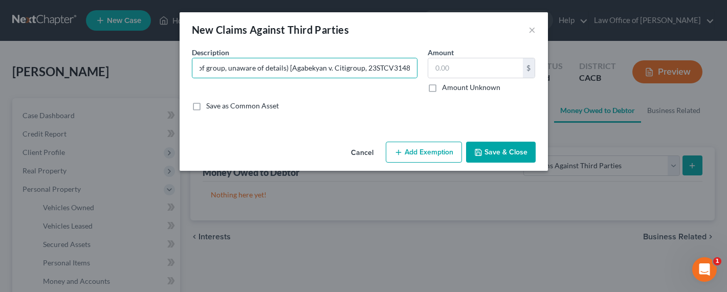
scroll to position [0, 0]
click at [472, 88] on label "Amount Unknown" at bounding box center [471, 87] width 58 height 10
click at [453, 88] on input "Amount Unknown" at bounding box center [449, 85] width 7 height 7
checkbox input "true"
type input "0.00"
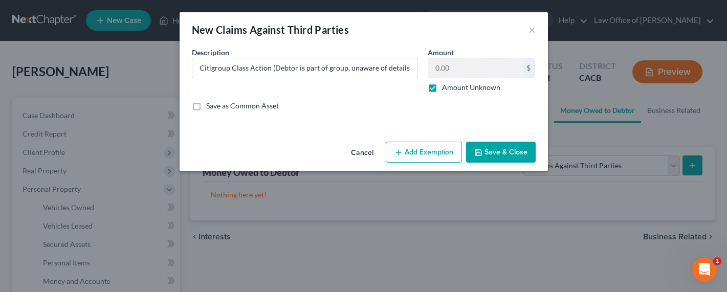
click at [416, 155] on button "Add Exemption" at bounding box center [424, 153] width 76 height 22
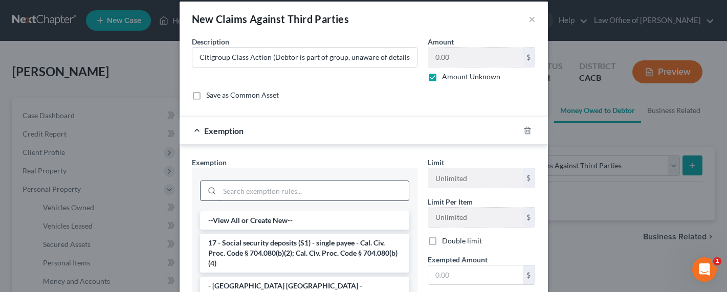
scroll to position [23, 0]
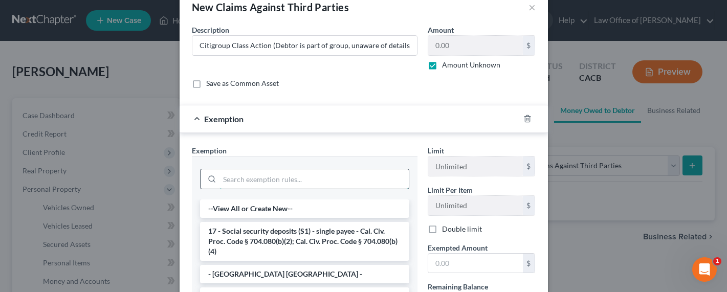
click at [331, 175] on input "search" at bounding box center [314, 178] width 189 height 19
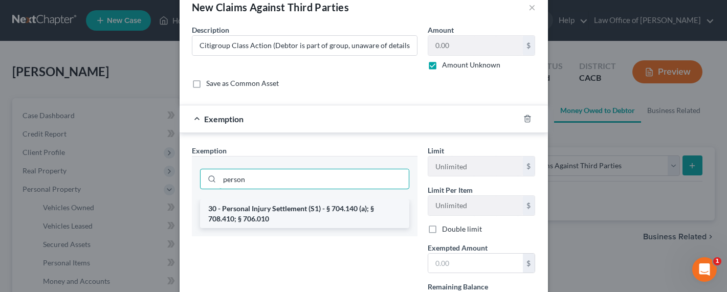
type input "person"
click at [306, 210] on li "30 - Personal Injury Settlement (S1) - § 704.140 (a); § 708.410; § 706.010" at bounding box center [304, 214] width 209 height 29
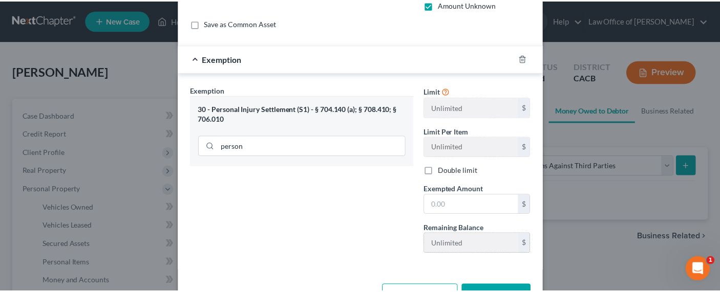
scroll to position [118, 0]
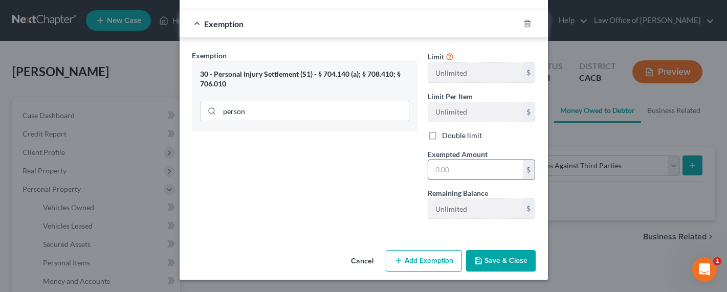
click at [451, 169] on input "text" at bounding box center [475, 169] width 95 height 19
type input "100,000"
click at [508, 257] on button "Save & Close" at bounding box center [501, 261] width 70 height 22
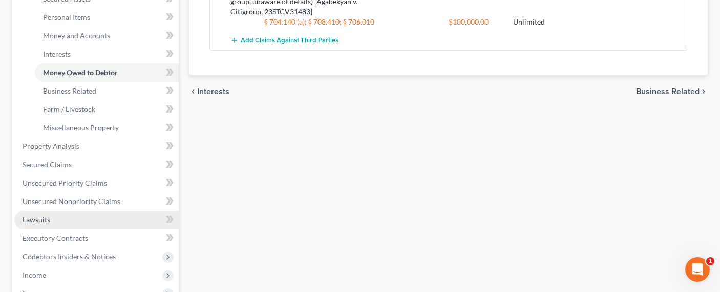
scroll to position [246, 0]
click at [35, 220] on span "Lawsuits" at bounding box center [37, 219] width 28 height 9
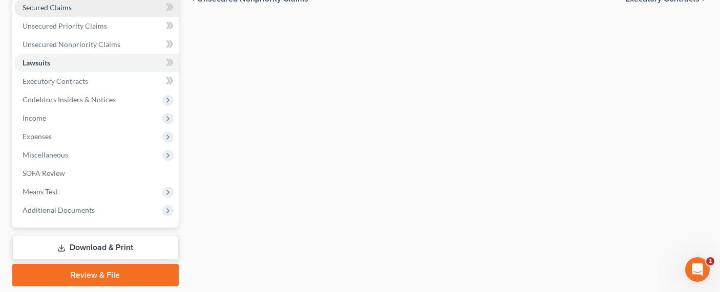
scroll to position [230, 0]
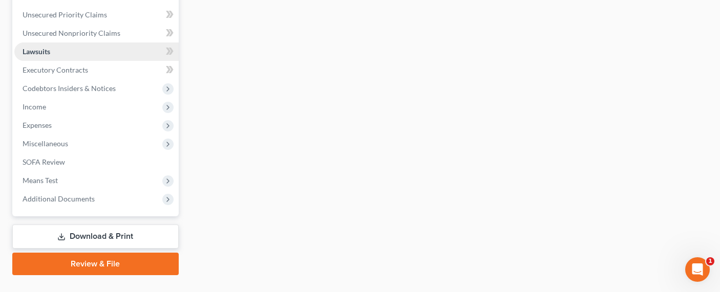
click at [38, 50] on span "Lawsuits" at bounding box center [37, 51] width 28 height 9
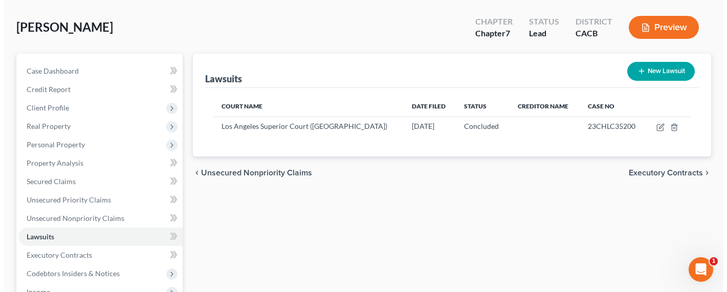
scroll to position [0, 0]
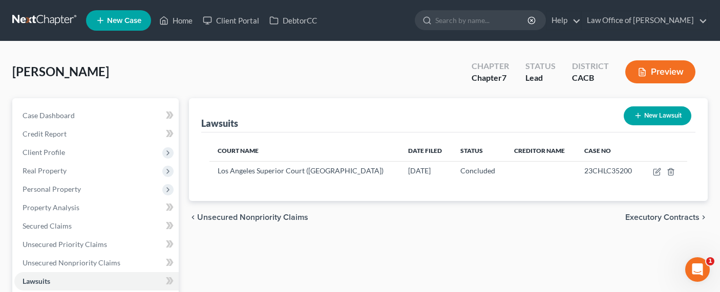
click at [635, 119] on icon "button" at bounding box center [638, 116] width 8 height 8
select select "0"
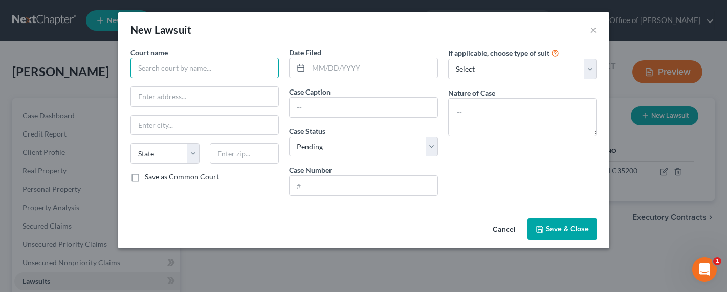
click at [180, 66] on input "text" at bounding box center [205, 68] width 149 height 20
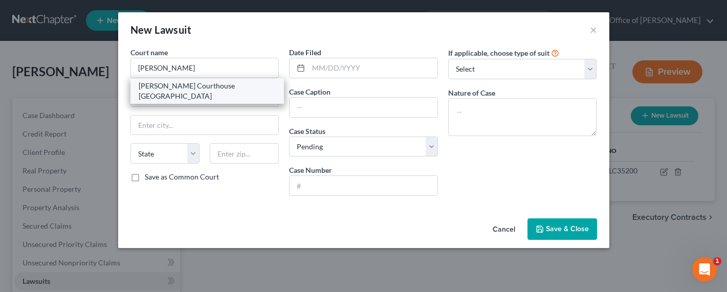
click at [191, 84] on div "Stanley Mosk Courthouse Los Angeles" at bounding box center [208, 91] width 138 height 20
type input "Stanley Mosk Courthouse Los Angeles"
type input "111 N. Hill Street"
type input "Los Angeles"
select select "4"
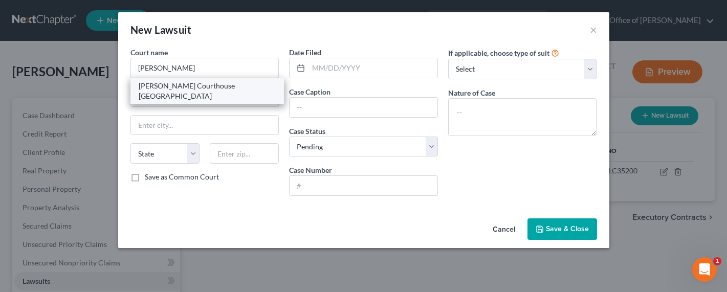
type input "90012"
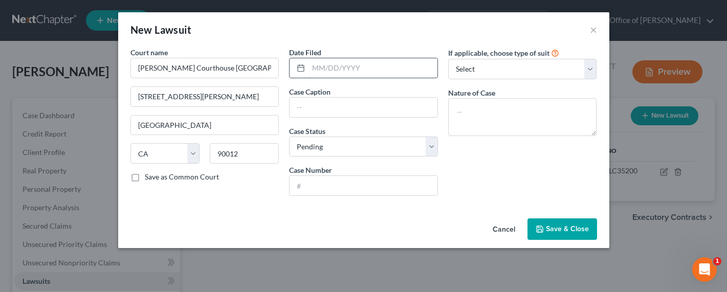
click at [347, 71] on input "text" at bounding box center [373, 67] width 129 height 19
type input "12/22/2023"
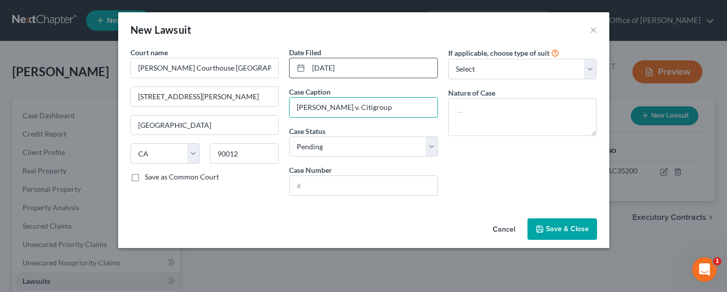
type input "Agabekyan v. Citigroup"
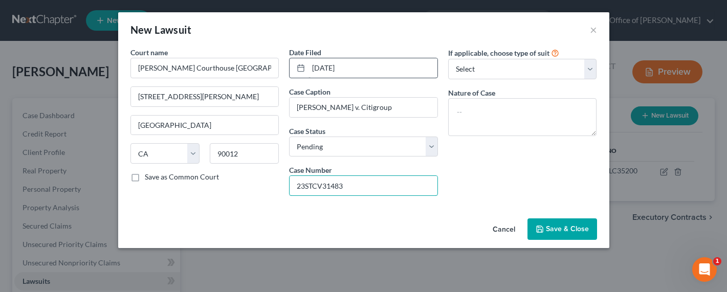
type input "23STCV31483"
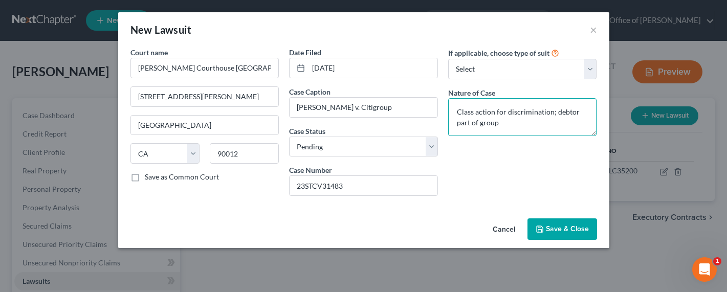
type textarea "Class action for discrimination; debtor part of group"
click at [543, 237] on button "Save & Close" at bounding box center [563, 230] width 70 height 22
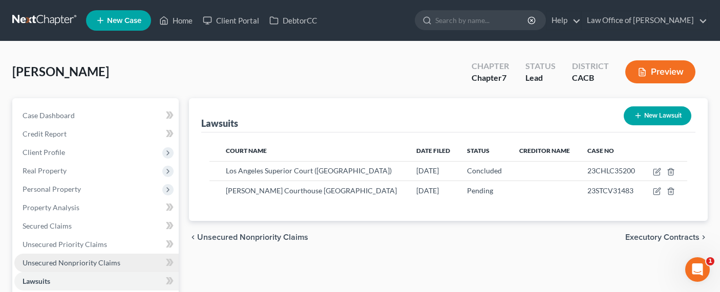
click at [75, 261] on span "Unsecured Nonpriority Claims" at bounding box center [72, 263] width 98 height 9
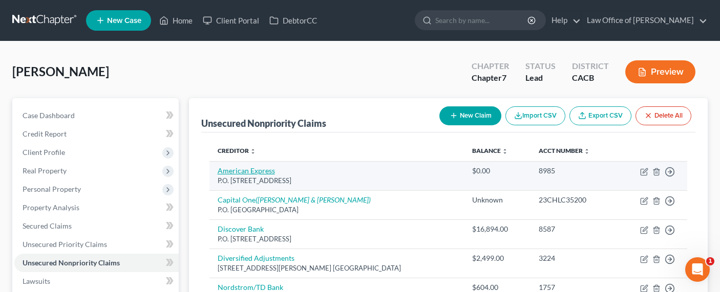
click at [245, 170] on link "American Express" at bounding box center [246, 170] width 57 height 9
select select "45"
select select "2"
select select "0"
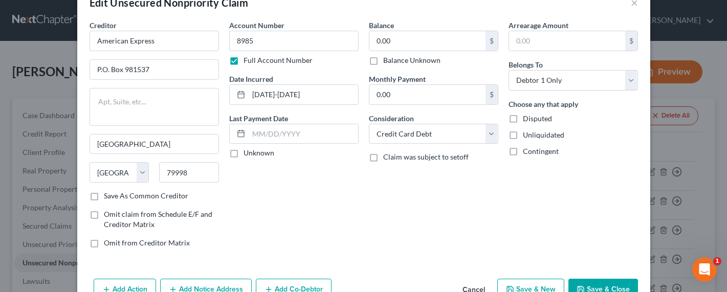
scroll to position [85, 0]
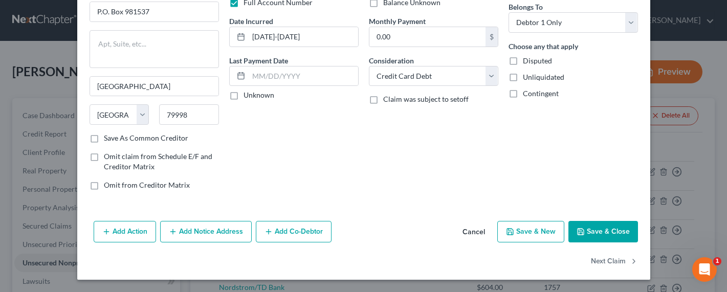
click at [216, 231] on button "Add Notice Address" at bounding box center [206, 232] width 92 height 22
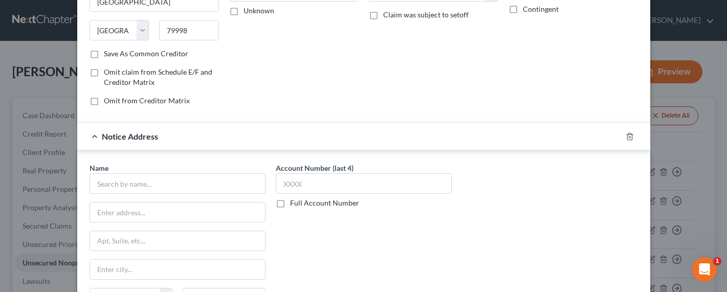
scroll to position [169, 0]
click at [142, 185] on input "text" at bounding box center [178, 184] width 176 height 20
click at [136, 180] on input "text" at bounding box center [178, 184] width 176 height 20
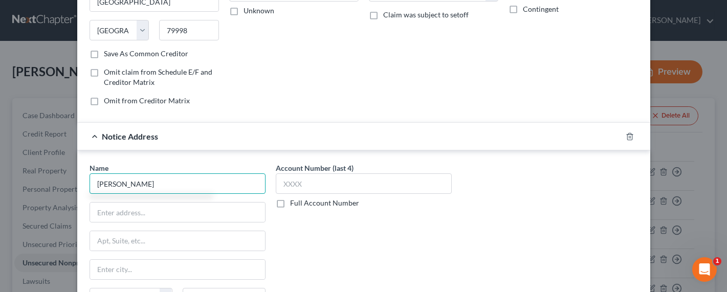
type input "Vanessa Thomas"
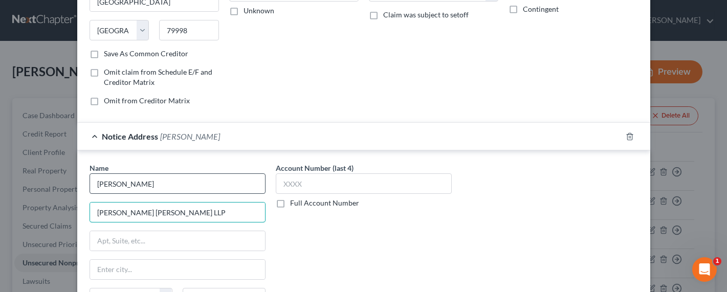
type input "Rausch Sturm LLP"
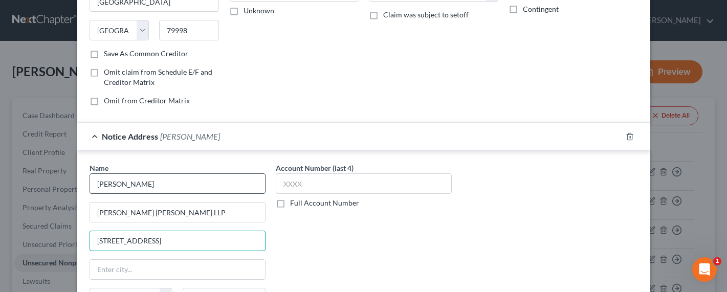
type input "250 N. Sunnyslope Rd. # 300"
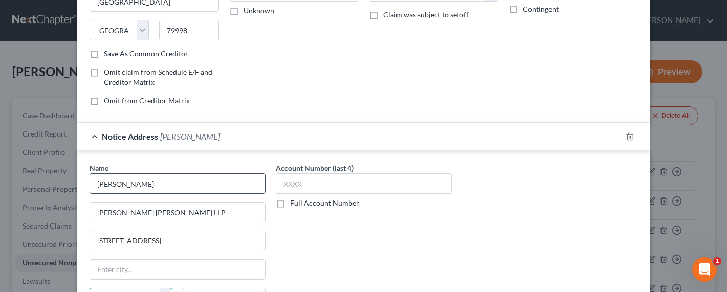
scroll to position [185, 0]
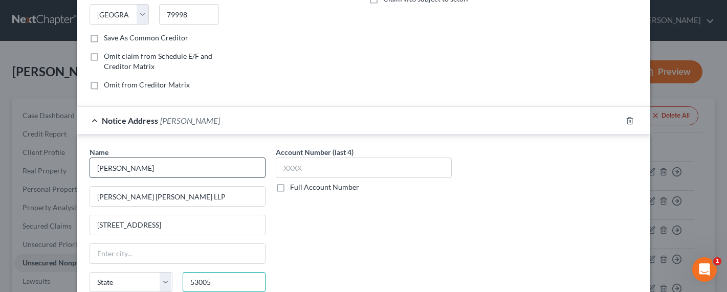
type input "53005"
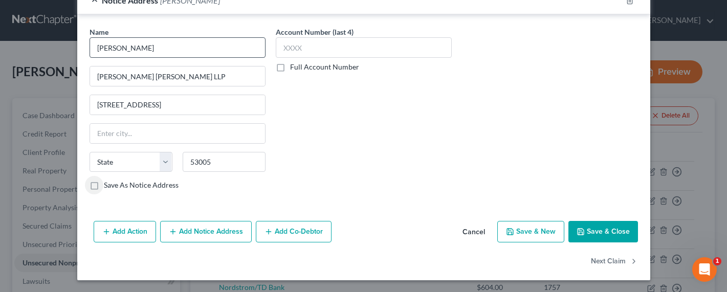
type input "Brookfield"
select select "52"
click at [306, 62] on label "Full Account Number" at bounding box center [324, 67] width 69 height 10
click at [308, 65] on label "Full Account Number" at bounding box center [324, 67] width 69 height 10
click at [301, 65] on input "Full Account Number" at bounding box center [297, 65] width 7 height 7
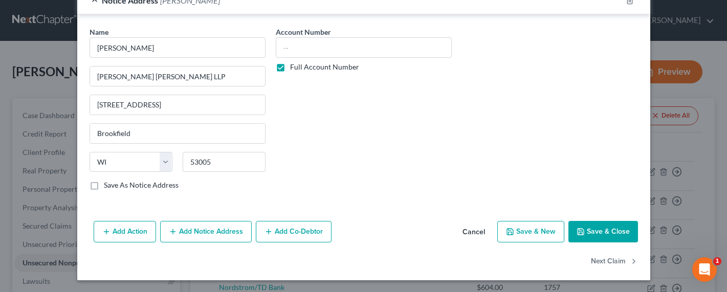
click at [327, 64] on label "Full Account Number" at bounding box center [324, 67] width 69 height 10
click at [301, 64] on input "Full Account Number" at bounding box center [297, 65] width 7 height 7
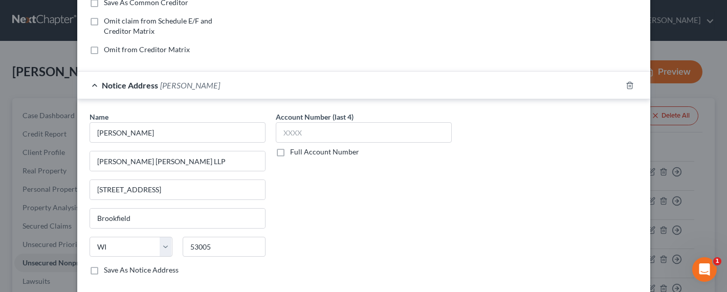
scroll to position [202, 0]
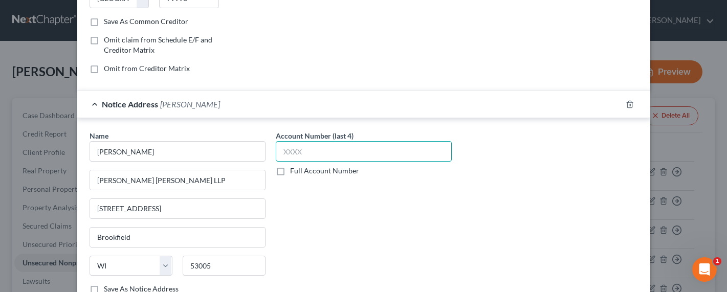
click at [302, 154] on input "text" at bounding box center [364, 151] width 176 height 20
type input "2"
click at [320, 170] on label "Full Account Number" at bounding box center [324, 171] width 69 height 10
click at [301, 170] on input "Full Account Number" at bounding box center [297, 169] width 7 height 7
click at [302, 155] on input "text" at bounding box center [364, 151] width 176 height 20
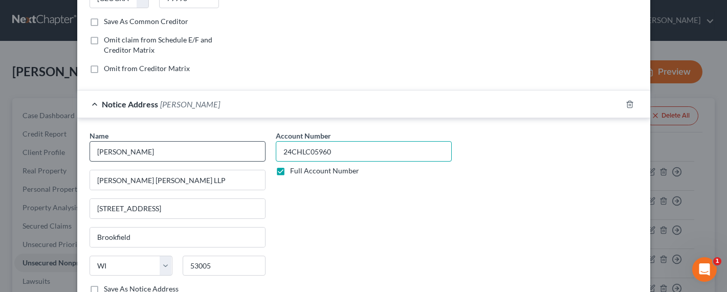
type input "24CHLC05960"
click at [167, 157] on input "Vanessa Thomas" at bounding box center [178, 151] width 176 height 20
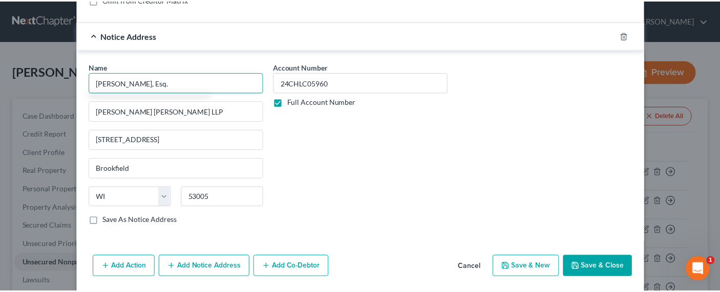
scroll to position [306, 0]
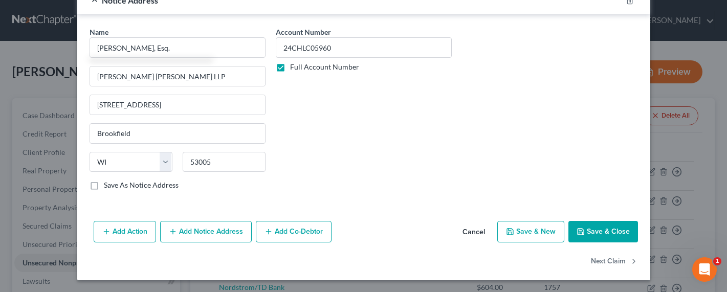
click at [601, 231] on button "Save & Close" at bounding box center [604, 232] width 70 height 22
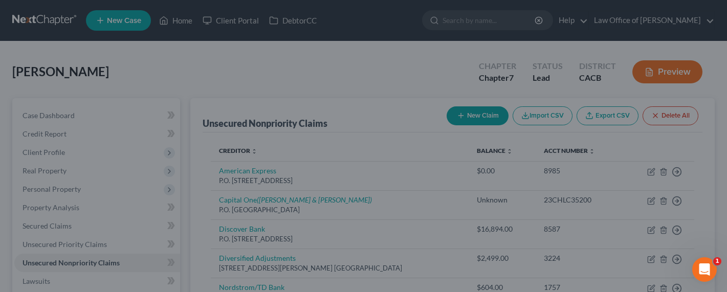
type input "Vanessa Thomas, Esq."
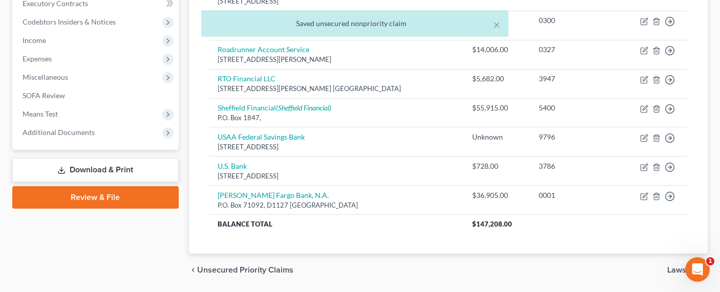
scroll to position [233, 0]
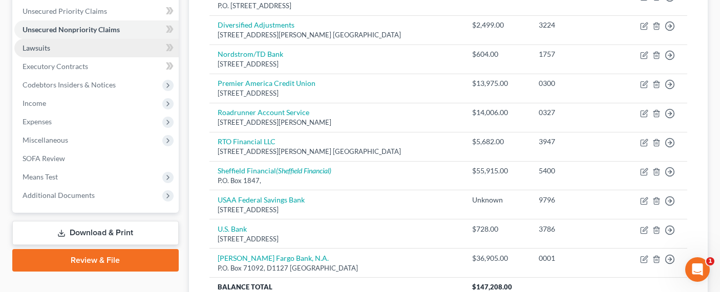
click at [31, 52] on link "Lawsuits" at bounding box center [96, 48] width 164 height 18
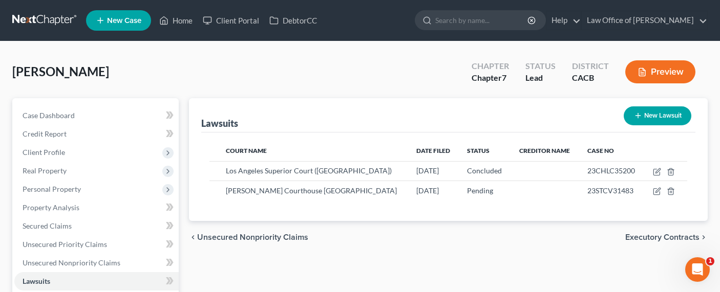
click at [640, 116] on icon "button" at bounding box center [638, 116] width 8 height 8
select select "0"
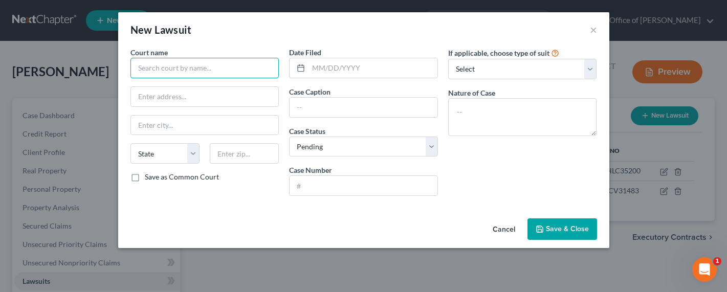
drag, startPoint x: 165, startPoint y: 67, endPoint x: 171, endPoint y: 74, distance: 9.4
click at [166, 67] on input "text" at bounding box center [205, 68] width 149 height 20
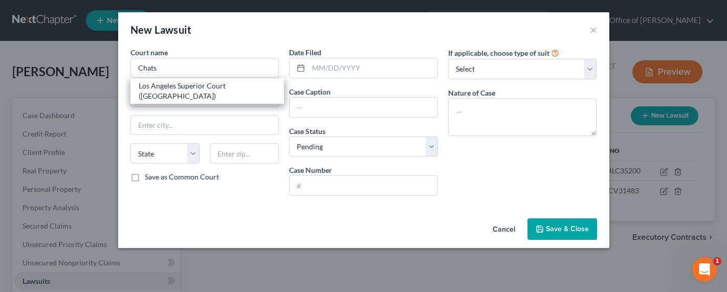
drag, startPoint x: 184, startPoint y: 88, endPoint x: 220, endPoint y: 83, distance: 35.6
click at [184, 88] on div "Los Angeles Superior Court (Chatsworth Courthouse)" at bounding box center [208, 91] width 138 height 20
type input "Los Angeles Superior Court (Chatsworth Courthouse)"
type input "9425 Penfield Ave"
type input "Chatsworth"
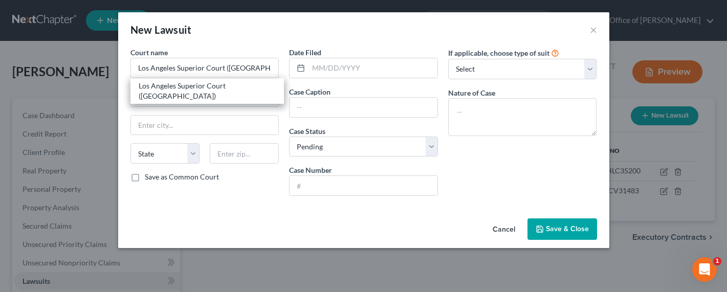
select select "4"
type input "91311"
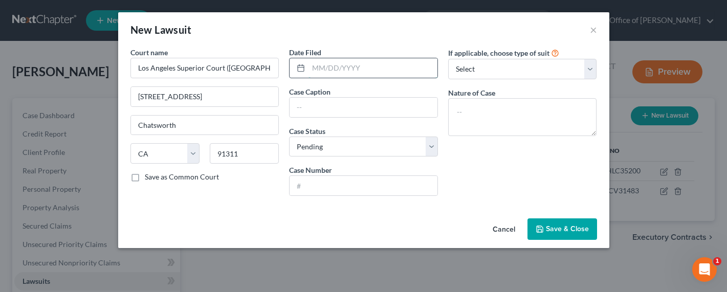
click at [354, 68] on input "text" at bounding box center [373, 67] width 129 height 19
type input "9"
type input "02/20/2024"
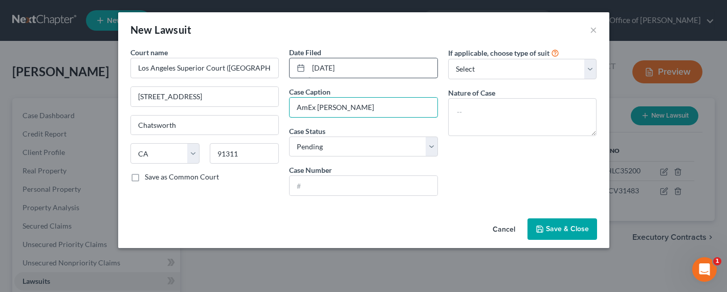
type input "AmEx v. Haghverdian"
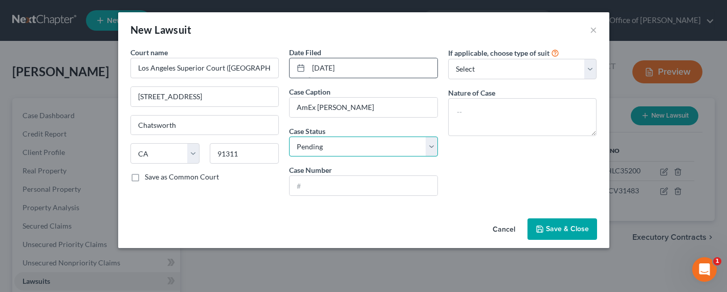
select select "2"
click at [289, 137] on select "Select Pending On Appeal Concluded" at bounding box center [363, 147] width 149 height 20
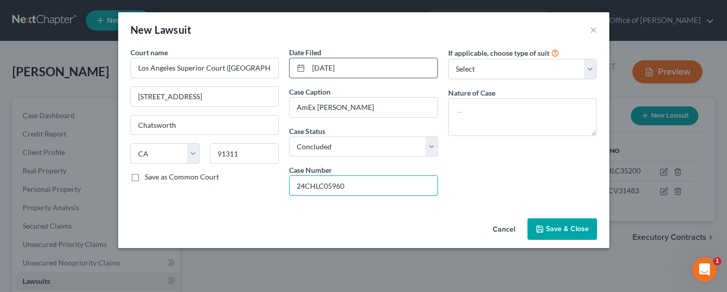
type input "24CHLC05960"
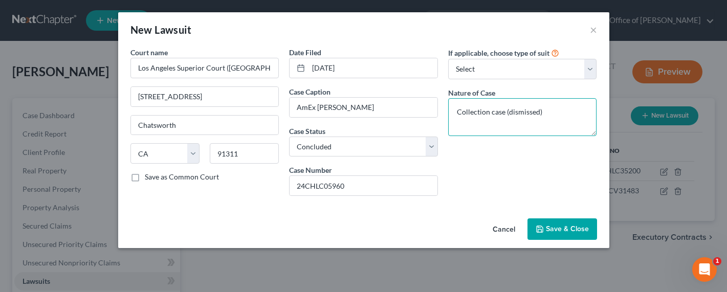
type textarea "Collection case (dismissed)"
click at [554, 231] on span "Save & Close" at bounding box center [567, 229] width 43 height 9
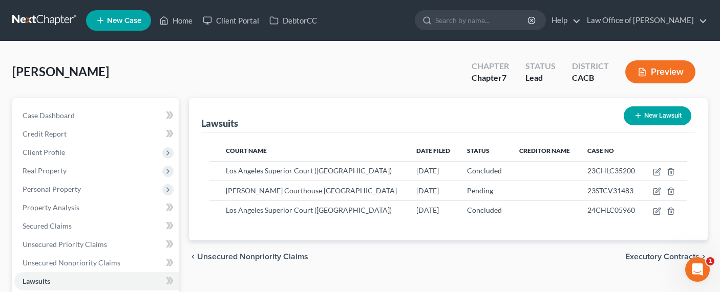
click at [44, 19] on link at bounding box center [45, 20] width 66 height 18
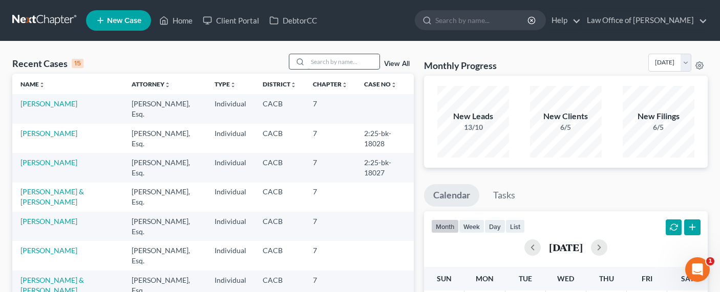
click at [342, 60] on input "search" at bounding box center [344, 61] width 72 height 15
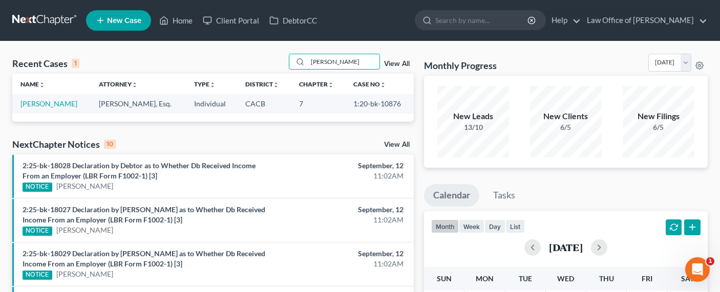
type input "[PERSON_NAME]"
click at [40, 34] on nav "Home New Case Client Portal DebtorCC Law Office of [PERSON_NAME] [PERSON_NAME][…" at bounding box center [360, 20] width 720 height 41
click at [74, 56] on div "Recent Cases 1 [PERSON_NAME] View All" at bounding box center [212, 64] width 401 height 20
click at [34, 15] on link at bounding box center [45, 20] width 66 height 18
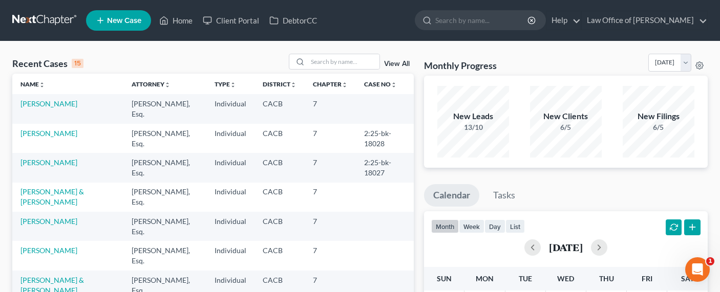
click at [108, 20] on span "New Case" at bounding box center [124, 21] width 34 height 8
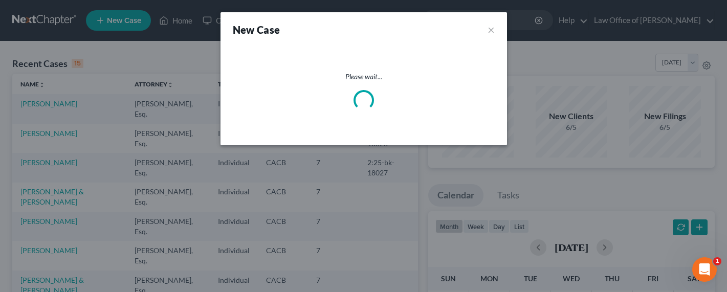
select select "7"
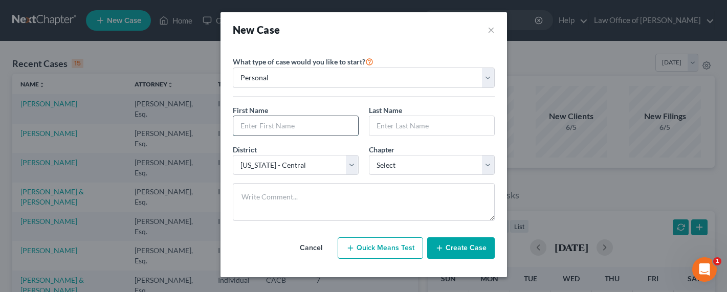
click at [262, 130] on input "text" at bounding box center [295, 125] width 125 height 19
type input "Katherine"
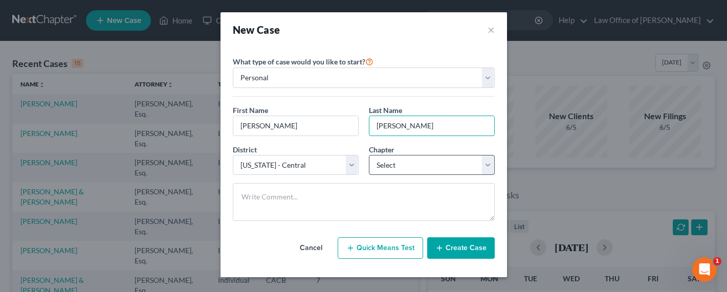
type input "Hernandez"
click at [406, 168] on select "Select 7 11 12 13" at bounding box center [432, 165] width 126 height 20
select select "0"
click at [369, 155] on select "Select 7 11 12 13" at bounding box center [432, 165] width 126 height 20
click at [479, 250] on button "Create Case" at bounding box center [461, 249] width 68 height 22
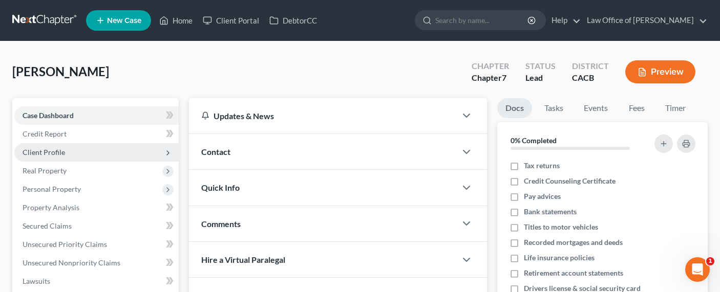
click at [39, 153] on span "Client Profile" at bounding box center [44, 152] width 42 height 9
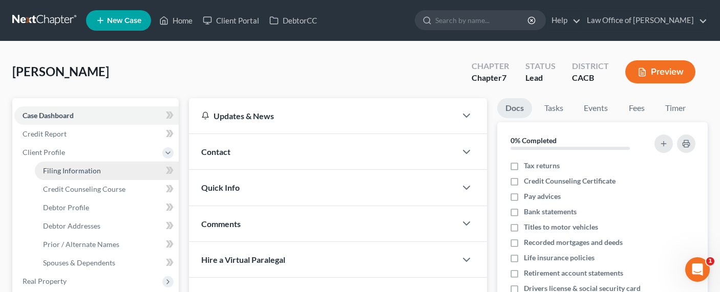
click at [66, 173] on span "Filing Information" at bounding box center [72, 170] width 58 height 9
select select "1"
select select "0"
select select "7"
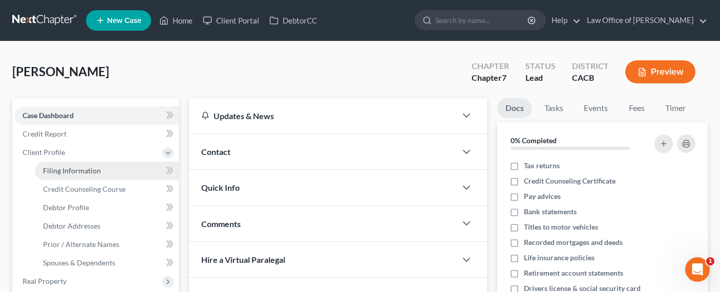
select select "0"
select select "4"
select select "0"
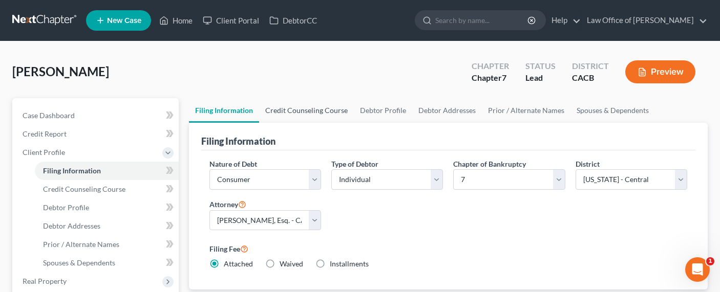
drag, startPoint x: 292, startPoint y: 106, endPoint x: 298, endPoint y: 109, distance: 7.3
click at [292, 106] on link "Credit Counseling Course" at bounding box center [306, 110] width 95 height 25
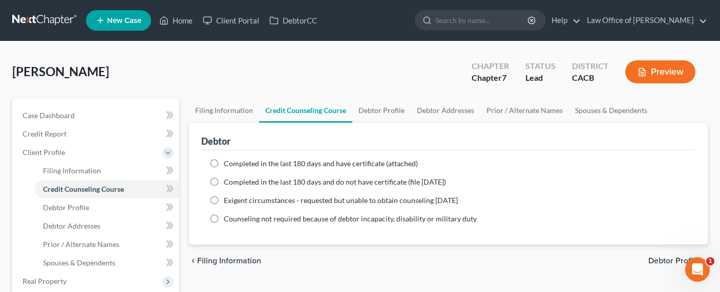
click at [259, 158] on div "Completed in the last 180 days and have certificate (attached) Date Completed N…" at bounding box center [448, 198] width 495 height 94
click at [260, 161] on span "Completed in the last 180 days and have certificate (attached)" at bounding box center [321, 163] width 194 height 9
click at [234, 161] on input "Completed in the last 180 days and have certificate (attached)" at bounding box center [231, 162] width 7 height 7
radio input "true"
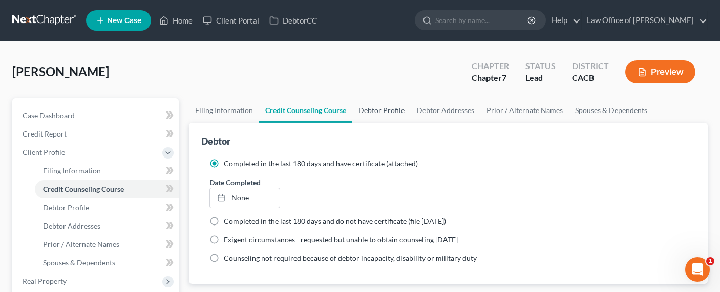
click at [370, 111] on link "Debtor Profile" at bounding box center [381, 110] width 58 height 25
select select "0"
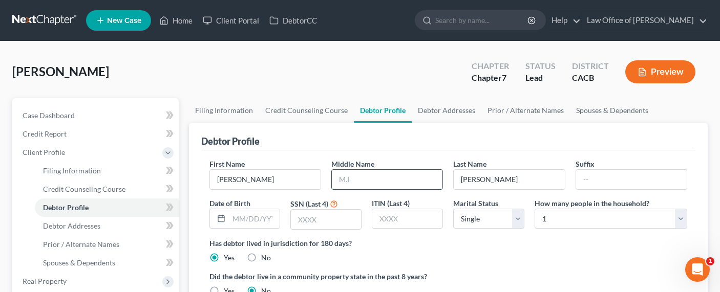
click at [370, 178] on input "text" at bounding box center [387, 179] width 111 height 19
type input "Tiffany"
type input "03/04/1999"
type input "4237"
click at [367, 139] on div "Debtor Profile" at bounding box center [448, 137] width 495 height 28
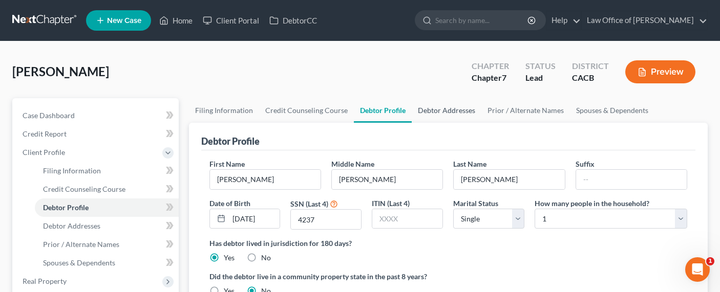
click at [438, 105] on link "Debtor Addresses" at bounding box center [447, 110] width 70 height 25
select select "0"
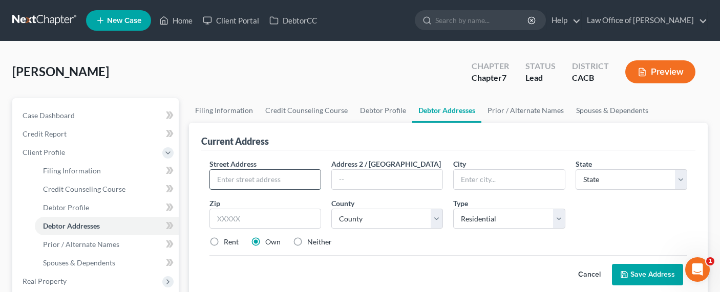
click at [266, 176] on input "text" at bounding box center [265, 179] width 111 height 19
type input "3530 Bechwood Ave. # 1"
type input "90262"
type input "Lynwood"
select select "4"
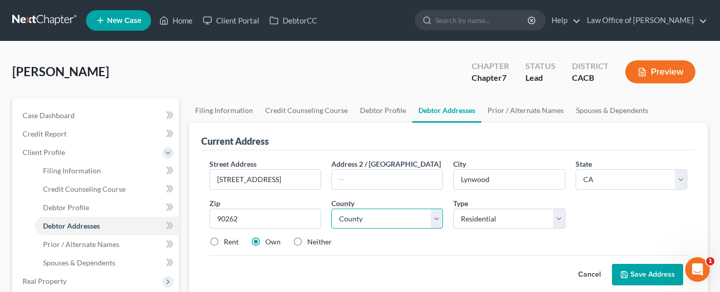
click at [363, 217] on select "County Alameda County Alpine County Amador County Butte County Calaveras County…" at bounding box center [387, 219] width 112 height 20
select select "18"
click at [331, 209] on select "County Alameda County Alpine County Amador County Butte County Calaveras County…" at bounding box center [387, 219] width 112 height 20
click at [224, 243] on label "Rent" at bounding box center [231, 242] width 15 height 10
click at [228, 243] on input "Rent" at bounding box center [231, 240] width 7 height 7
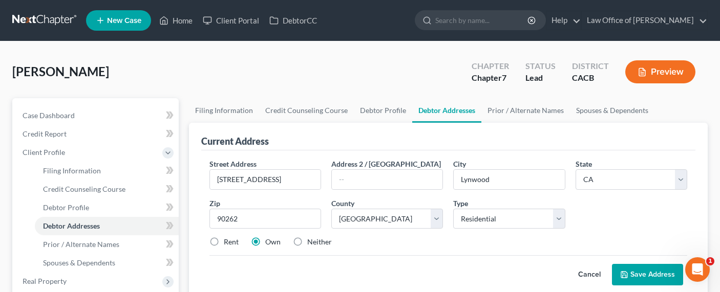
radio input "true"
click at [627, 275] on icon at bounding box center [624, 275] width 8 height 8
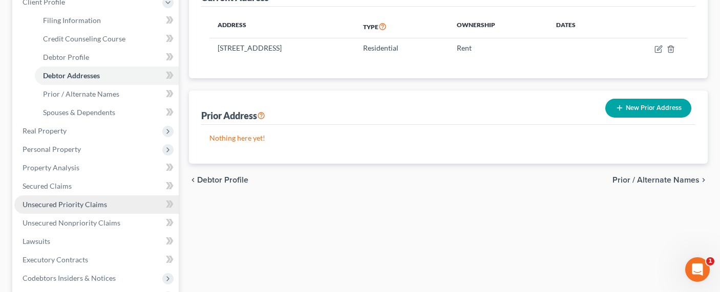
scroll to position [153, 0]
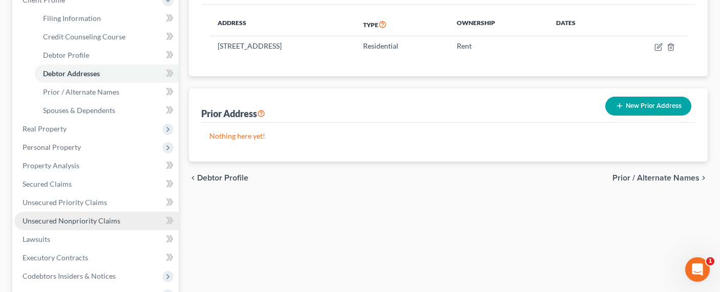
click at [71, 221] on span "Unsecured Nonpriority Claims" at bounding box center [72, 221] width 98 height 9
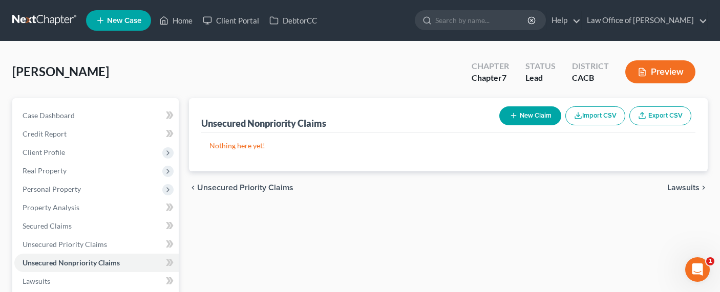
click at [518, 118] on button "New Claim" at bounding box center [530, 115] width 62 height 19
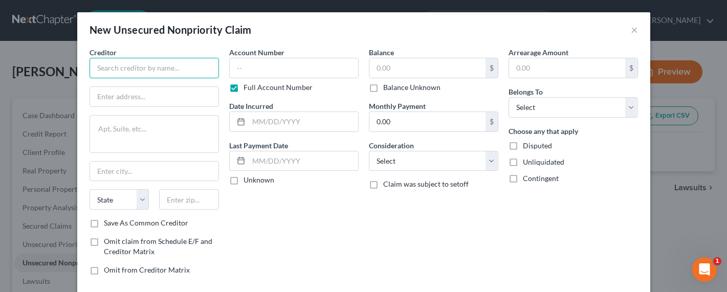
click at [149, 63] on input "text" at bounding box center [155, 68] width 130 height 20
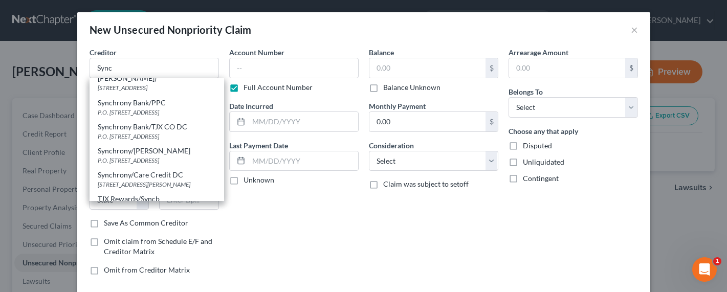
scroll to position [833, 0]
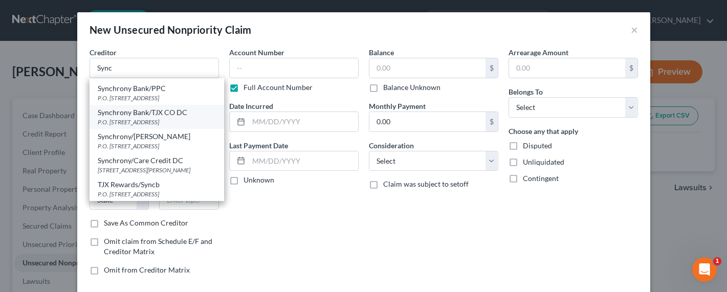
click at [160, 126] on div "P.O. Box 71737, Philadelphia, PA 19176" at bounding box center [157, 122] width 118 height 9
type input "Synchrony Bank/TJX CO DC"
type input "P.O. Box 71737"
type input "Philadelphia"
select select "39"
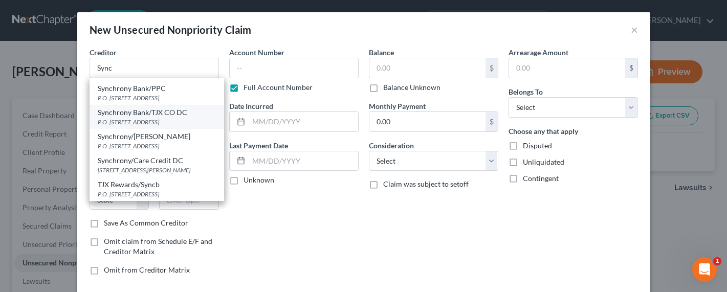
type input "19176"
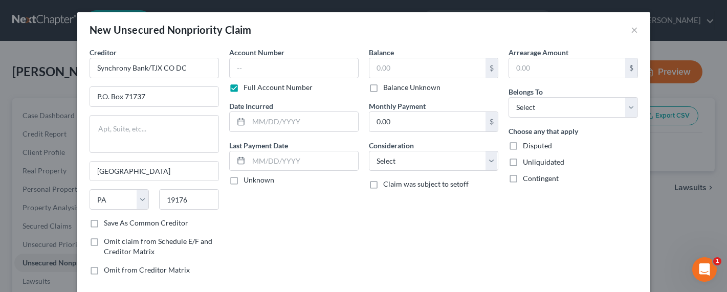
scroll to position [0, 0]
click at [254, 66] on input "text" at bounding box center [294, 68] width 130 height 20
type input "2809"
type input "2023"
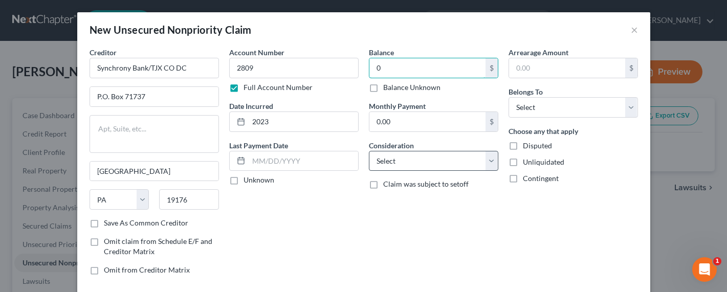
type input "0"
click at [382, 164] on select "Select Cable / Satellite Services Collection Agency Credit Card Debt Debt Couns…" at bounding box center [434, 161] width 130 height 20
select select "2"
click at [369, 151] on select "Select Cable / Satellite Services Collection Agency Credit Card Debt Debt Couns…" at bounding box center [434, 161] width 130 height 20
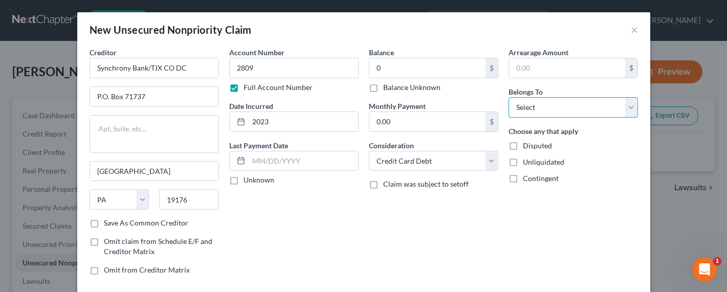
click at [527, 108] on select "Select Debtor 1 Only Debtor 2 Only Debtor 1 And Debtor 2 Only At Least One Of T…" at bounding box center [574, 107] width 130 height 20
select select "0"
click at [509, 97] on select "Select Debtor 1 Only Debtor 2 Only Debtor 1 And Debtor 2 Only At Least One Of T…" at bounding box center [574, 107] width 130 height 20
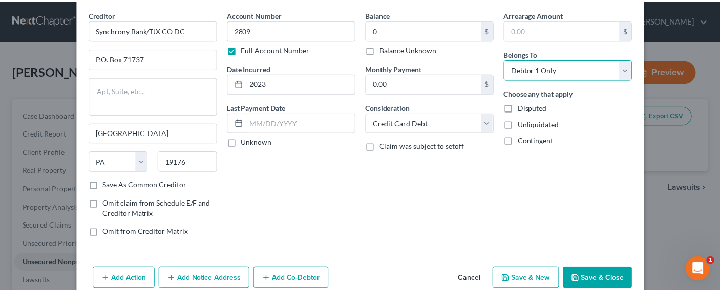
scroll to position [56, 0]
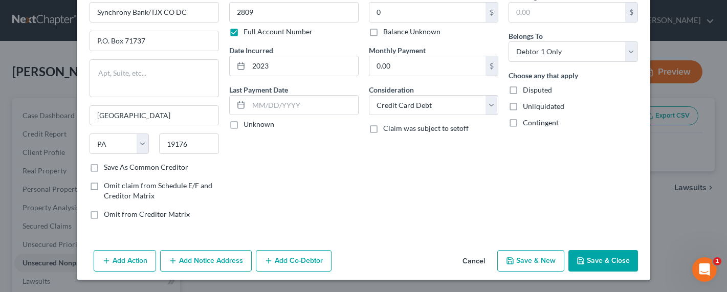
click at [593, 260] on button "Save & Close" at bounding box center [604, 261] width 70 height 22
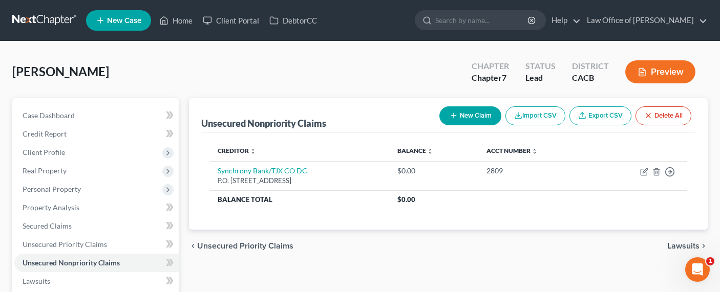
click at [459, 115] on button "New Claim" at bounding box center [470, 115] width 62 height 19
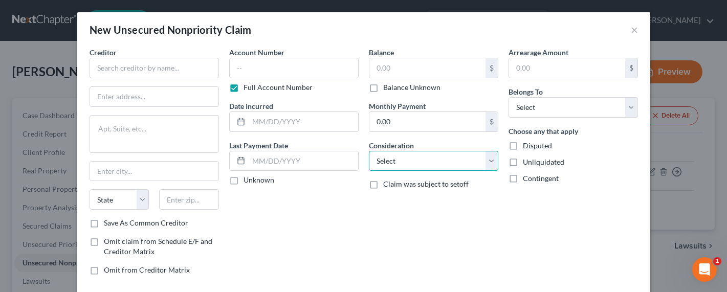
click at [417, 167] on select "Select Cable / Satellite Services Collection Agency Credit Card Debt Debt Couns…" at bounding box center [434, 161] width 130 height 20
click at [631, 32] on button "×" at bounding box center [634, 30] width 7 height 12
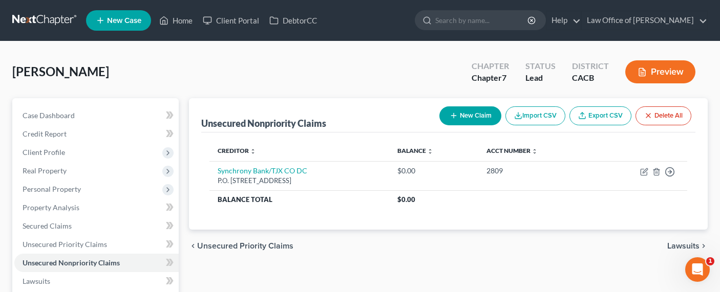
click at [345, 70] on div "Hernandez, Katherine Upgraded Chapter Chapter 7 Status Lead District CACB Previ…" at bounding box center [359, 76] width 695 height 45
